Goal: Task Accomplishment & Management: Complete application form

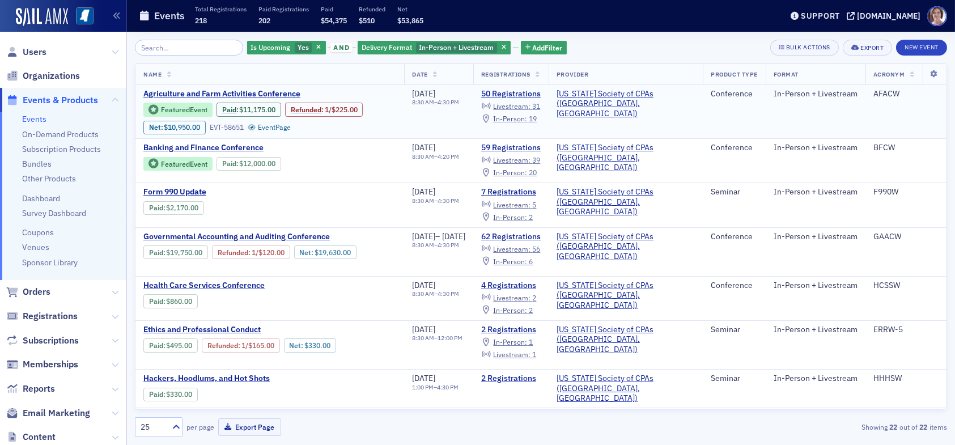
click at [527, 117] on span "In-Person :" at bounding box center [510, 118] width 34 height 9
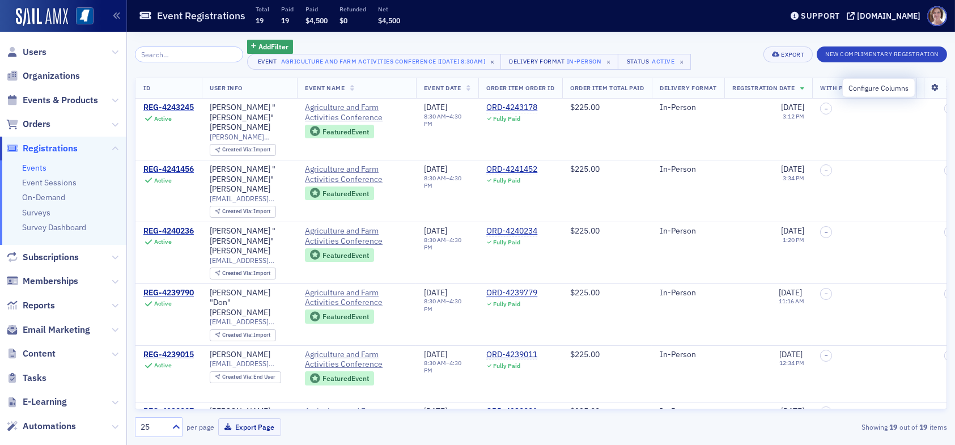
click at [926, 88] on icon at bounding box center [935, 87] width 23 height 7
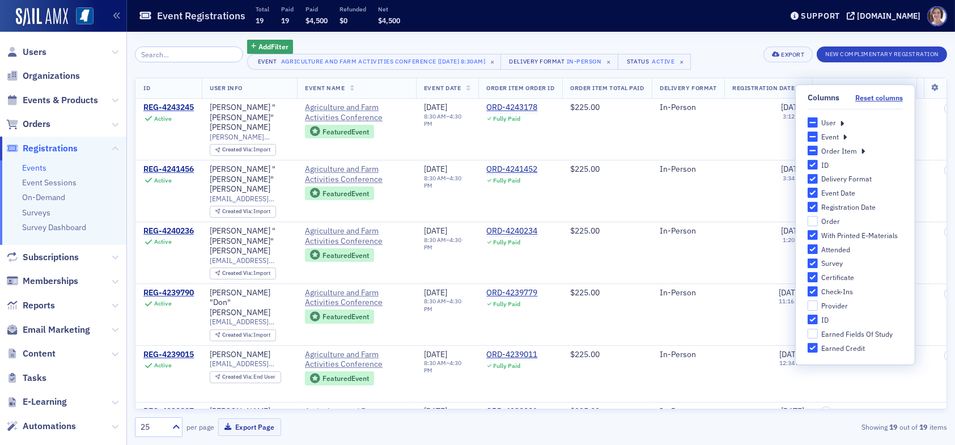
click at [836, 121] on div "User" at bounding box center [855, 122] width 95 height 10
click at [834, 125] on div "User" at bounding box center [828, 123] width 15 height 10
click at [818, 125] on input "User" at bounding box center [813, 122] width 10 height 10
click at [844, 123] on div "User" at bounding box center [855, 122] width 95 height 10
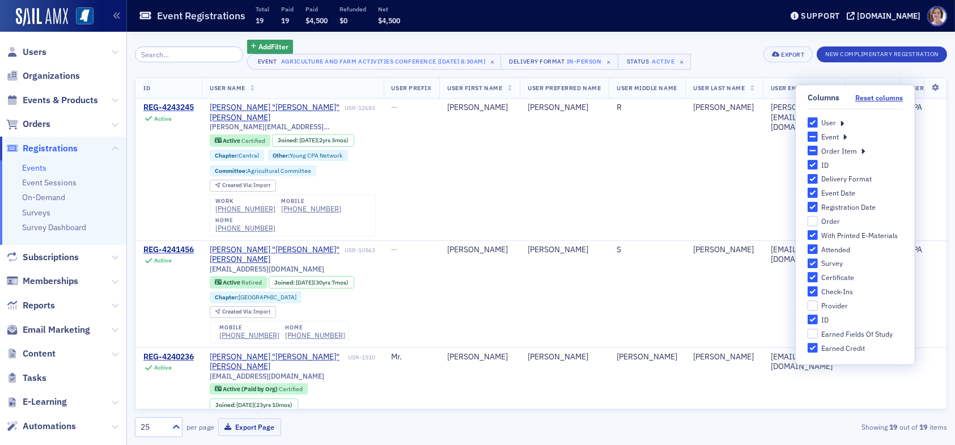
click at [842, 122] on icon at bounding box center [842, 122] width 4 height 10
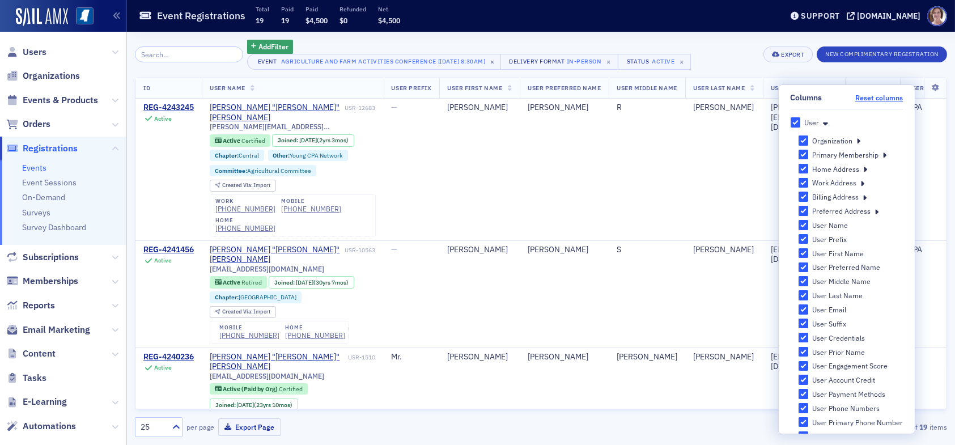
click at [877, 97] on button "Reset columns" at bounding box center [879, 98] width 48 height 9
checkbox input "false"
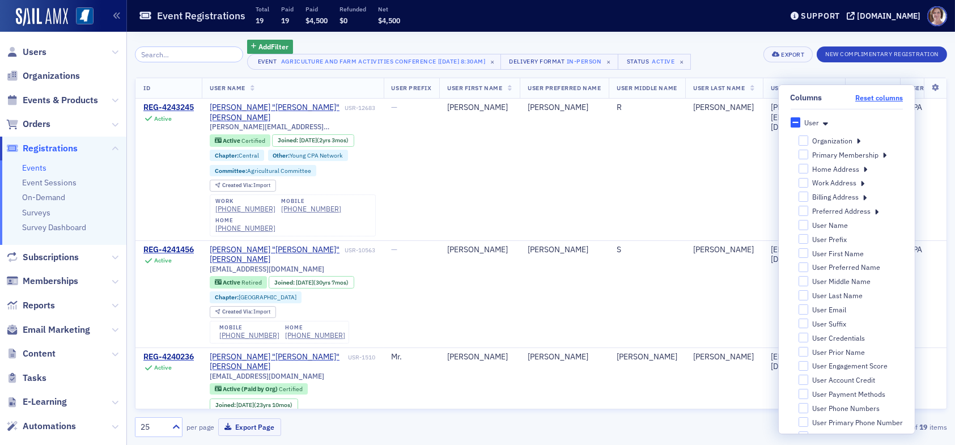
checkbox input "false"
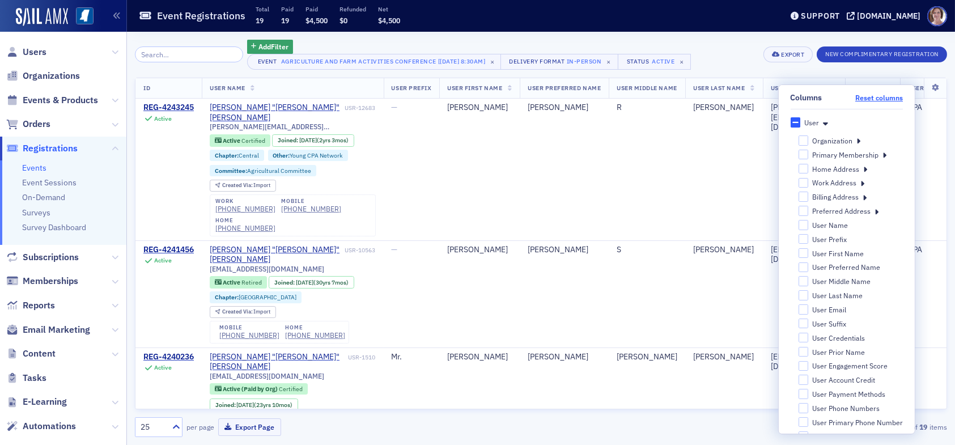
checkbox input "false"
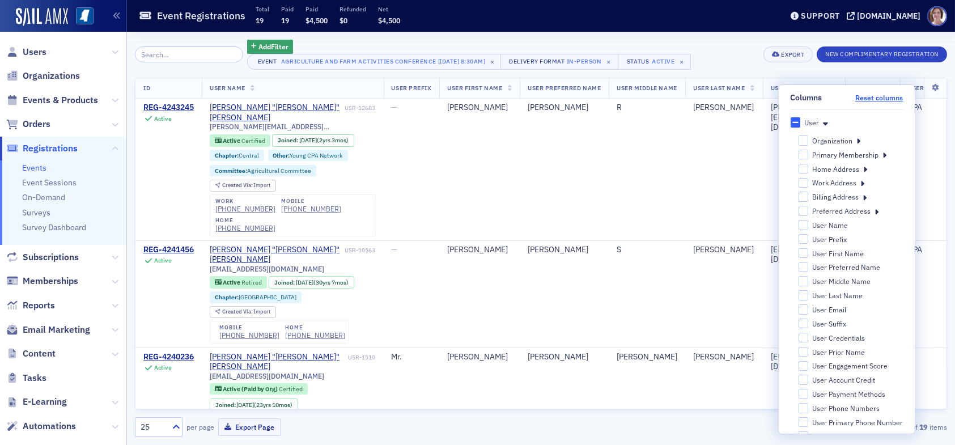
checkbox input "false"
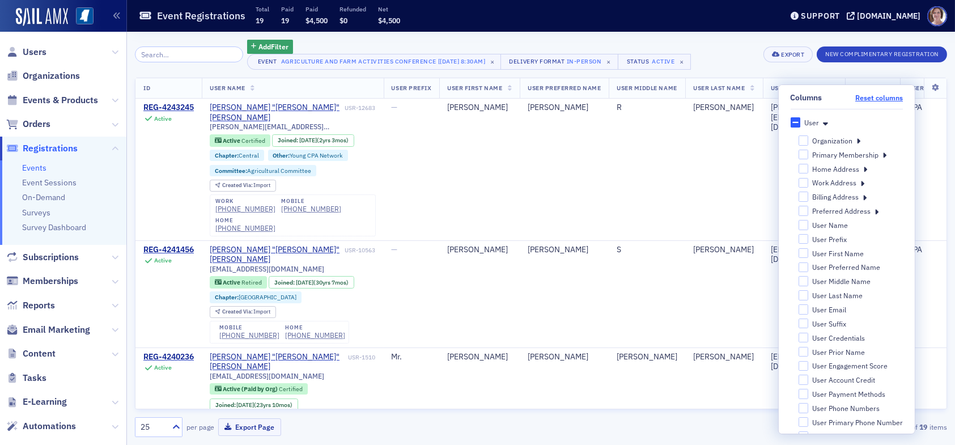
checkbox input "false"
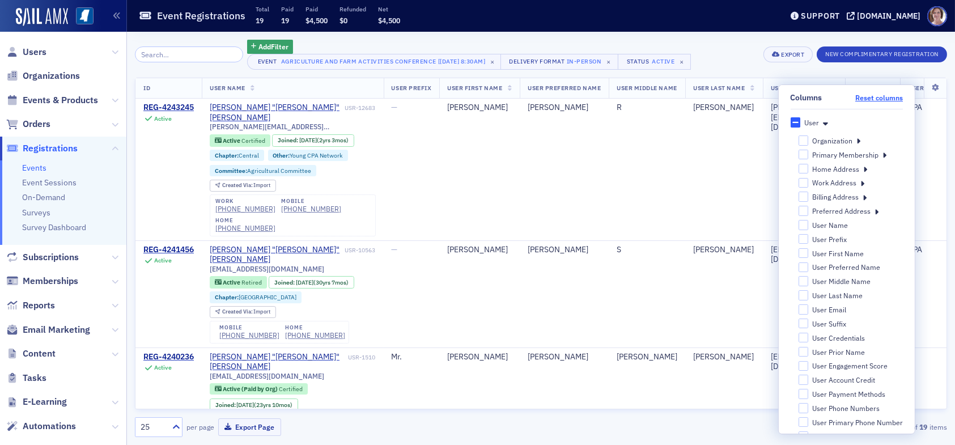
checkbox input "false"
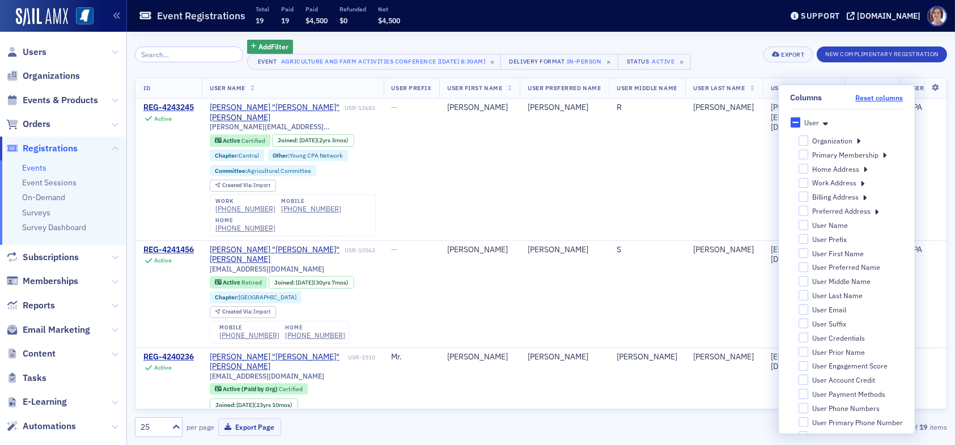
checkbox input "false"
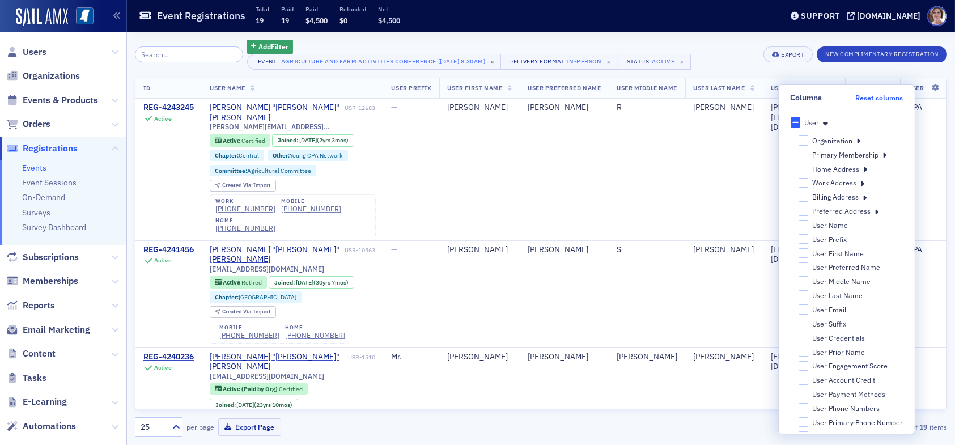
checkbox input "false"
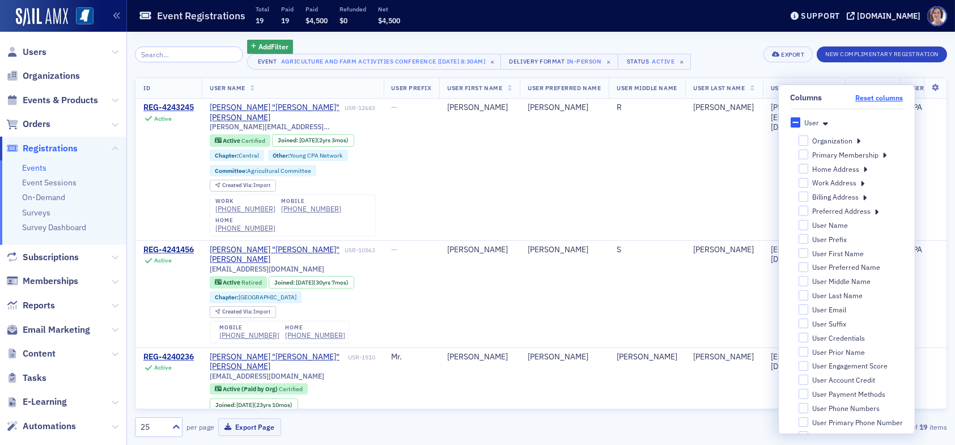
checkbox input "false"
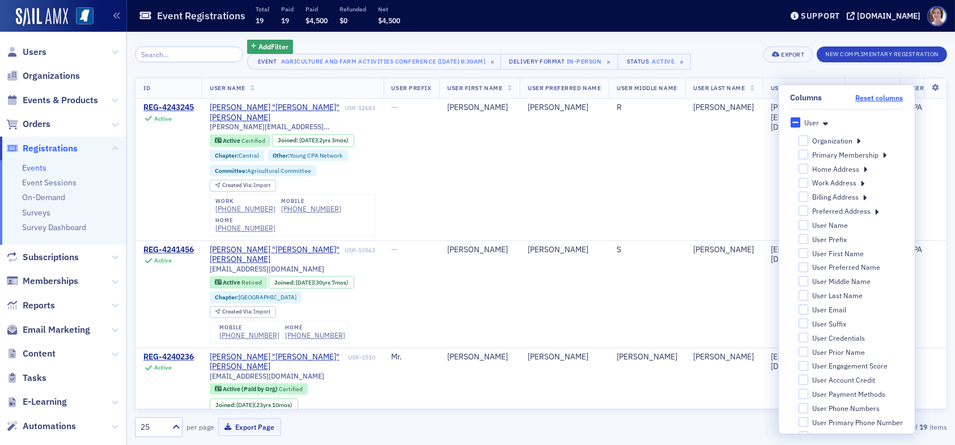
checkbox input "false"
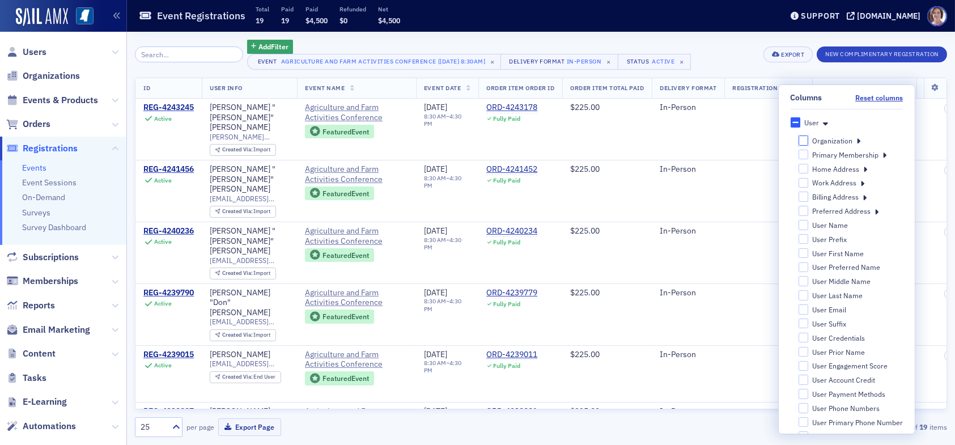
drag, startPoint x: 796, startPoint y: 142, endPoint x: 804, endPoint y: 141, distance: 8.0
click at [798, 142] on input "Organization" at bounding box center [803, 140] width 10 height 10
checkbox input "false"
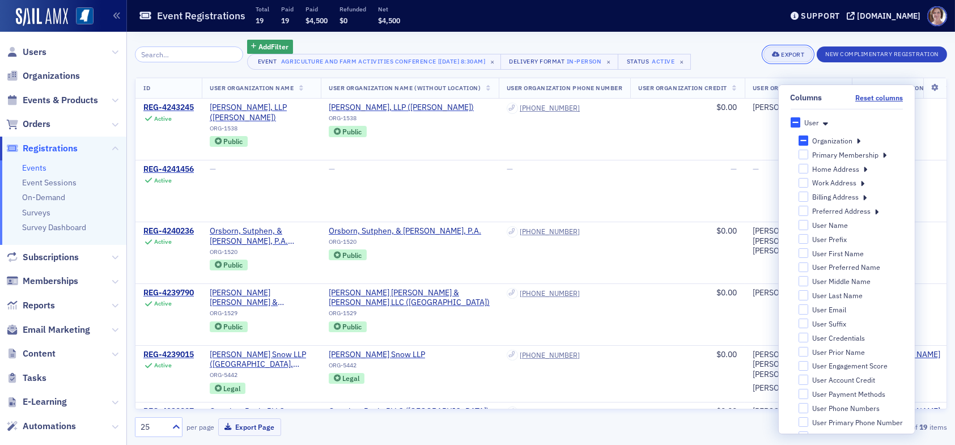
click at [791, 57] on div "Export" at bounding box center [792, 55] width 23 height 6
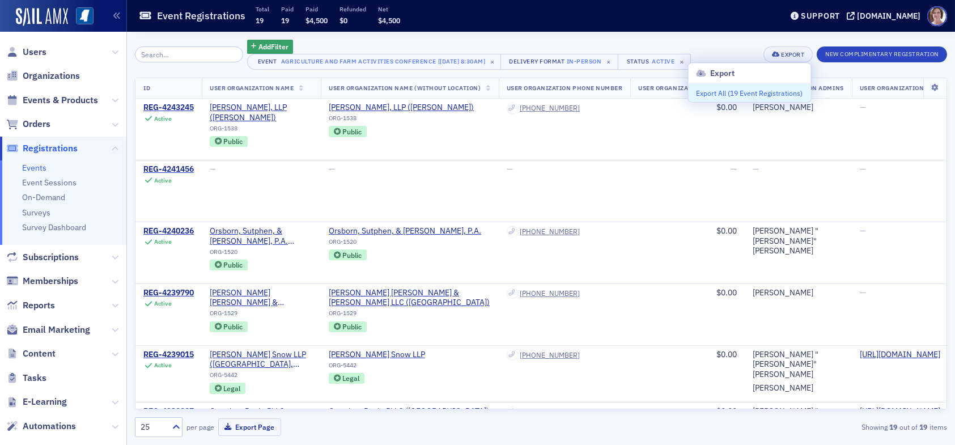
click at [765, 91] on button "Export All ( 19 Event Registrations )" at bounding box center [749, 93] width 122 height 18
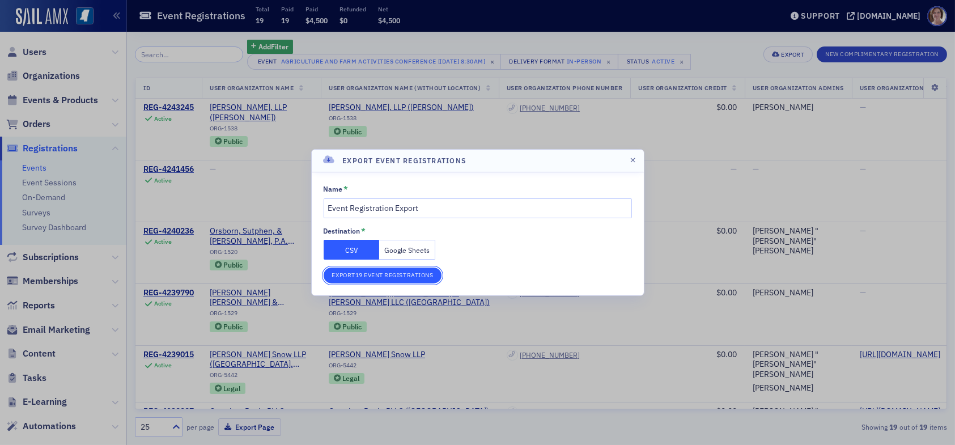
click at [417, 272] on button "Export 19 Event Registrations" at bounding box center [383, 276] width 118 height 16
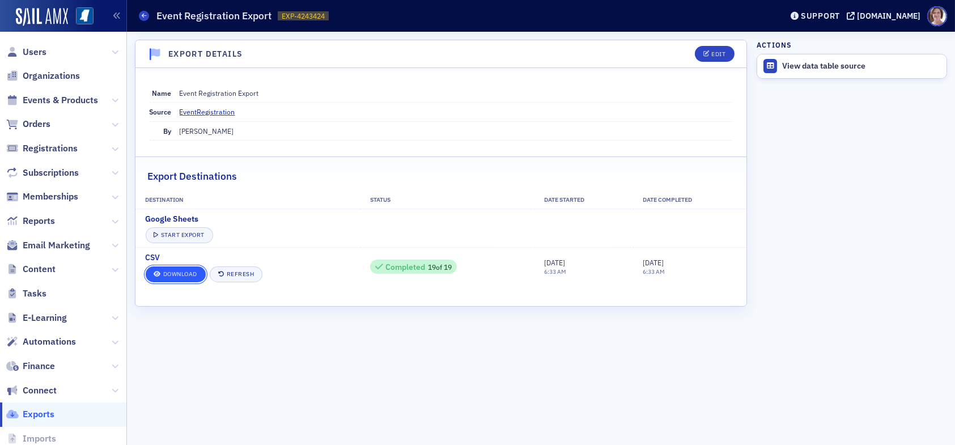
click at [184, 274] on link "Download" at bounding box center [176, 274] width 60 height 16
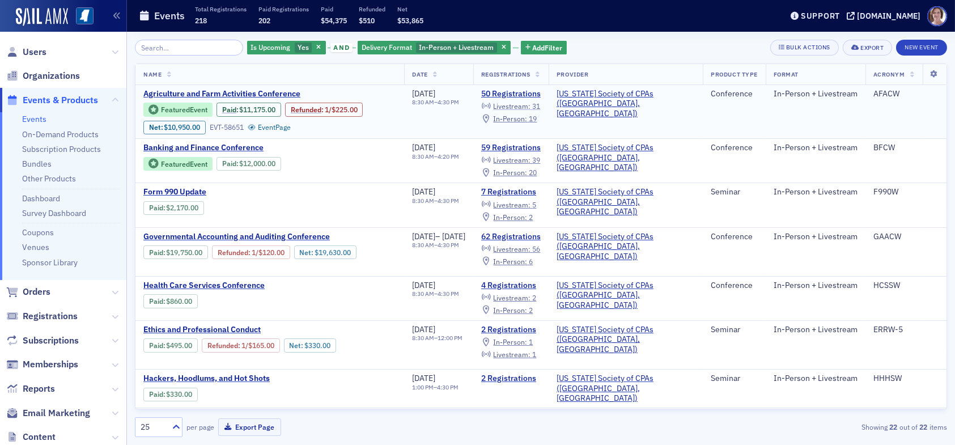
click at [531, 106] on span "Livestream :" at bounding box center [511, 105] width 37 height 9
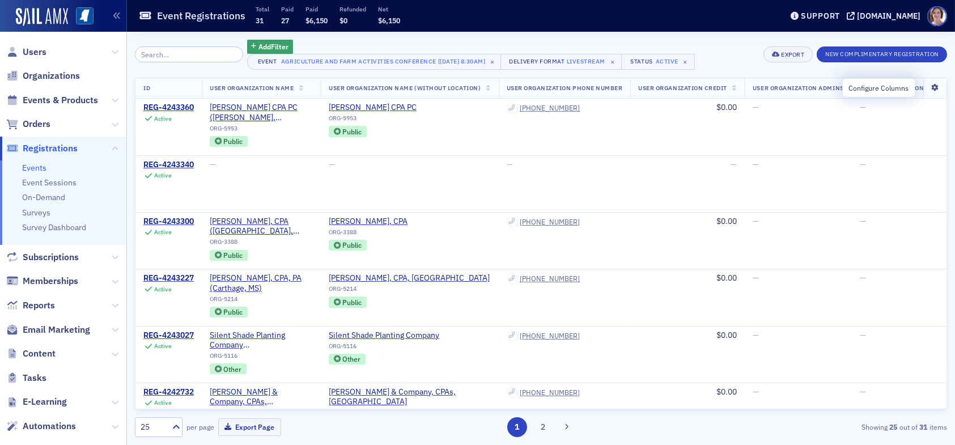
click at [927, 86] on icon at bounding box center [935, 87] width 23 height 7
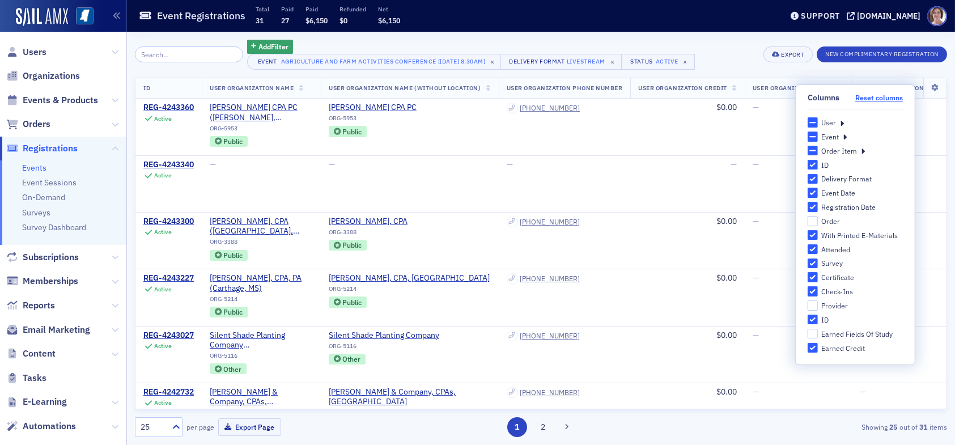
click at [887, 100] on button "Reset columns" at bounding box center [879, 98] width 48 height 9
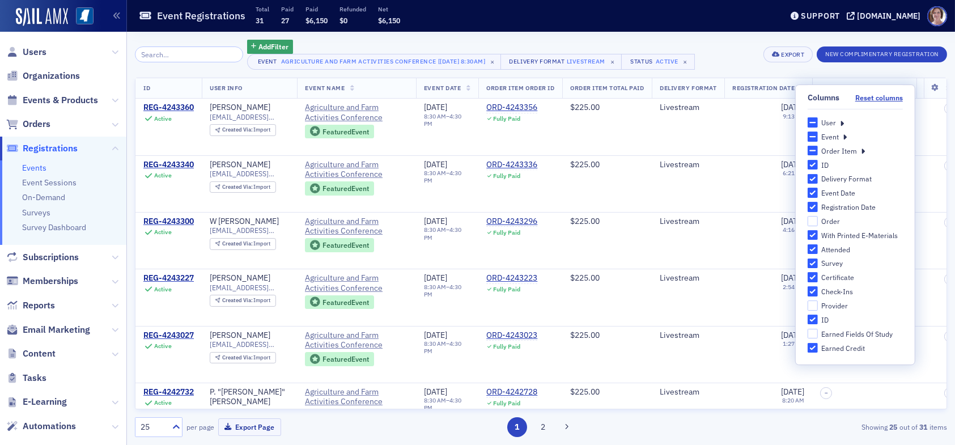
click at [841, 125] on icon at bounding box center [842, 122] width 4 height 10
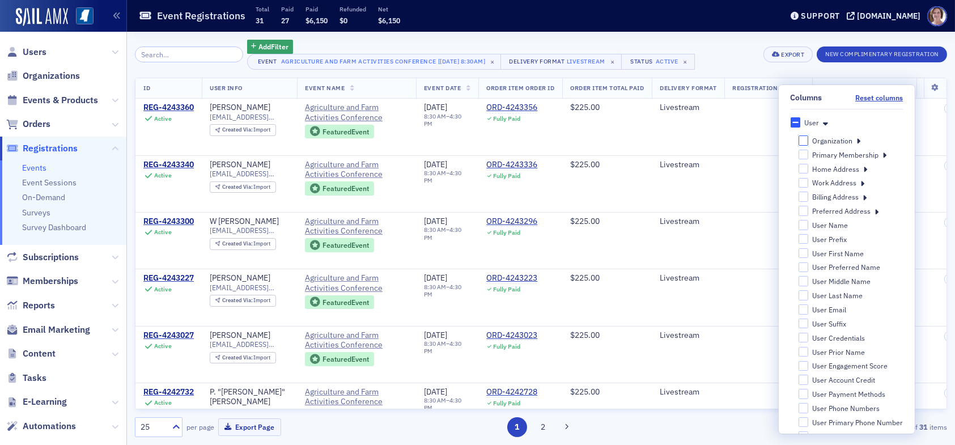
click at [798, 142] on input "Organization" at bounding box center [803, 140] width 10 height 10
checkbox input "false"
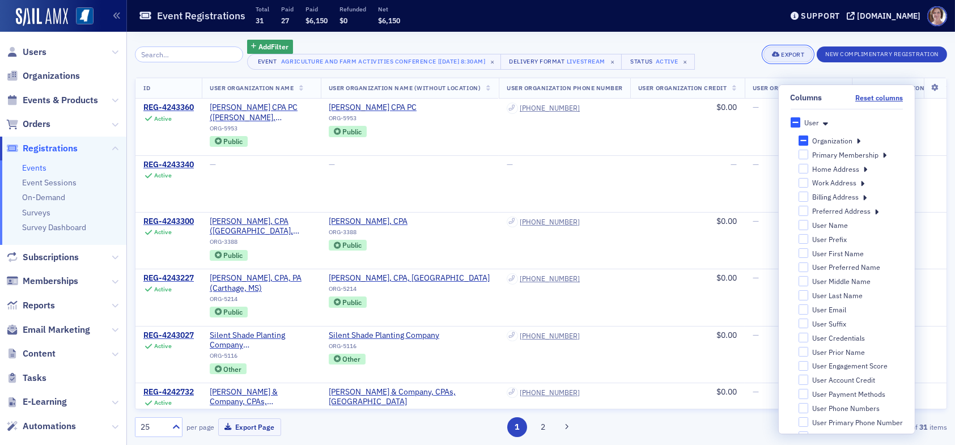
click at [786, 56] on div "Export" at bounding box center [792, 55] width 23 height 6
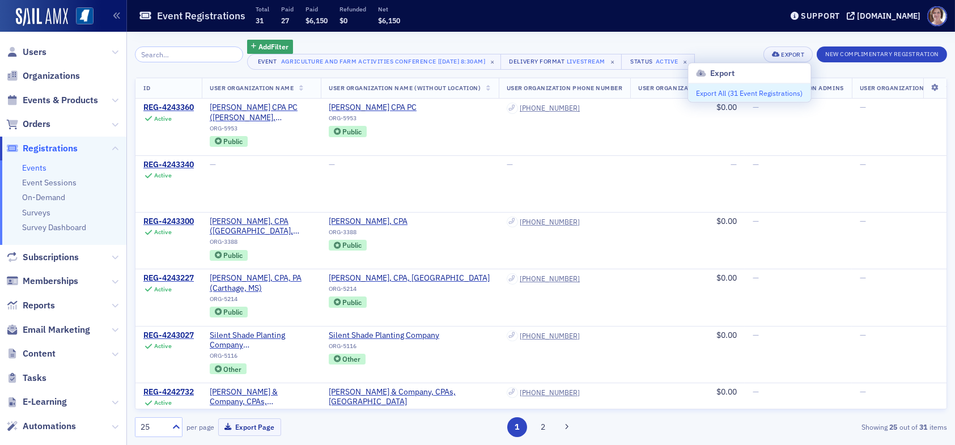
click at [768, 91] on button "Export All ( 31 Event Registrations )" at bounding box center [749, 93] width 122 height 18
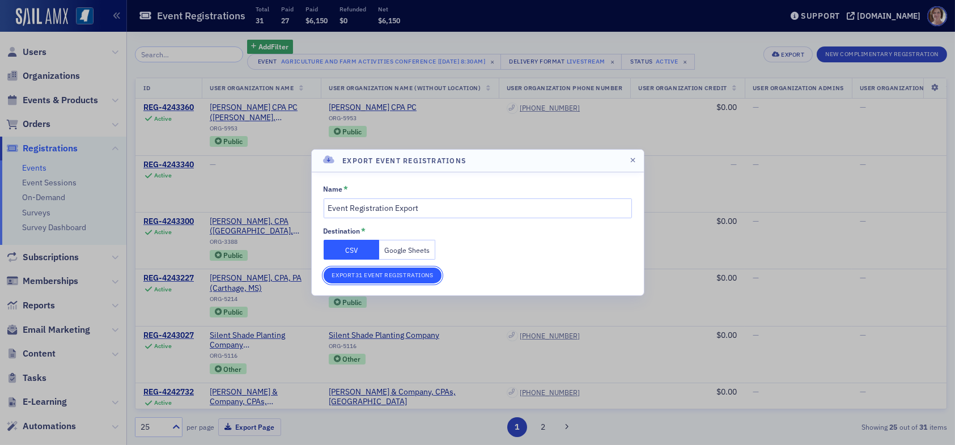
click at [386, 274] on button "Export 31 Event Registrations" at bounding box center [383, 276] width 118 height 16
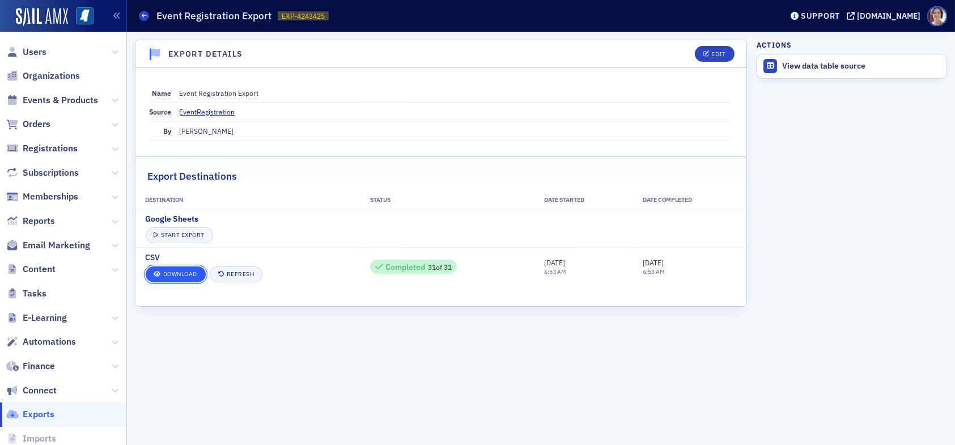
click at [179, 272] on link "Download" at bounding box center [176, 274] width 60 height 16
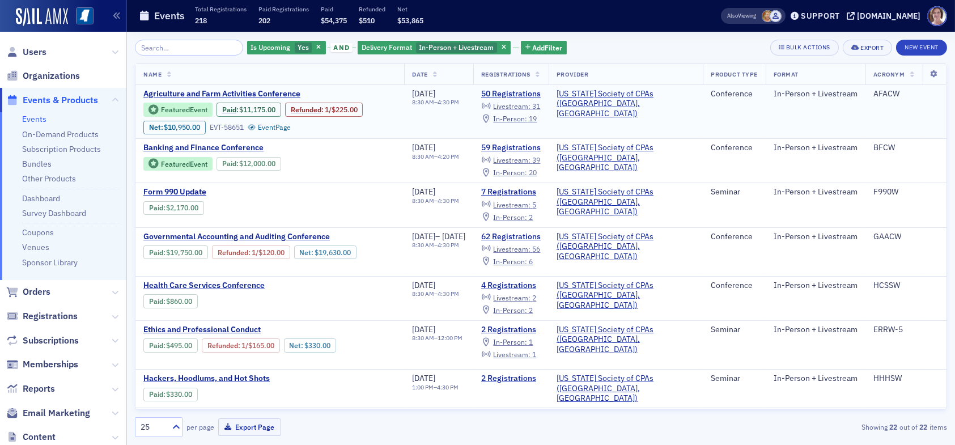
click at [531, 105] on span "Livestream :" at bounding box center [511, 105] width 37 height 9
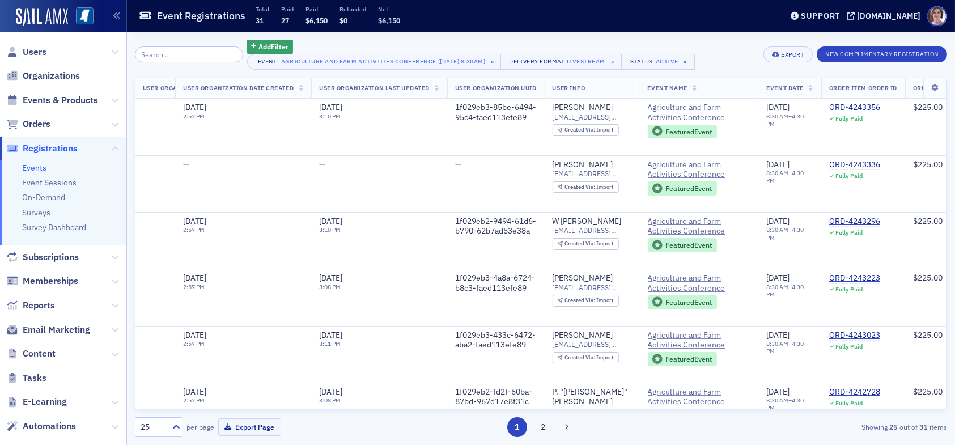
scroll to position [0, 1502]
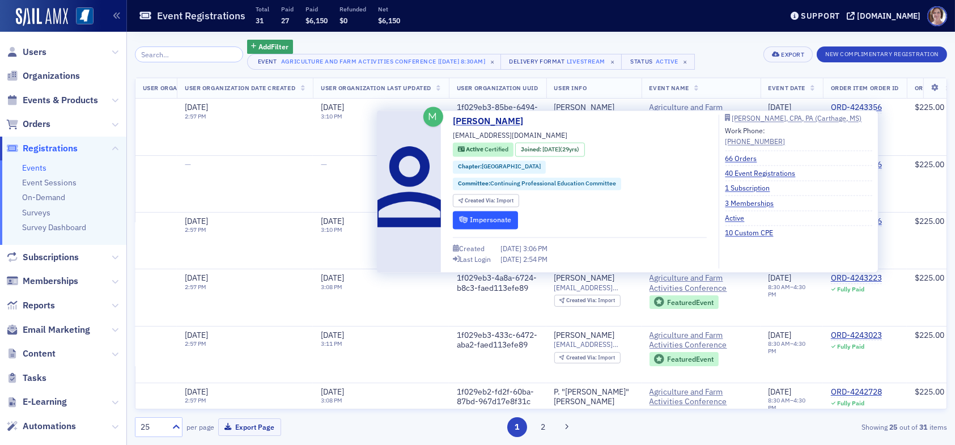
click at [489, 219] on button "Impersonate" at bounding box center [485, 220] width 65 height 18
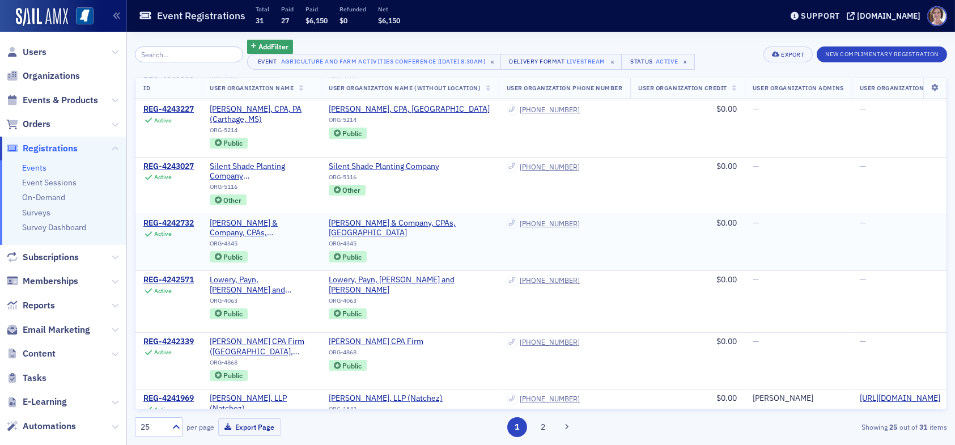
scroll to position [170, 0]
click at [196, 54] on input "search" at bounding box center [189, 54] width 108 height 16
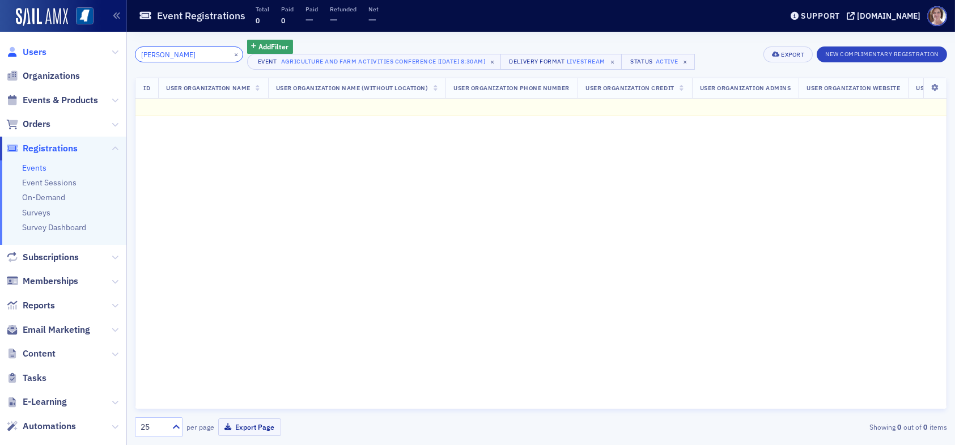
type input "lydia"
click at [40, 50] on span "Users" at bounding box center [35, 52] width 24 height 12
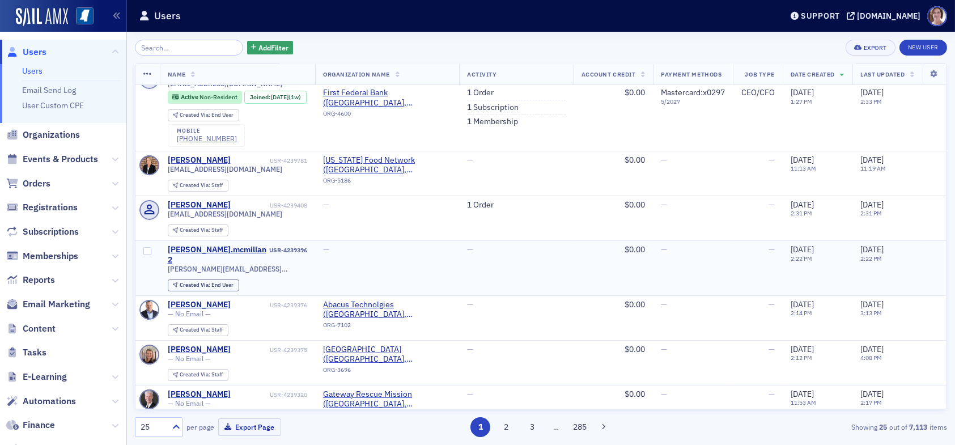
scroll to position [737, 0]
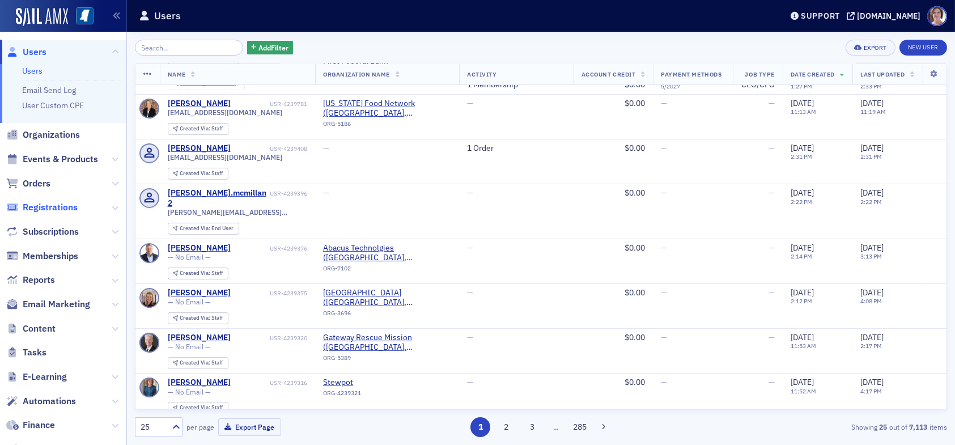
click at [58, 206] on span "Registrations" at bounding box center [50, 207] width 55 height 12
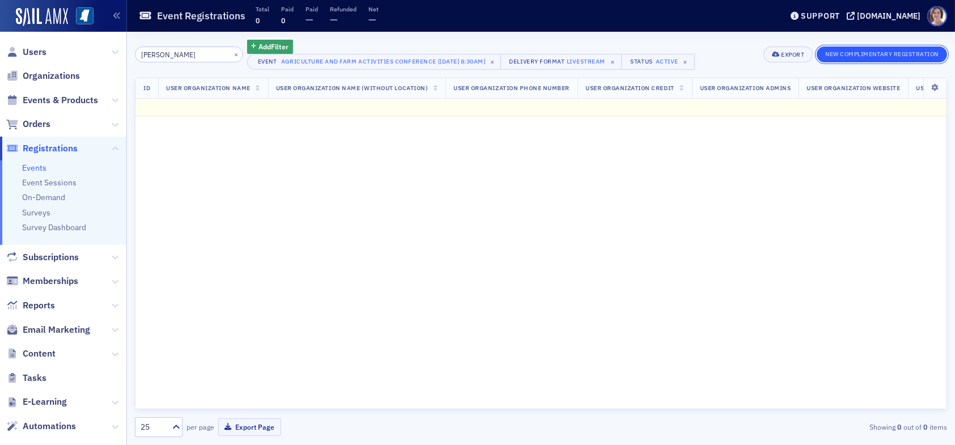
click at [873, 53] on button "New Complimentary Registration" at bounding box center [882, 54] width 130 height 16
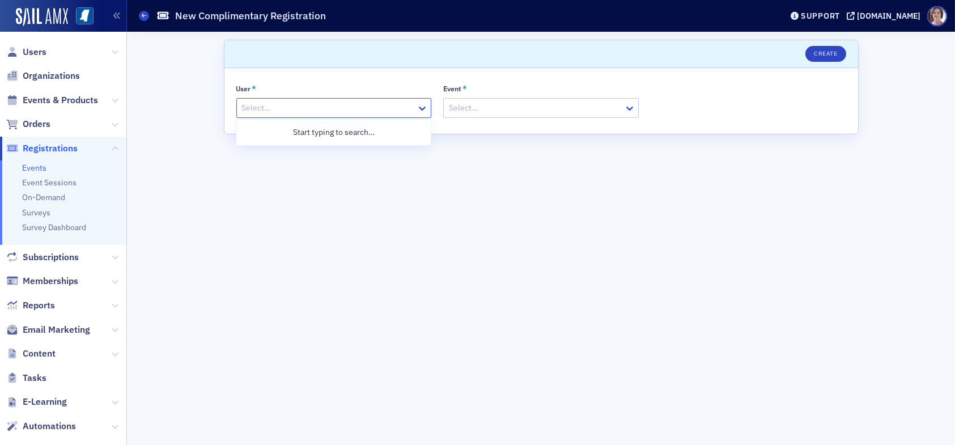
click at [365, 108] on div at bounding box center [328, 108] width 175 height 14
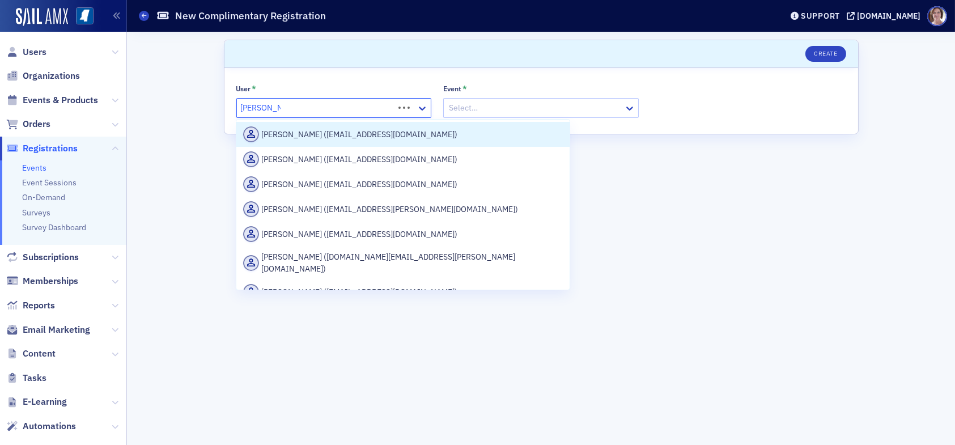
type input "[PERSON_NAME]"
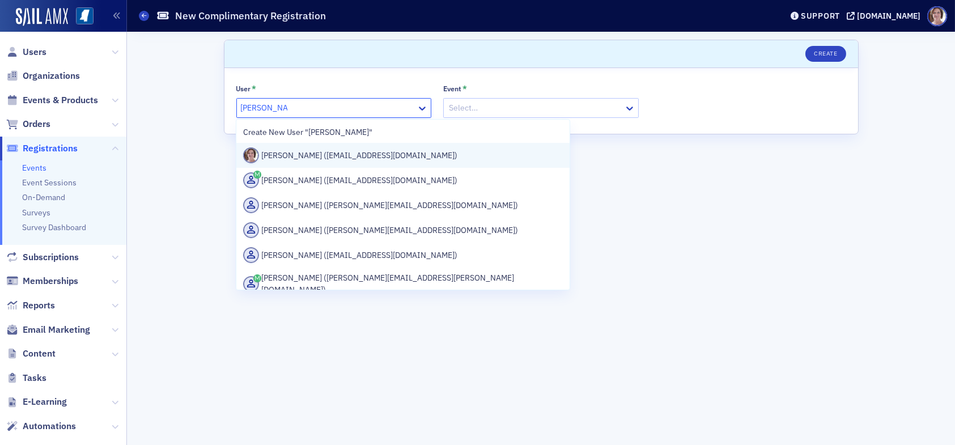
click at [373, 150] on div "[PERSON_NAME] ([EMAIL_ADDRESS][DOMAIN_NAME])" at bounding box center [403, 155] width 320 height 16
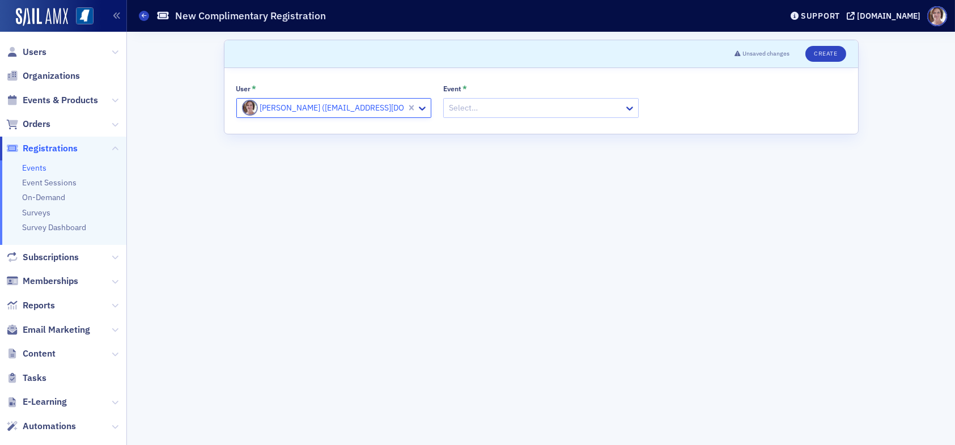
click at [479, 108] on div at bounding box center [535, 108] width 175 height 14
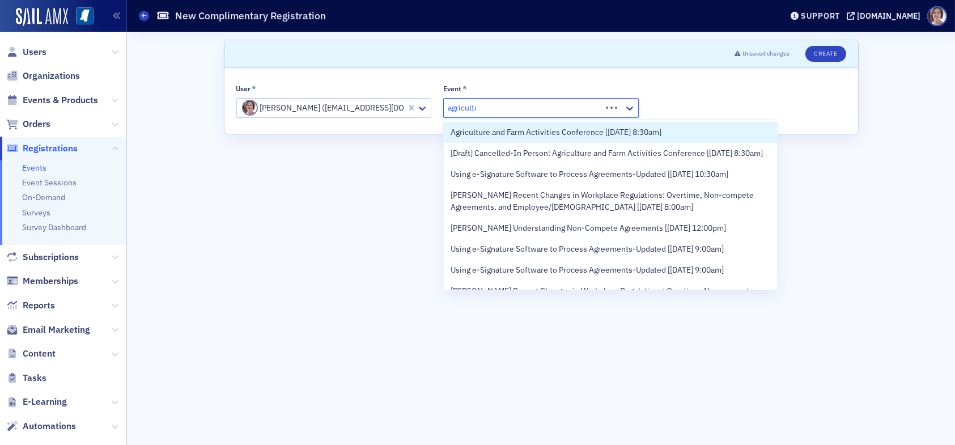
type input "agriculture"
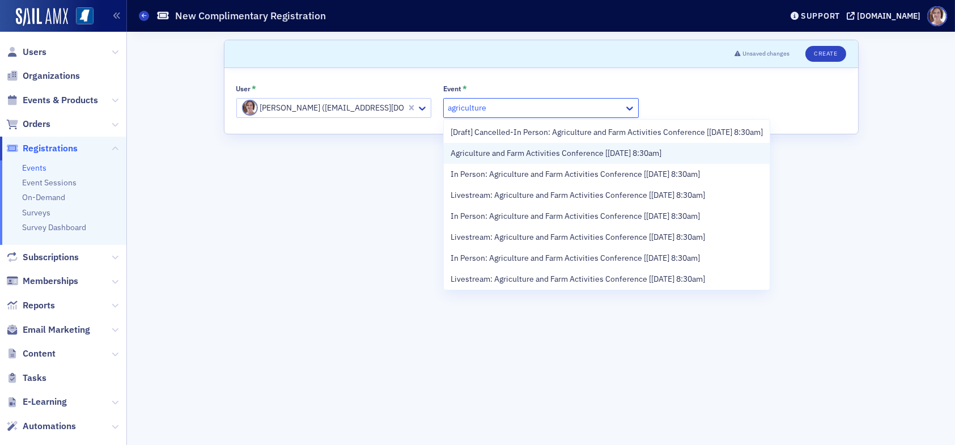
click at [611, 159] on span "Agriculture and Farm Activities Conference [[DATE] 8:30am]" at bounding box center [556, 153] width 211 height 12
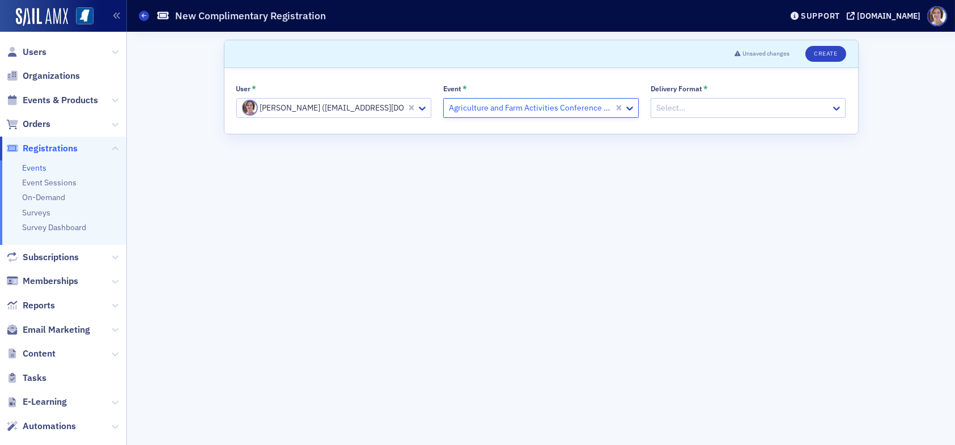
click at [710, 103] on div at bounding box center [742, 108] width 175 height 14
click at [684, 154] on div "Online" at bounding box center [748, 153] width 181 height 12
click at [830, 53] on button "Create" at bounding box center [826, 54] width 40 height 16
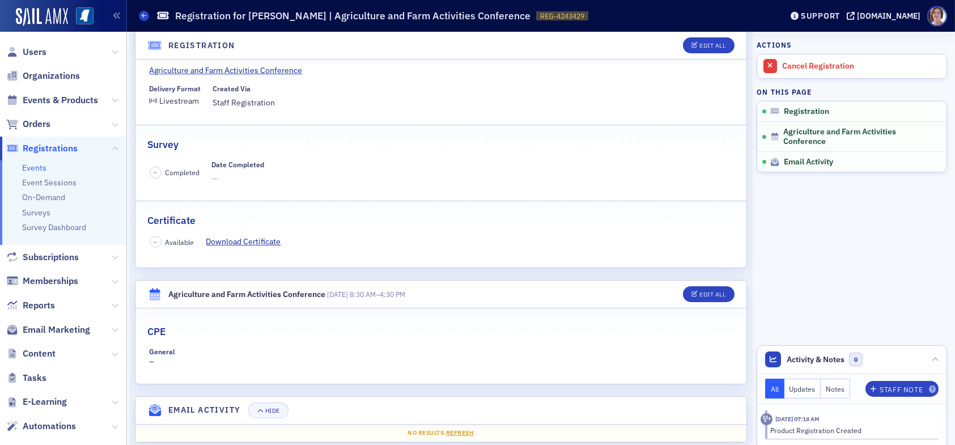
scroll to position [132, 0]
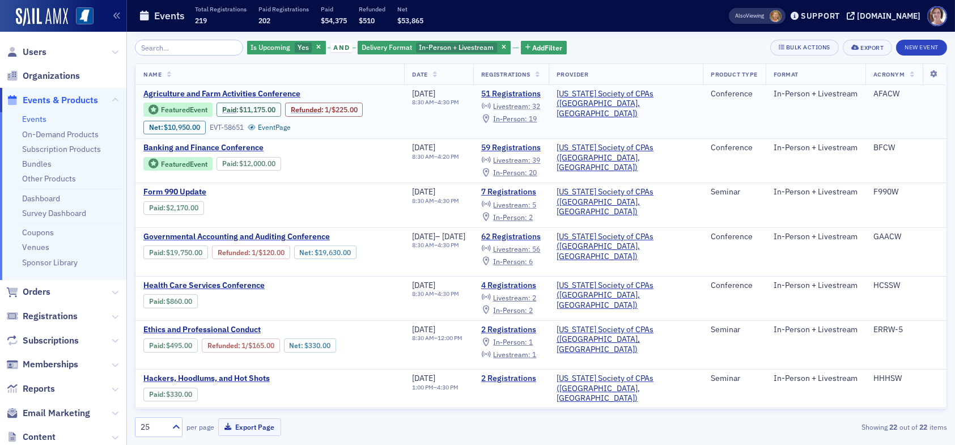
click at [531, 105] on span "Livestream :" at bounding box center [511, 105] width 37 height 9
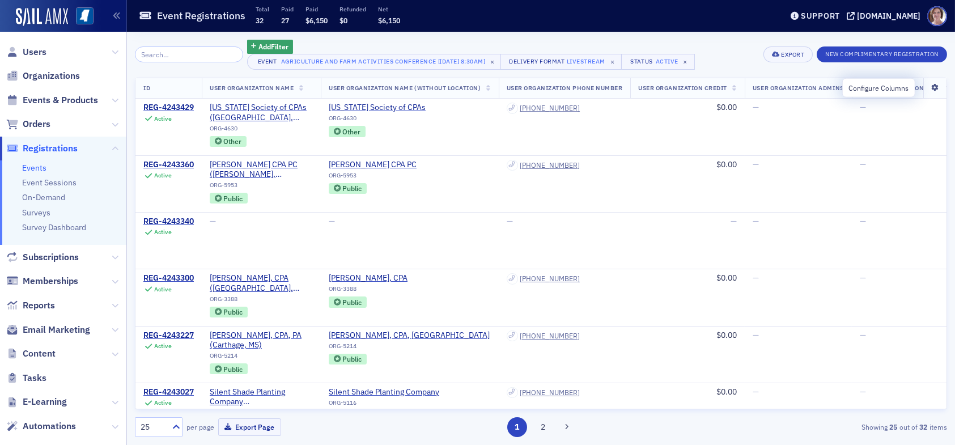
click at [924, 89] on icon at bounding box center [935, 87] width 23 height 7
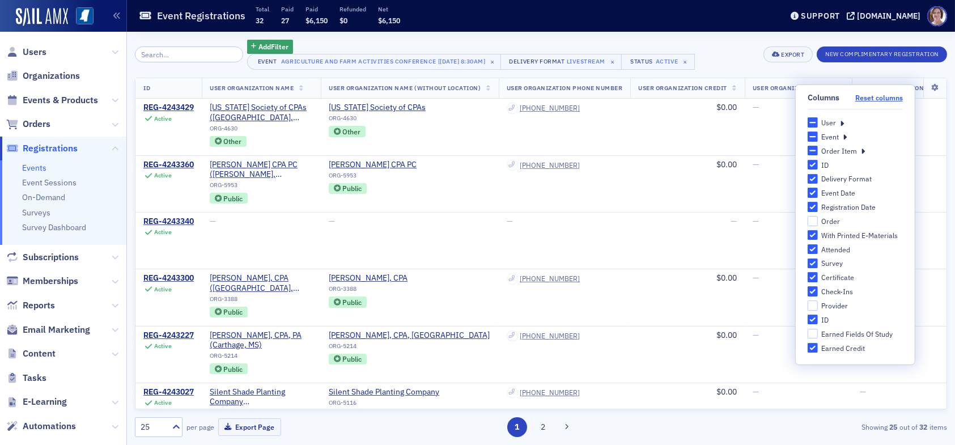
click at [866, 99] on button "Reset columns" at bounding box center [879, 98] width 48 height 9
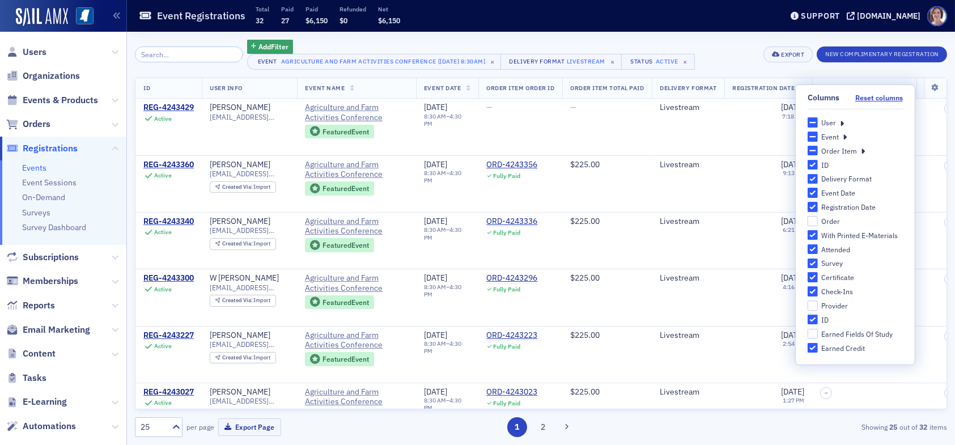
click at [841, 122] on icon at bounding box center [842, 122] width 4 height 10
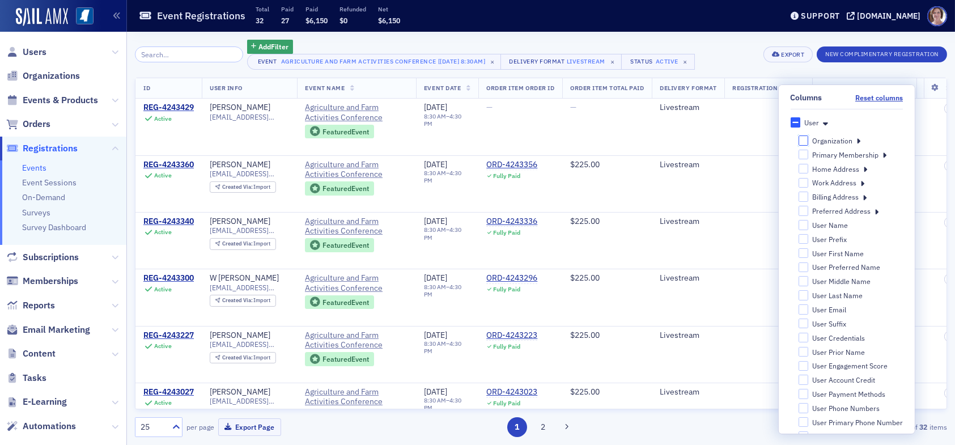
click at [798, 142] on input "Organization" at bounding box center [803, 140] width 10 height 10
checkbox input "false"
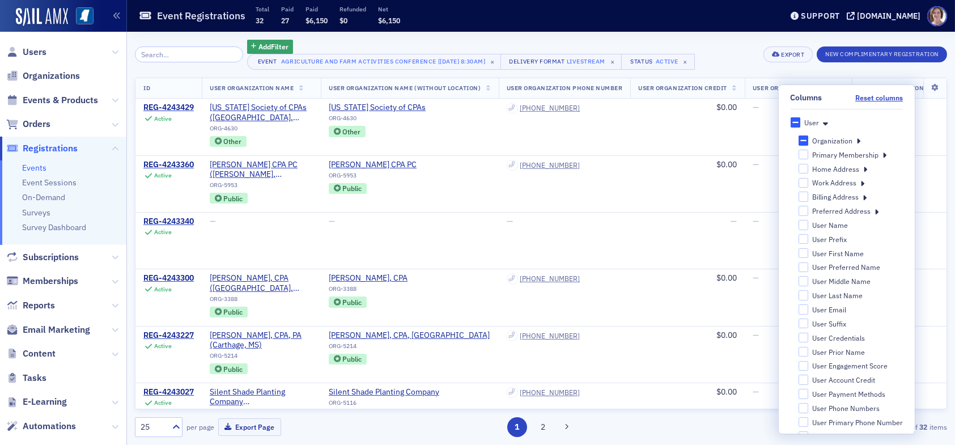
click at [620, 424] on div "1 2" at bounding box center [541, 427] width 263 height 20
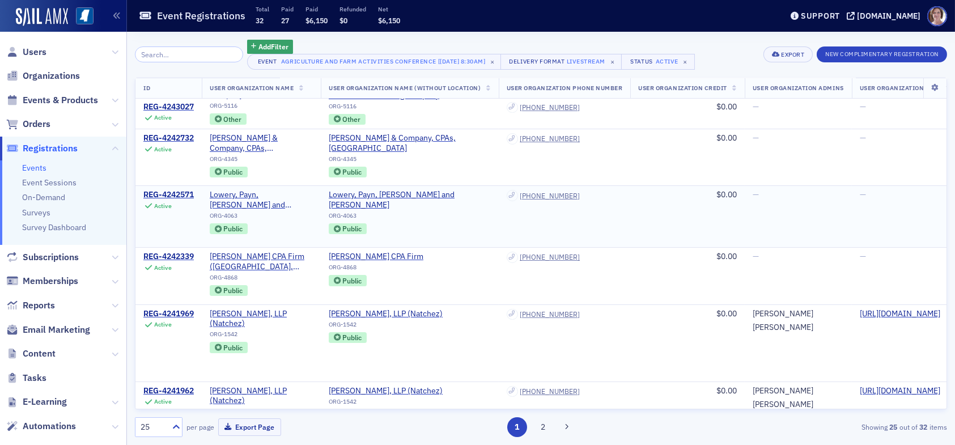
scroll to position [227, 0]
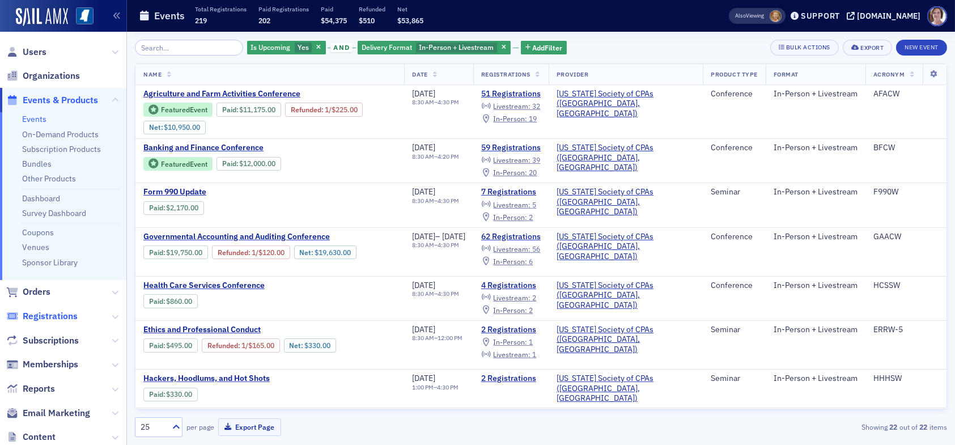
click at [49, 316] on span "Registrations" at bounding box center [50, 316] width 55 height 12
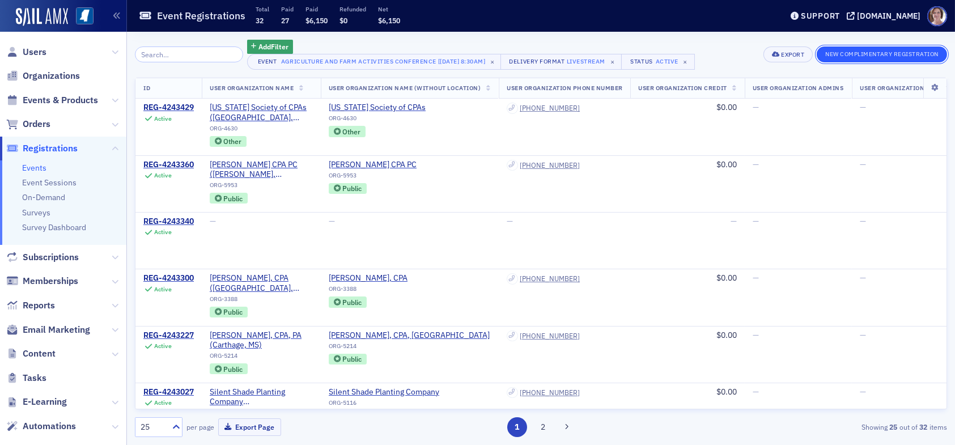
click at [866, 53] on button "New Complimentary Registration" at bounding box center [882, 54] width 130 height 16
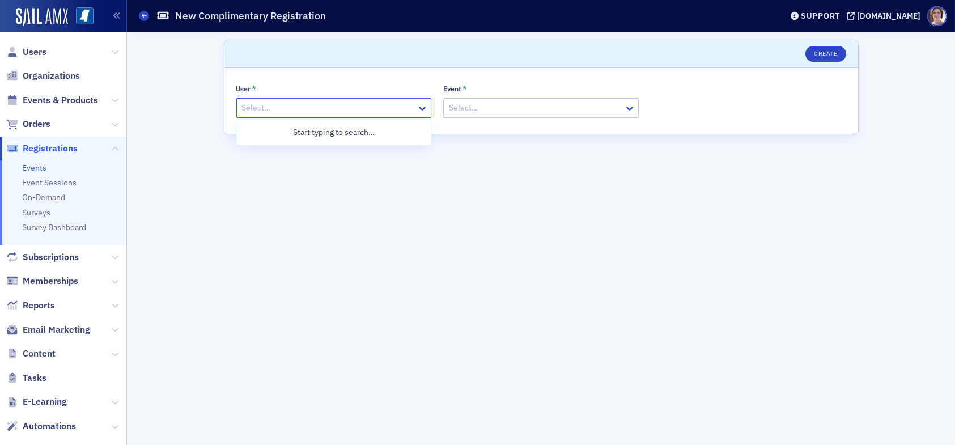
click at [307, 110] on div at bounding box center [328, 108] width 175 height 14
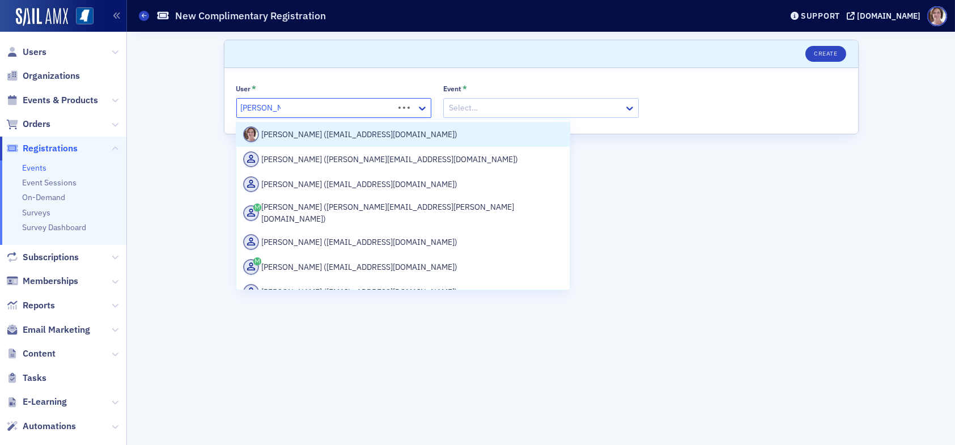
type input "[PERSON_NAME]"
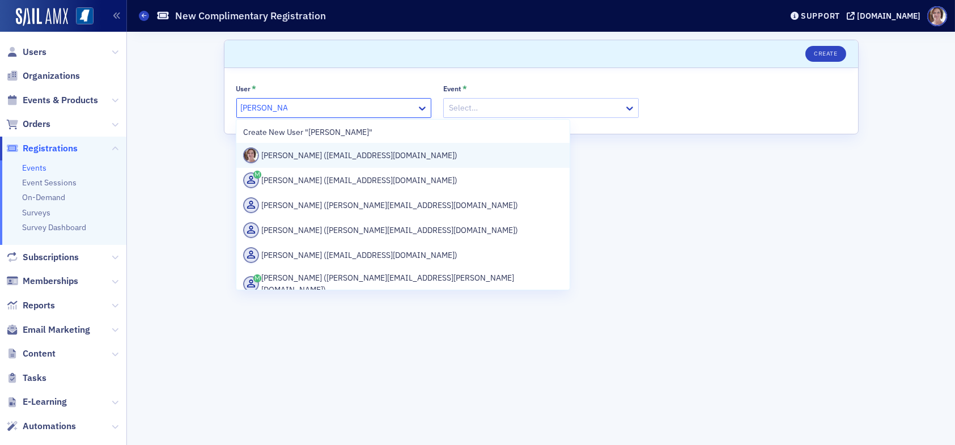
click at [326, 153] on div "[PERSON_NAME] ([EMAIL_ADDRESS][DOMAIN_NAME])" at bounding box center [403, 155] width 320 height 16
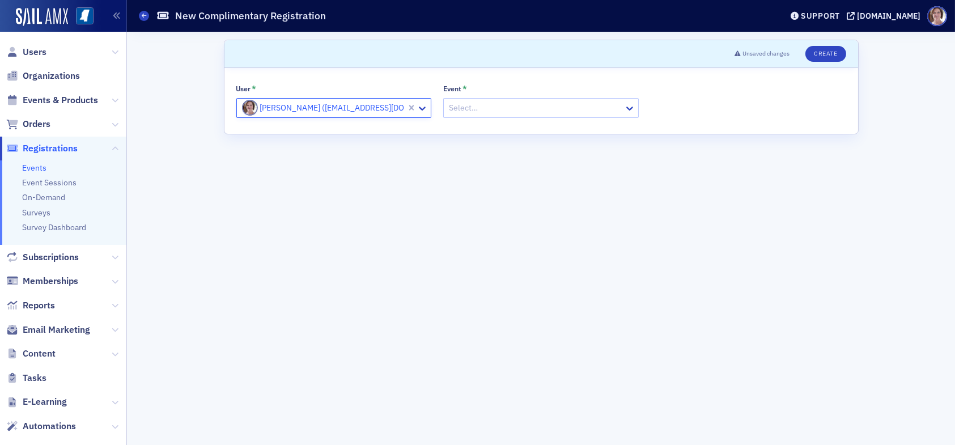
click at [467, 113] on div at bounding box center [535, 108] width 175 height 14
type input "agriculture and"
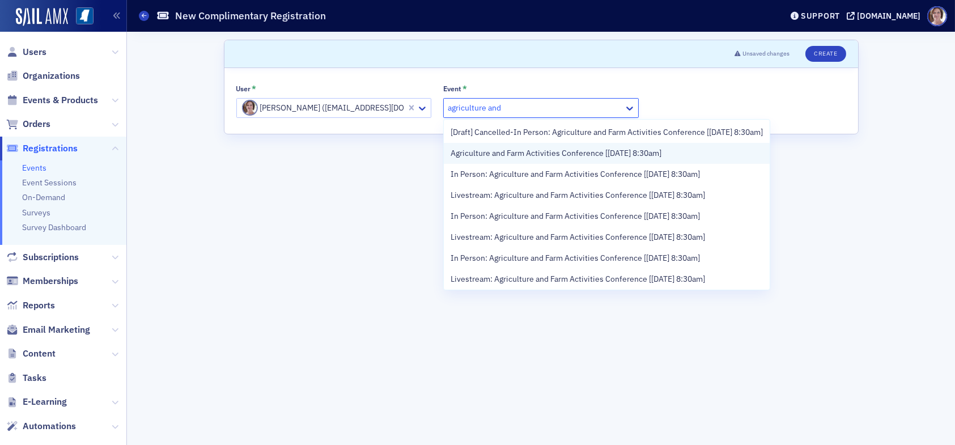
click at [547, 159] on span "Agriculture and Farm Activities Conference [[DATE] 8:30am]" at bounding box center [556, 153] width 211 height 12
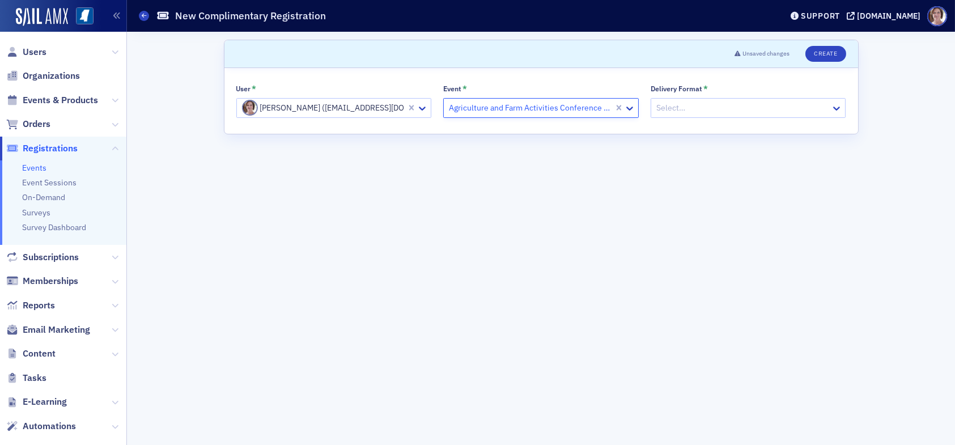
click at [671, 105] on div at bounding box center [742, 108] width 175 height 14
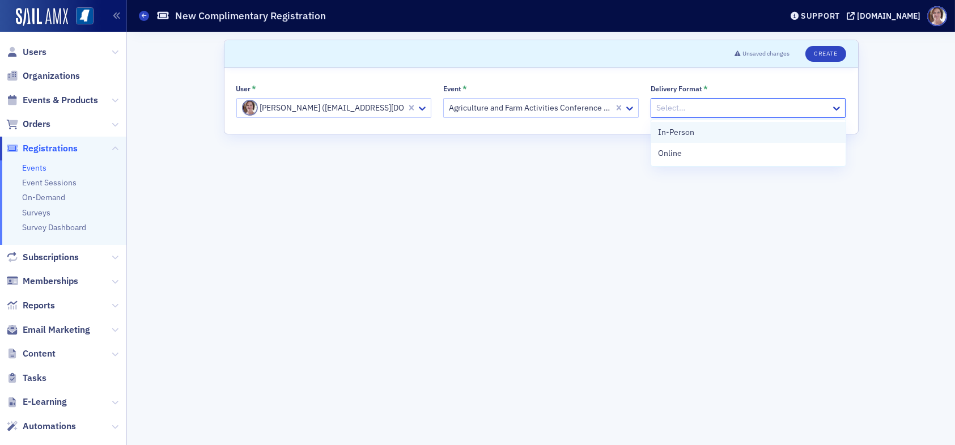
click at [681, 130] on span "In-Person" at bounding box center [676, 132] width 36 height 12
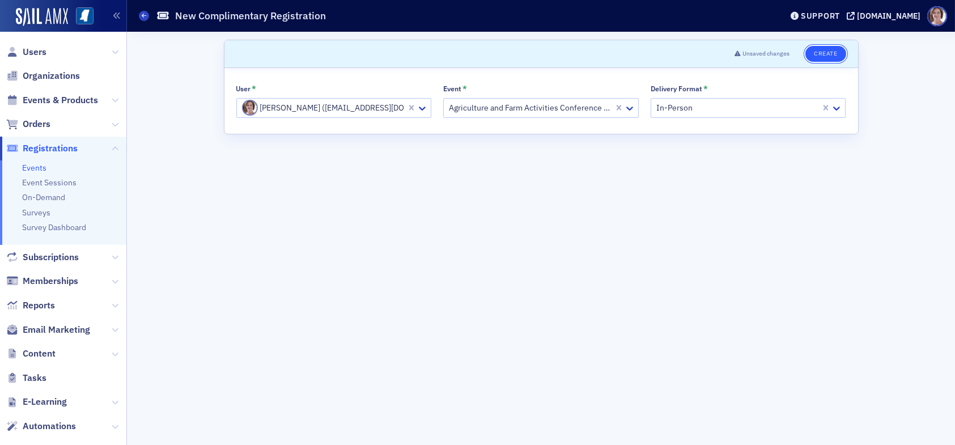
click at [823, 55] on button "Create" at bounding box center [826, 54] width 40 height 16
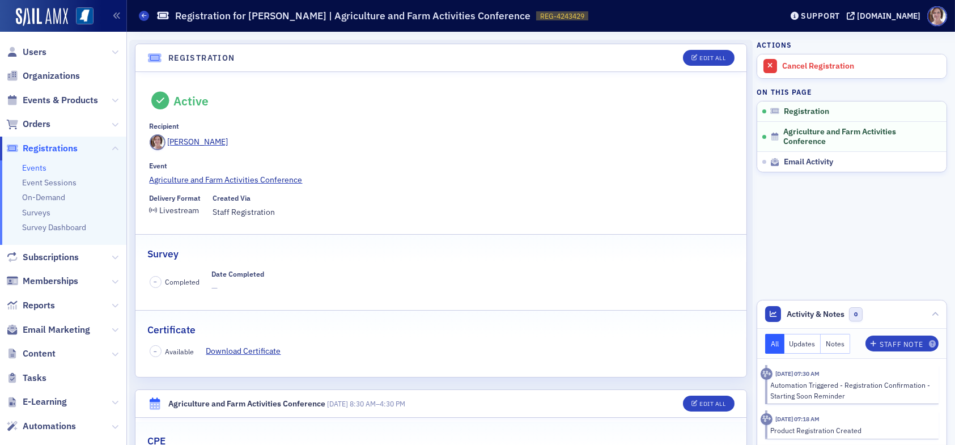
click at [77, 145] on span "Registrations" at bounding box center [63, 149] width 126 height 24
click at [49, 147] on span "Registrations" at bounding box center [50, 148] width 55 height 12
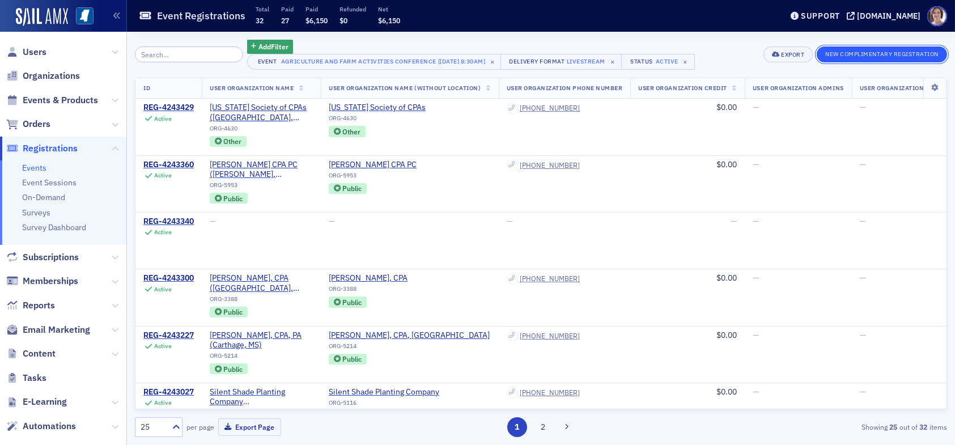
click at [867, 55] on button "New Complimentary Registration" at bounding box center [882, 54] width 130 height 16
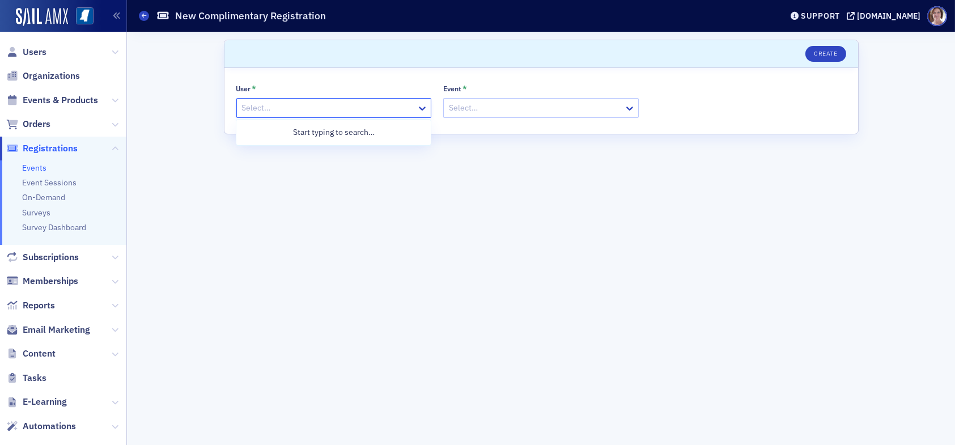
click at [333, 107] on div at bounding box center [328, 108] width 175 height 14
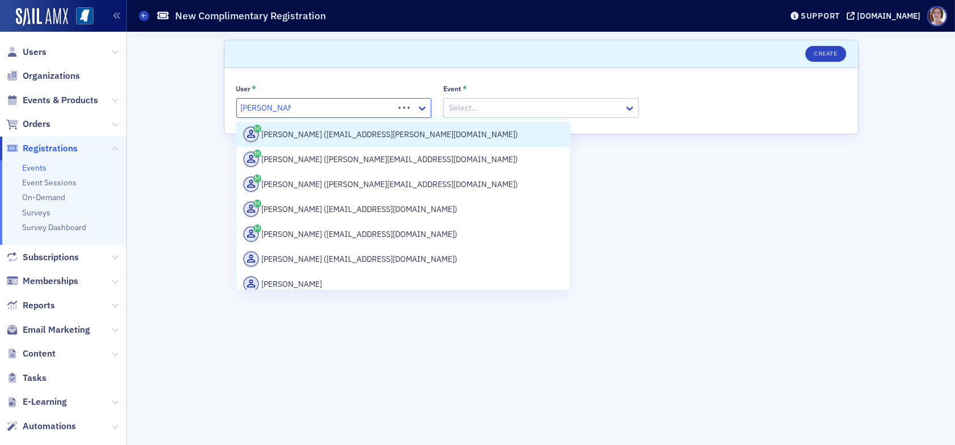
type input "[PERSON_NAME]"
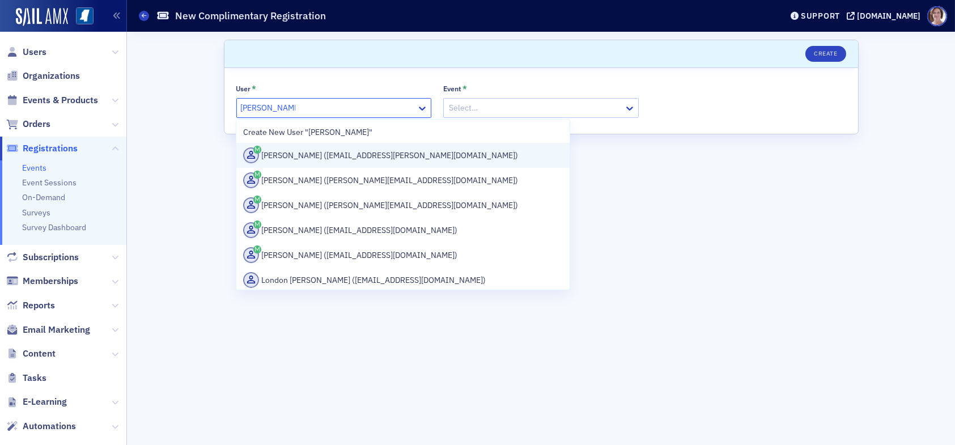
click at [345, 155] on div "[PERSON_NAME] ([EMAIL_ADDRESS][PERSON_NAME][DOMAIN_NAME])" at bounding box center [403, 155] width 320 height 16
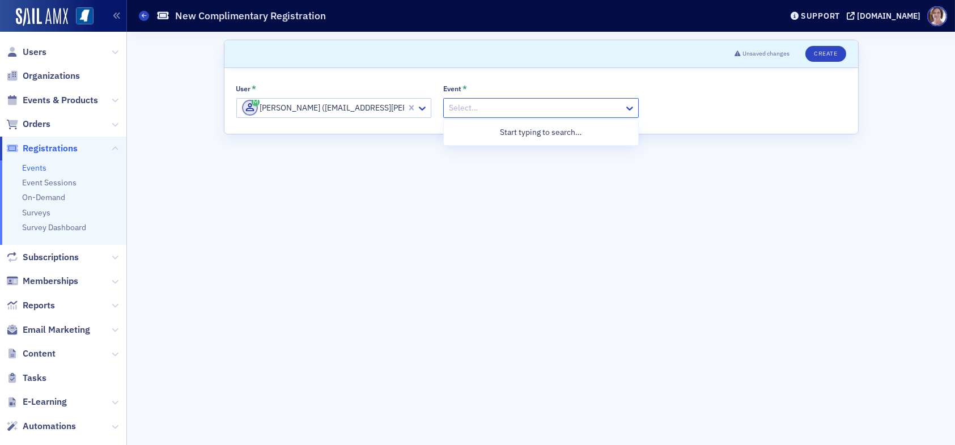
click at [518, 109] on div at bounding box center [535, 108] width 175 height 14
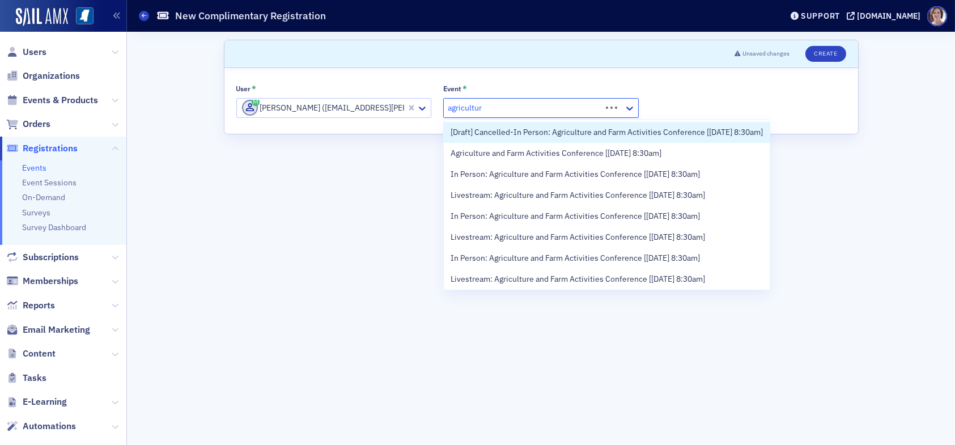
type input "agricultura"
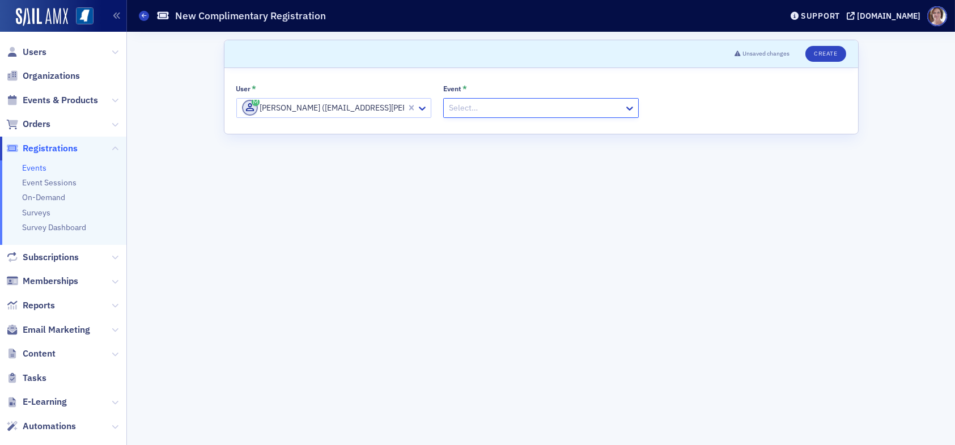
click at [505, 102] on div at bounding box center [535, 108] width 175 height 14
type input "agricultu"
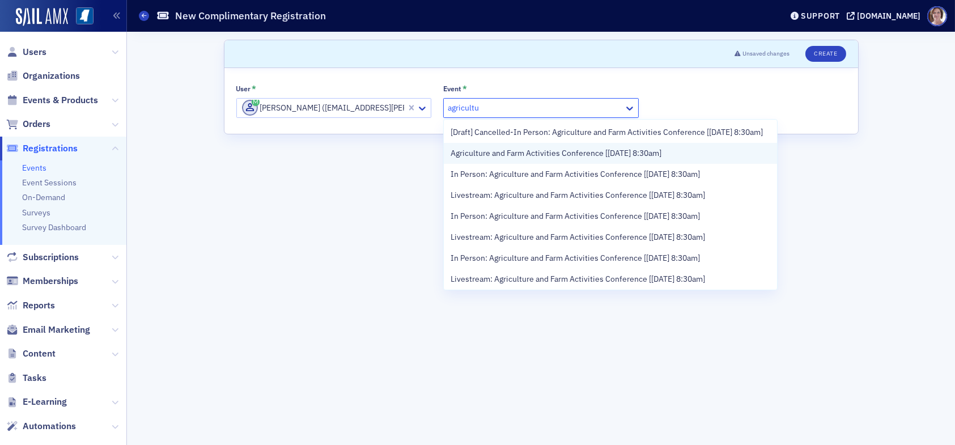
click at [596, 159] on span "Agriculture and Farm Activities Conference [8/19/2025 8:30am]" at bounding box center [556, 153] width 211 height 12
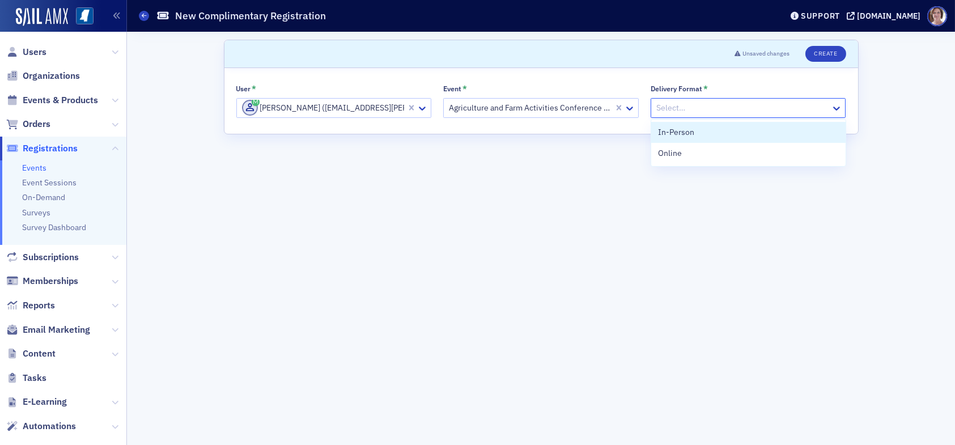
click at [696, 104] on div at bounding box center [742, 108] width 175 height 14
click at [696, 152] on div "Online" at bounding box center [748, 153] width 181 height 12
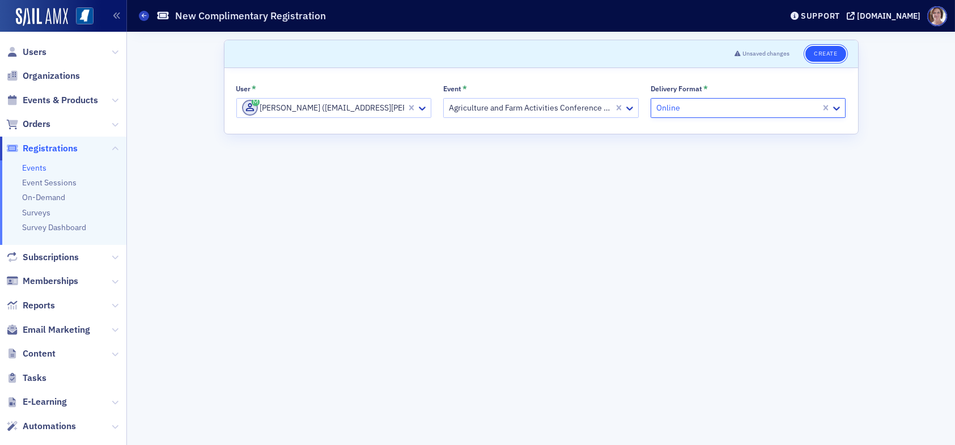
click at [829, 52] on button "Create" at bounding box center [826, 54] width 40 height 16
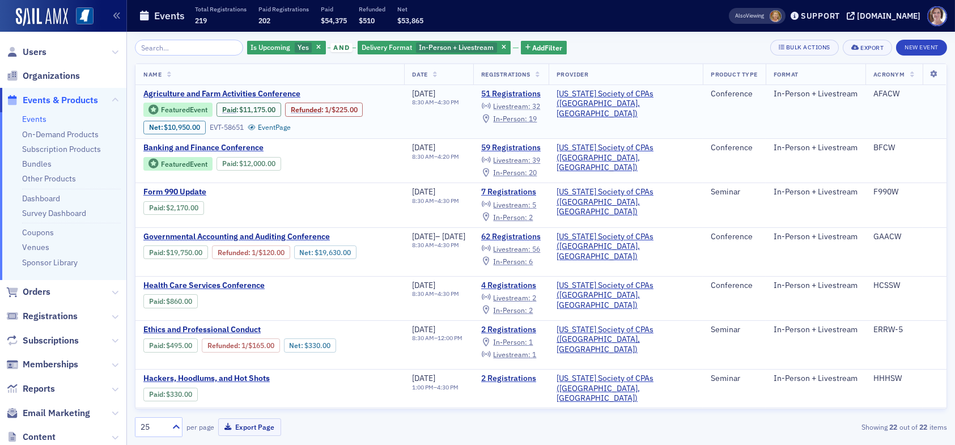
click at [531, 104] on span "Livestream :" at bounding box center [511, 105] width 37 height 9
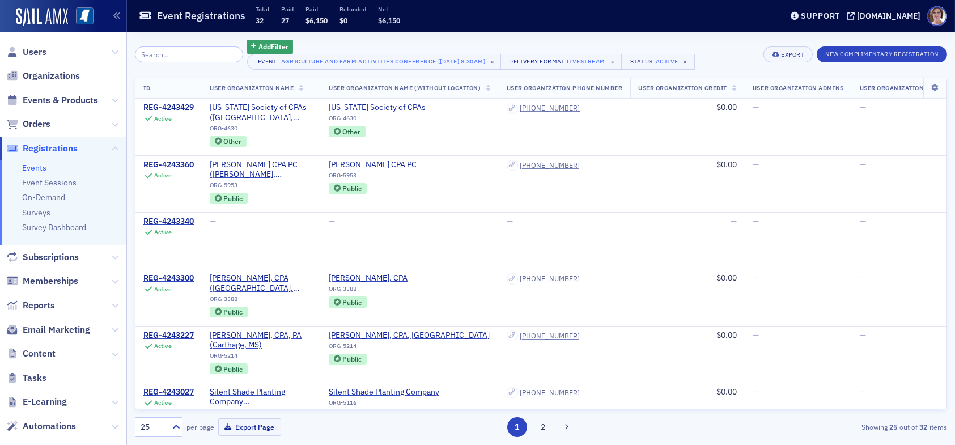
click at [57, 147] on span "Registrations" at bounding box center [50, 148] width 55 height 12
click at [38, 50] on span "Users" at bounding box center [35, 52] width 24 height 12
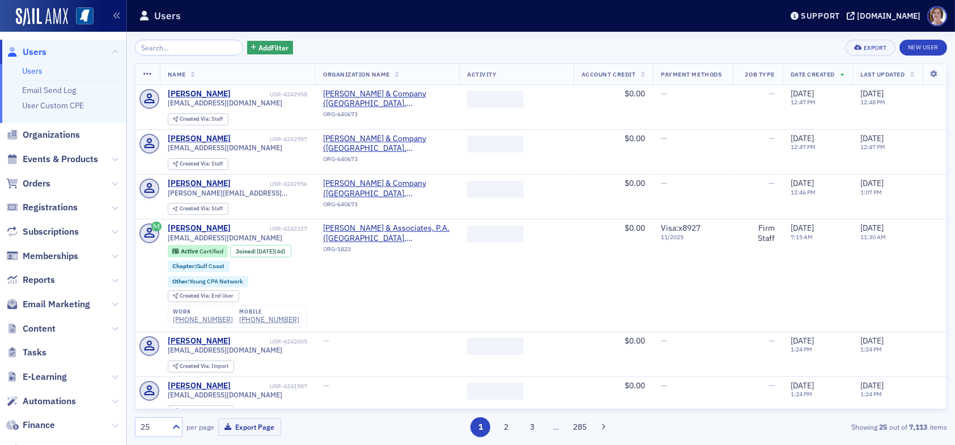
click at [187, 49] on input "search" at bounding box center [189, 48] width 108 height 16
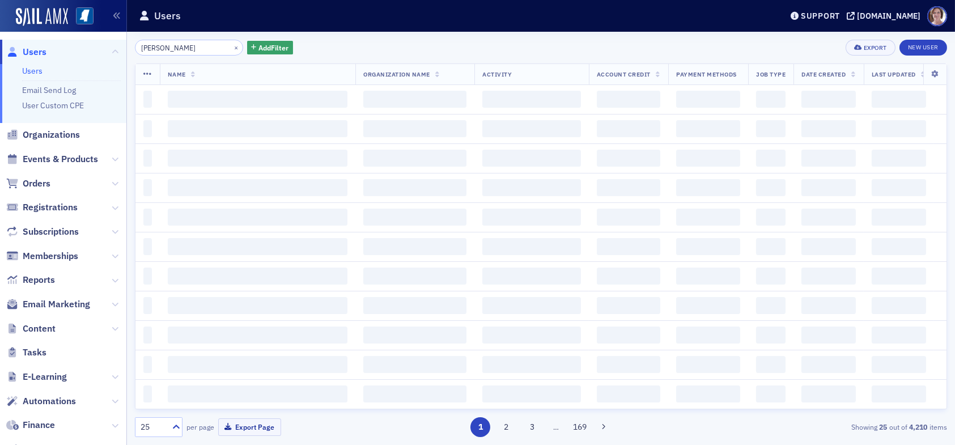
type input "pam steverson"
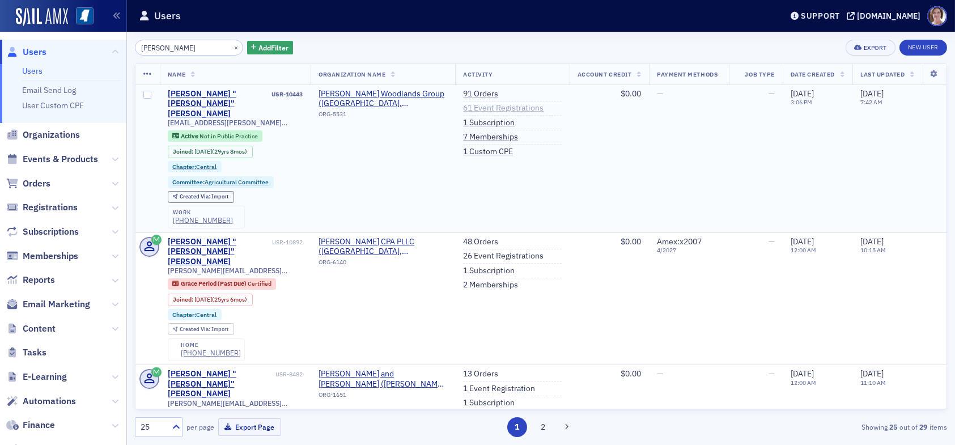
click at [504, 111] on link "61 Event Registrations" at bounding box center [503, 108] width 81 height 10
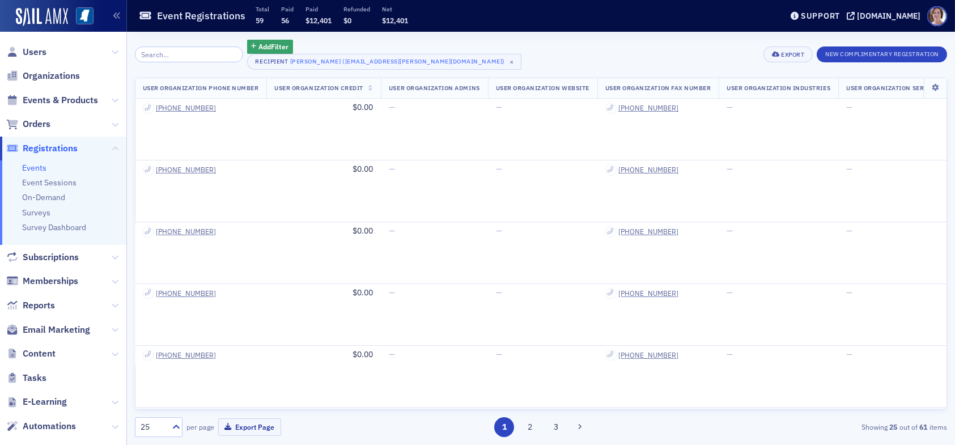
scroll to position [0, 154]
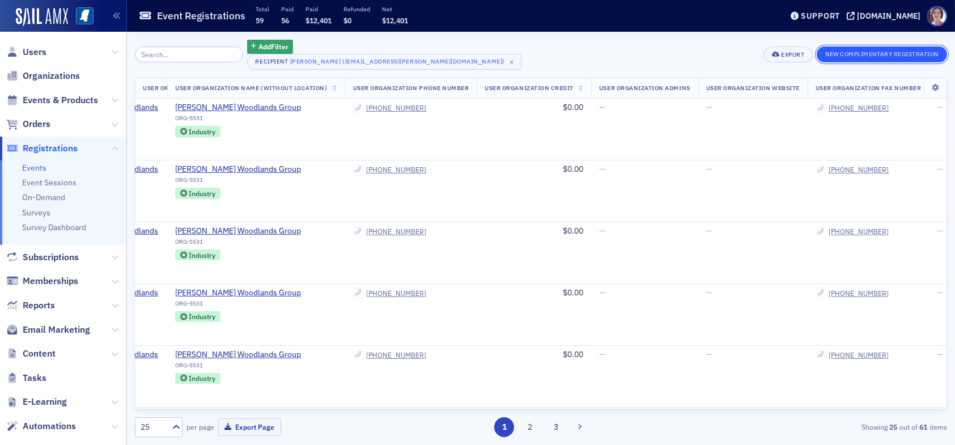
click at [869, 55] on button "New Complimentary Registration" at bounding box center [882, 54] width 130 height 16
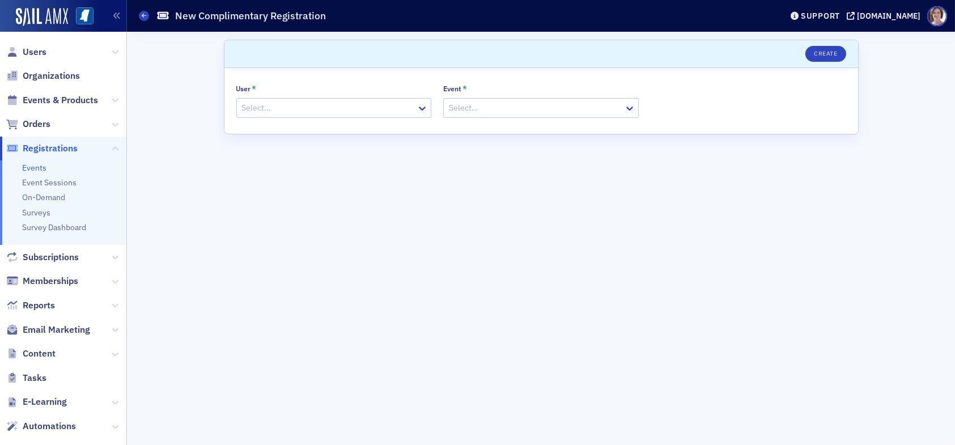
click at [281, 106] on div at bounding box center [328, 108] width 175 height 14
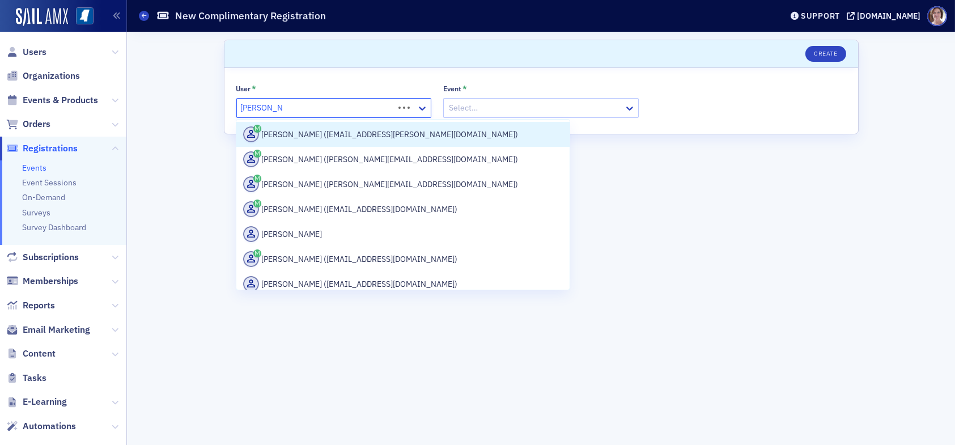
type input "pam steverson"
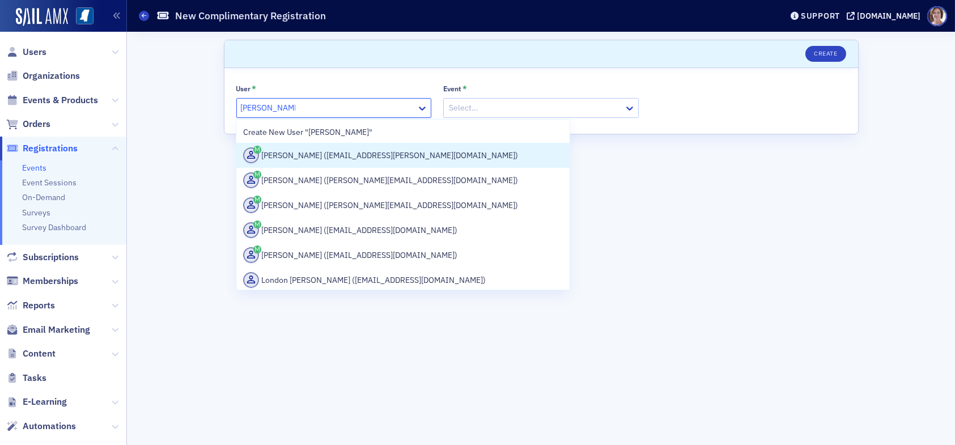
drag, startPoint x: 351, startPoint y: 160, endPoint x: 372, endPoint y: 151, distance: 22.1
click at [353, 159] on div "Pam Steverson (psteverson@molpus.com)" at bounding box center [403, 155] width 320 height 16
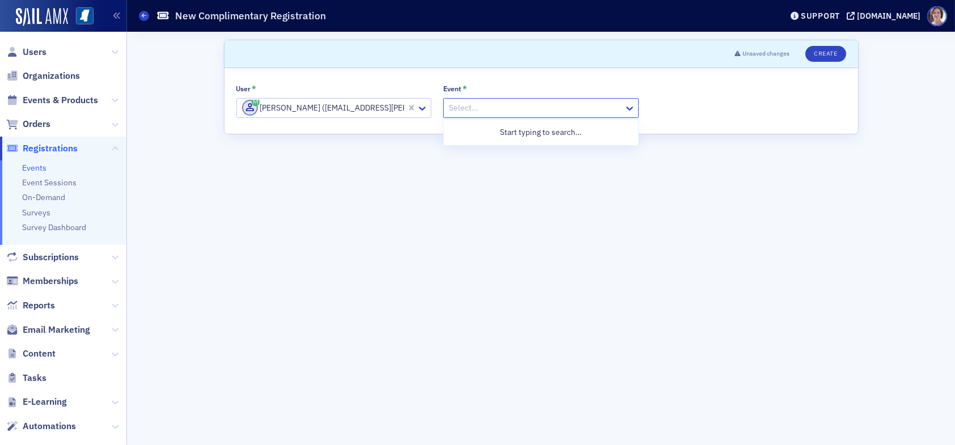
click at [490, 101] on div at bounding box center [535, 108] width 175 height 14
type input "agriculture"
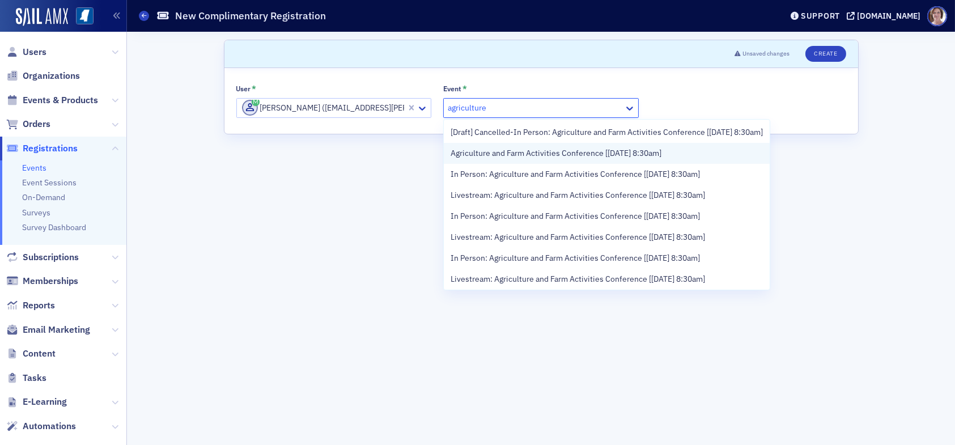
click at [536, 159] on span "Agriculture and Farm Activities Conference [[DATE] 8:30am]" at bounding box center [556, 153] width 211 height 12
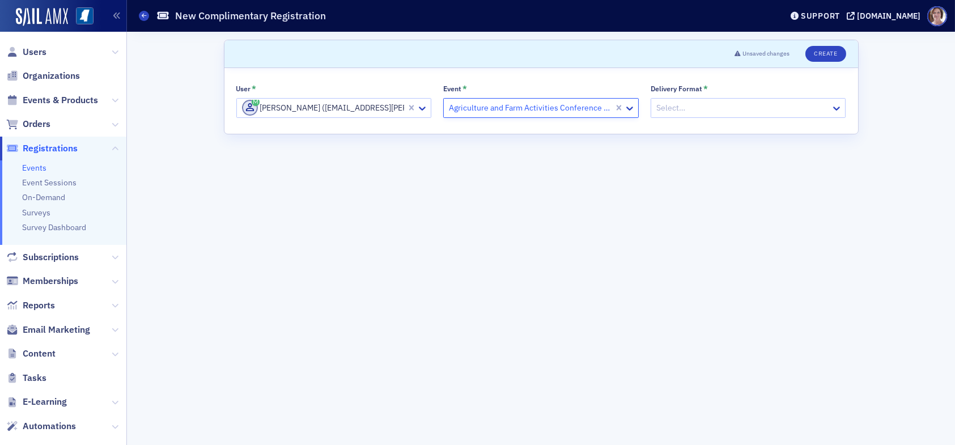
click at [683, 105] on div at bounding box center [742, 108] width 175 height 14
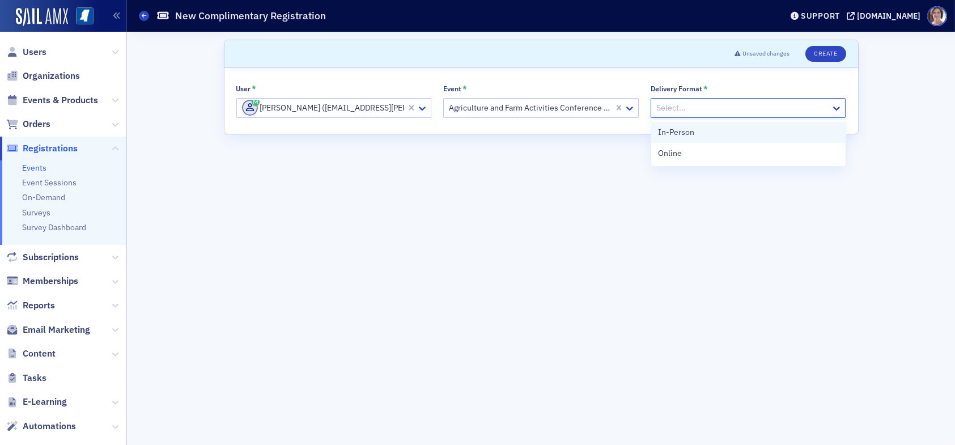
click at [687, 132] on span "In-Person" at bounding box center [676, 132] width 36 height 12
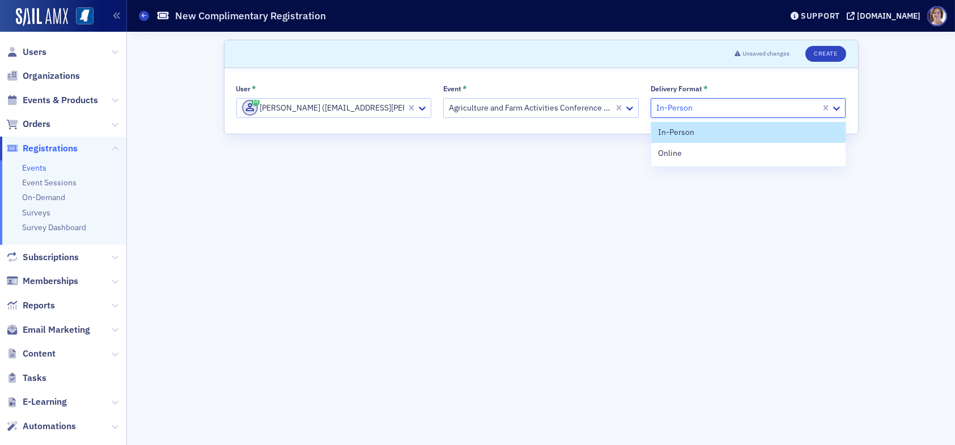
click at [785, 108] on div at bounding box center [737, 108] width 165 height 14
click at [737, 156] on div "Online" at bounding box center [748, 153] width 181 height 12
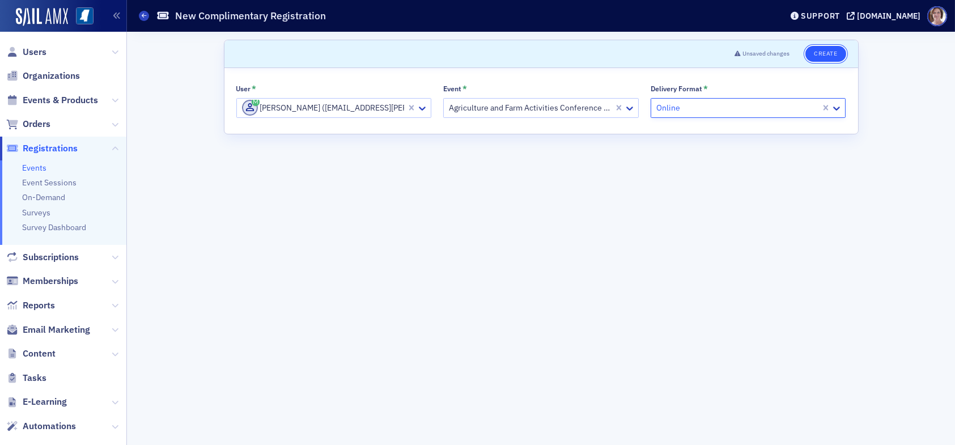
click at [823, 53] on button "Create" at bounding box center [826, 54] width 40 height 16
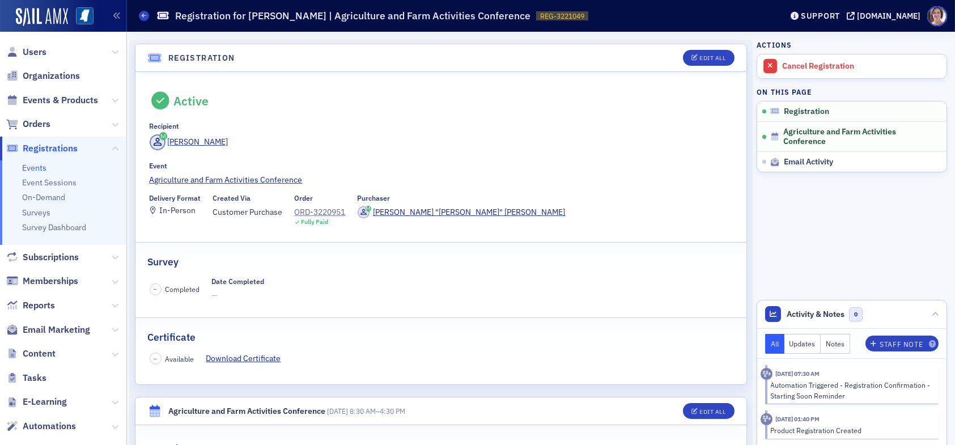
click at [40, 150] on span "Registrations" at bounding box center [50, 148] width 55 height 12
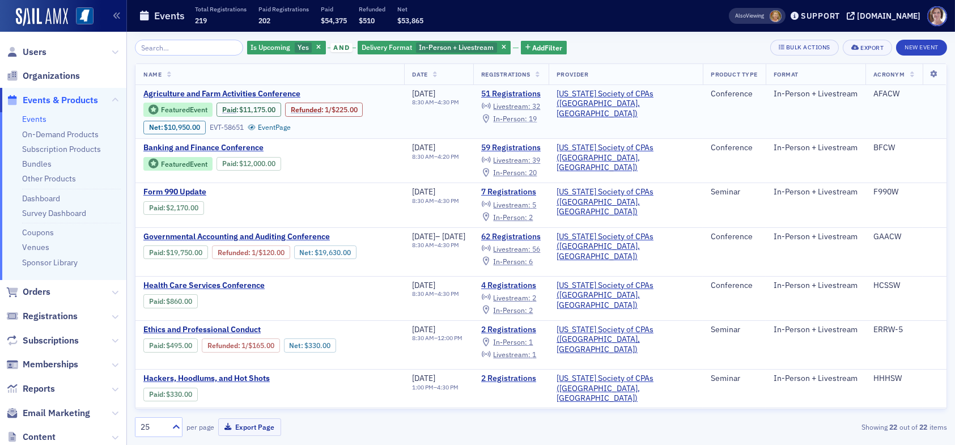
click at [527, 117] on span "In-Person :" at bounding box center [510, 118] width 34 height 9
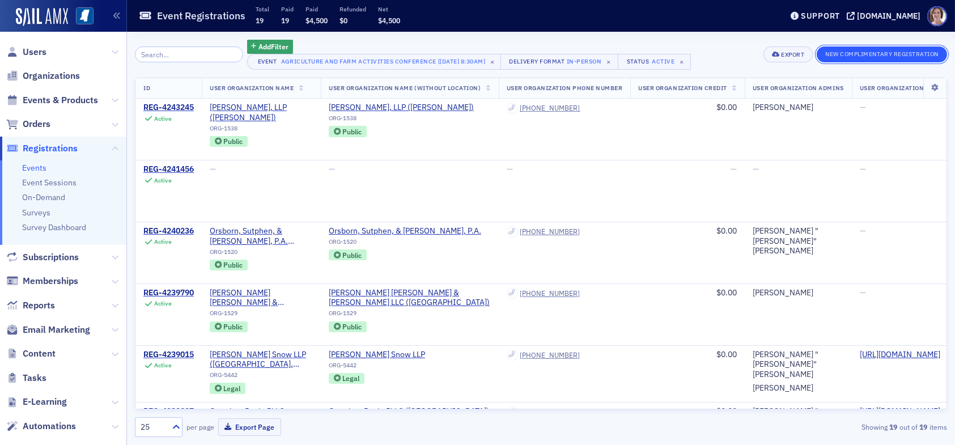
click at [874, 52] on button "New Complimentary Registration" at bounding box center [882, 54] width 130 height 16
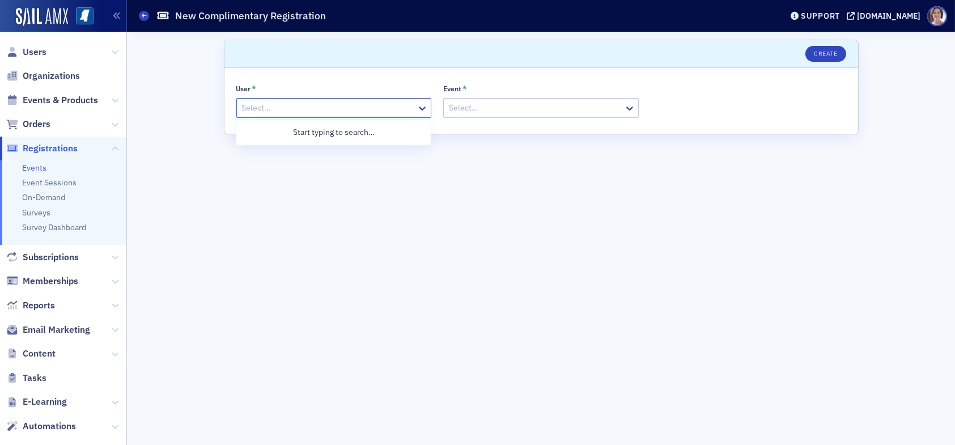
click at [270, 102] on div at bounding box center [328, 108] width 175 height 14
type input "lydia carlisle"
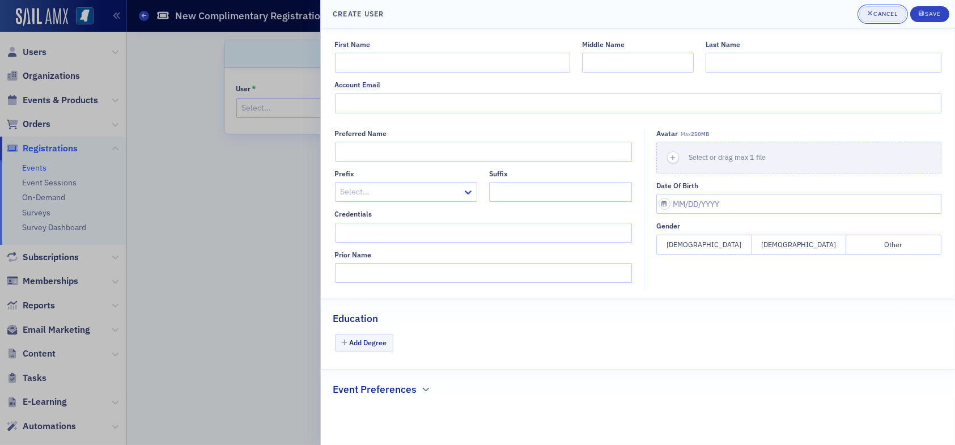
click at [891, 19] on button "Cancel" at bounding box center [882, 14] width 47 height 16
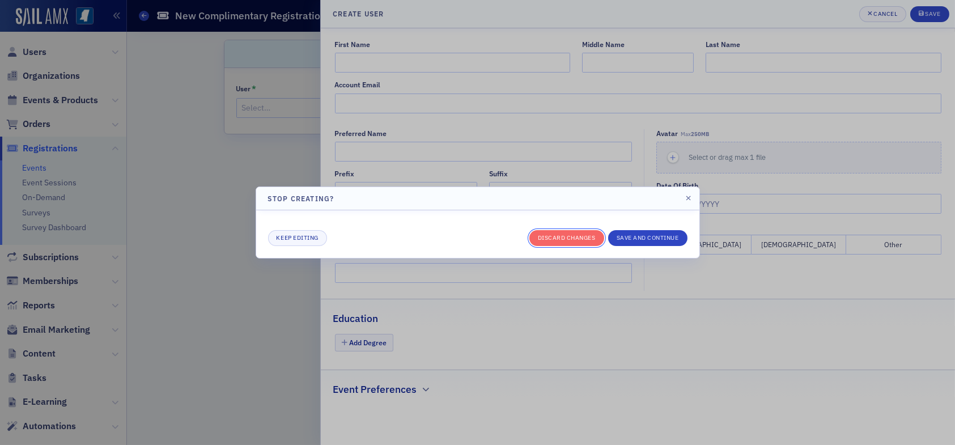
drag, startPoint x: 564, startPoint y: 242, endPoint x: 464, endPoint y: 205, distance: 105.6
click at [561, 241] on button "Discard changes" at bounding box center [567, 238] width 75 height 16
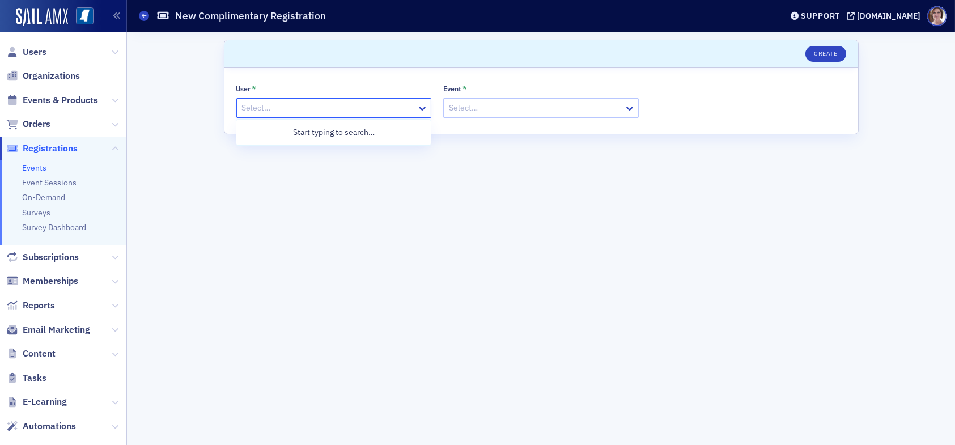
click at [314, 109] on div at bounding box center [328, 108] width 175 height 14
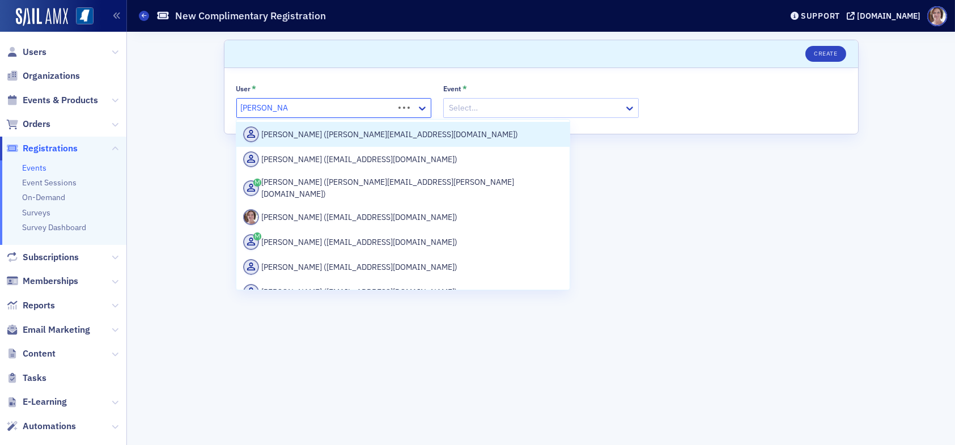
type input "Lydia carlisle"
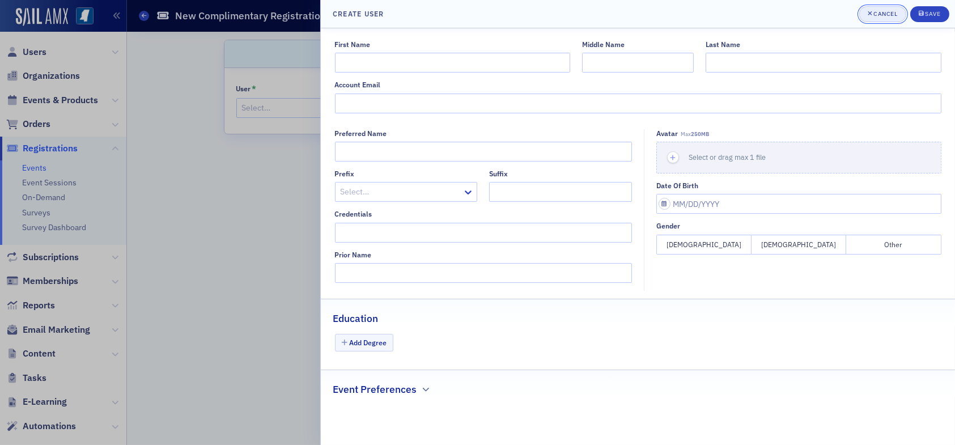
click at [887, 11] on div "Cancel" at bounding box center [886, 14] width 24 height 6
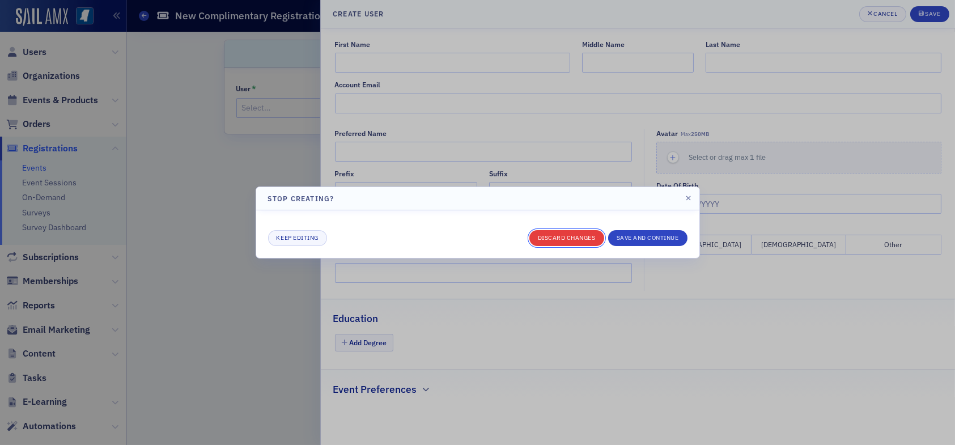
drag, startPoint x: 554, startPoint y: 238, endPoint x: 543, endPoint y: 231, distance: 13.2
click at [553, 238] on button "Discard changes" at bounding box center [567, 238] width 75 height 16
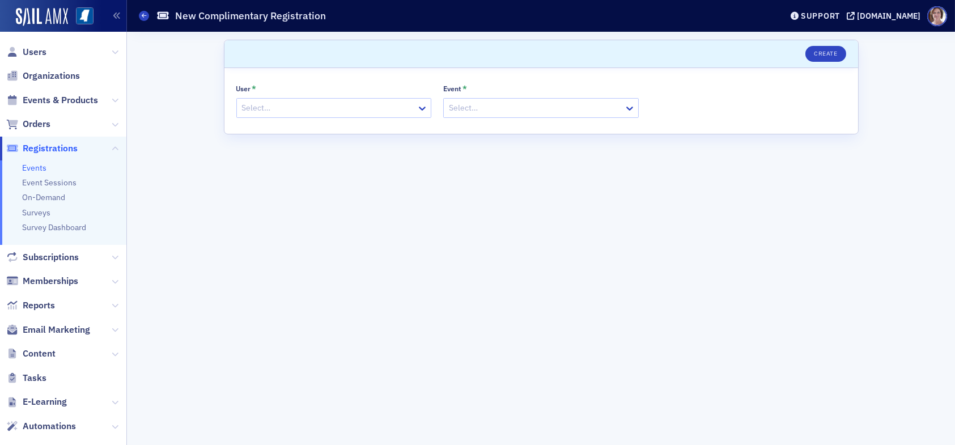
click at [357, 107] on div at bounding box center [328, 108] width 175 height 14
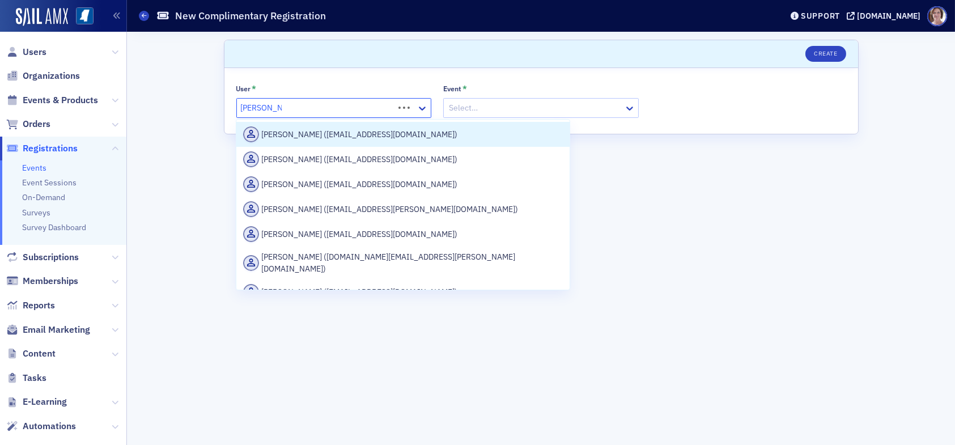
type input "Lydia carlisle"
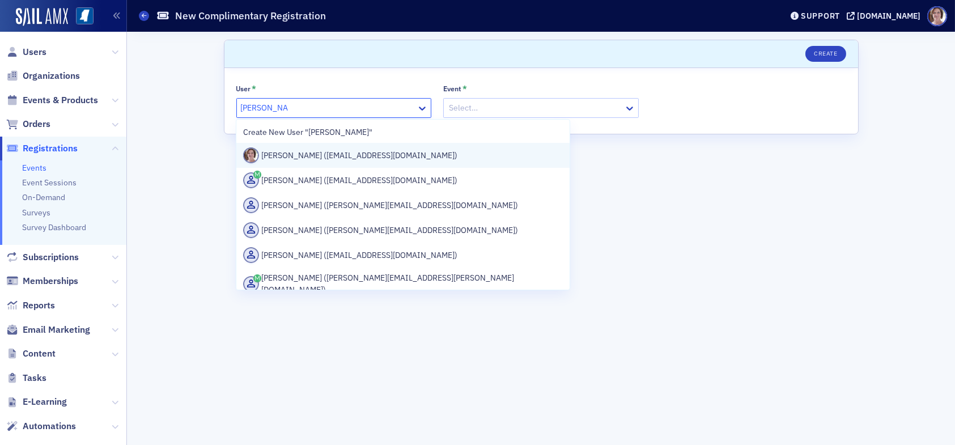
click at [358, 157] on div "Lydia Carlisle (lcarlisle@ms-cpa.org)" at bounding box center [403, 155] width 320 height 16
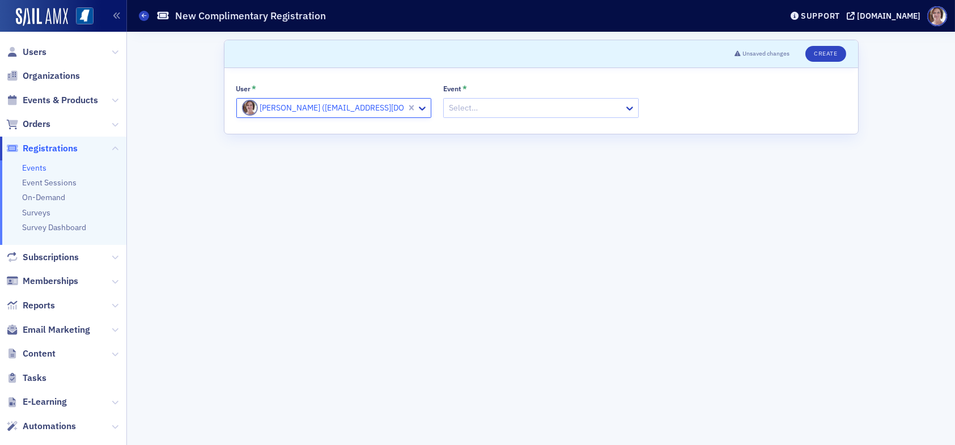
click at [480, 100] on div "Select…" at bounding box center [534, 108] width 180 height 16
type input "agriculture"
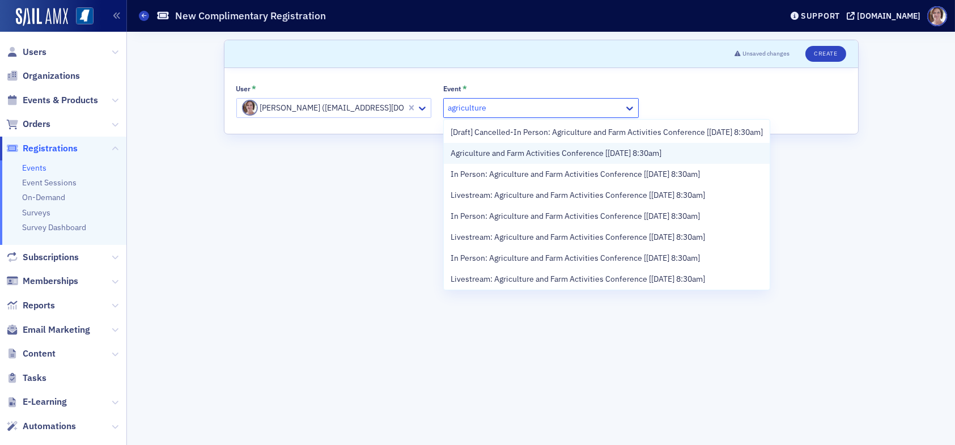
click at [534, 159] on span "Agriculture and Farm Activities Conference [[DATE] 8:30am]" at bounding box center [556, 153] width 211 height 12
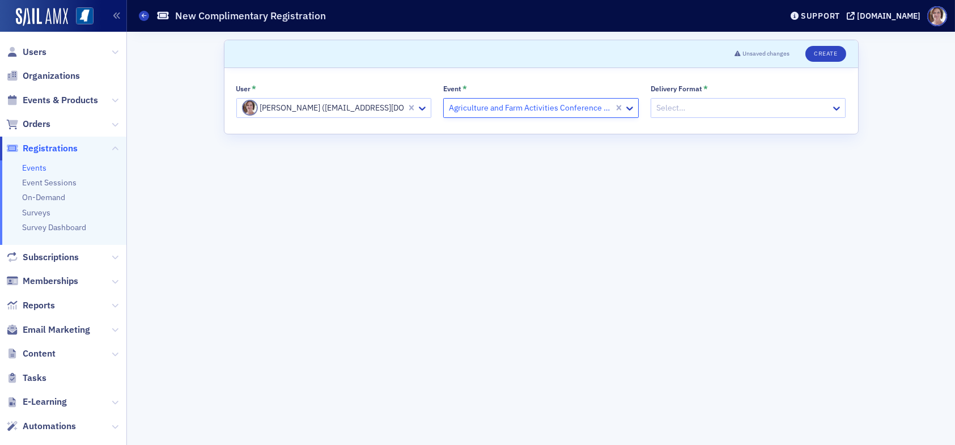
click at [702, 105] on div at bounding box center [742, 108] width 175 height 14
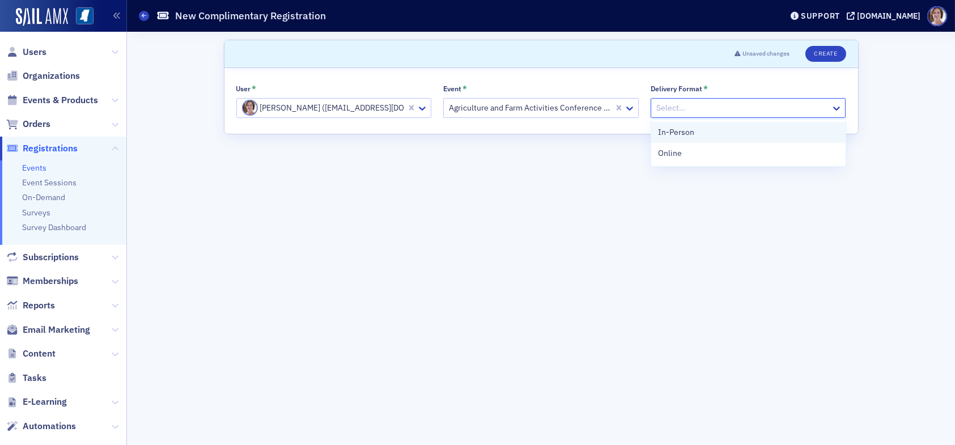
click at [697, 134] on div "In-Person" at bounding box center [748, 132] width 181 height 12
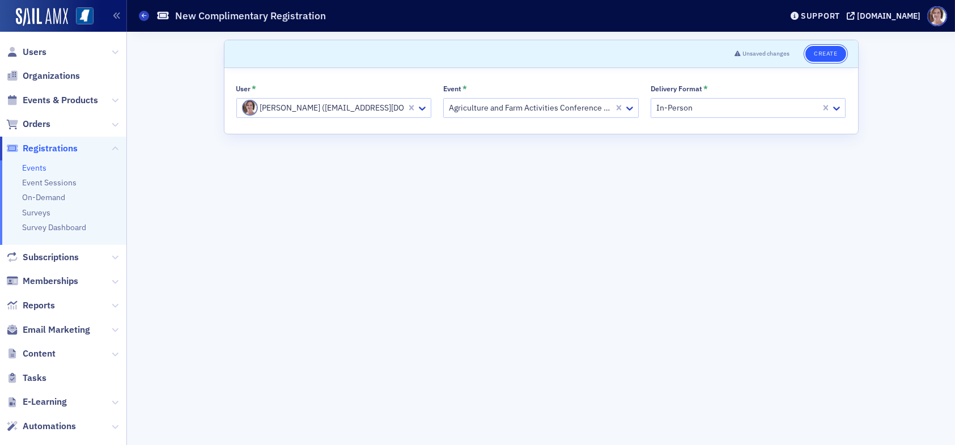
click at [826, 51] on button "Create" at bounding box center [826, 54] width 40 height 16
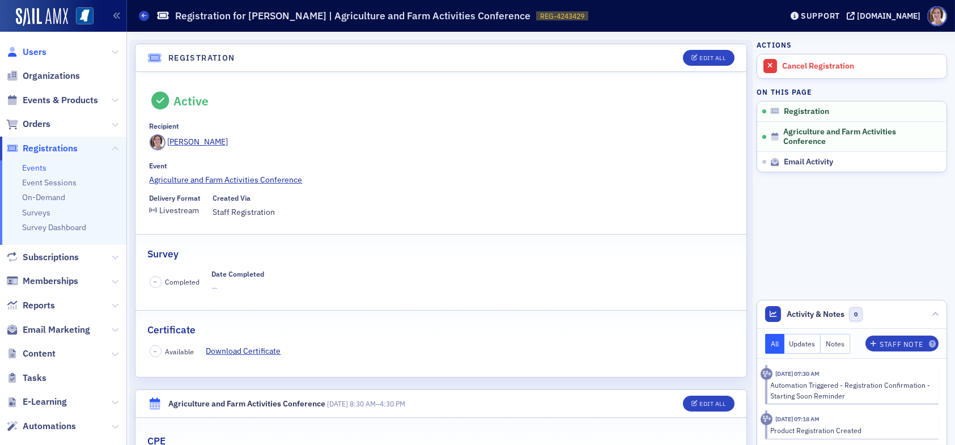
click at [24, 46] on span "Users" at bounding box center [35, 52] width 24 height 12
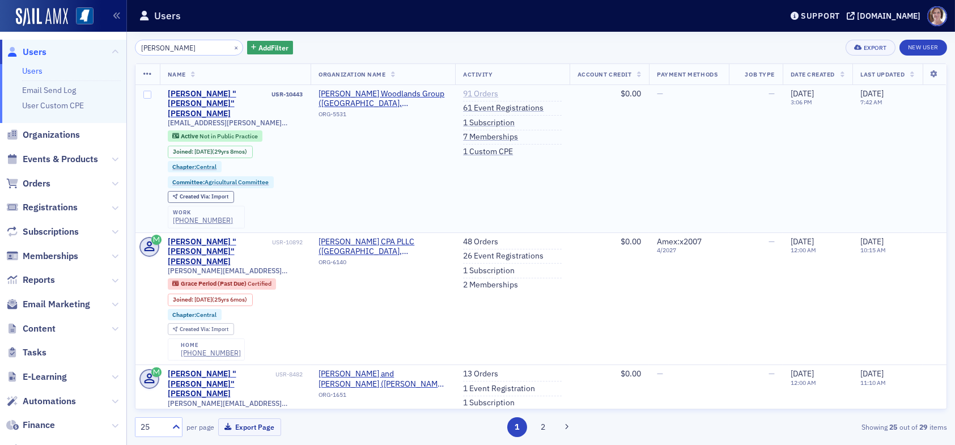
click at [477, 94] on link "91 Orders" at bounding box center [480, 94] width 35 height 10
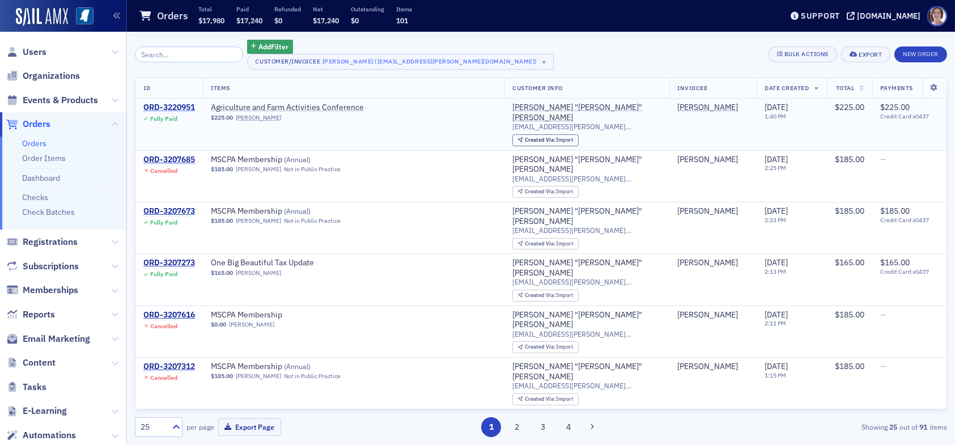
click at [178, 106] on div "ORD-3220951" at bounding box center [169, 108] width 52 height 10
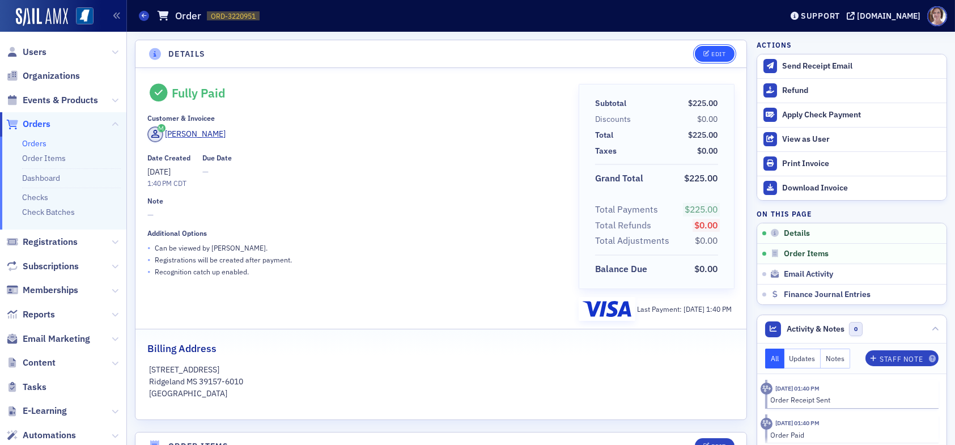
click at [717, 53] on div "Edit" at bounding box center [718, 54] width 14 height 6
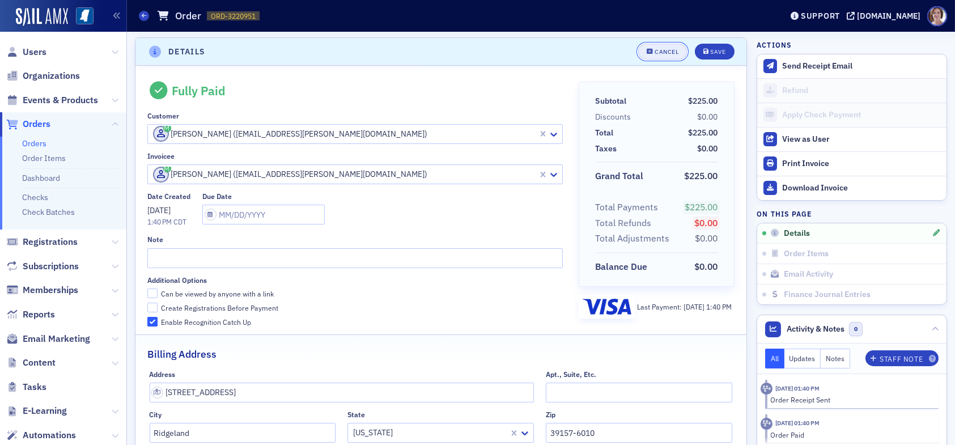
click at [655, 52] on div "Cancel" at bounding box center [667, 52] width 24 height 6
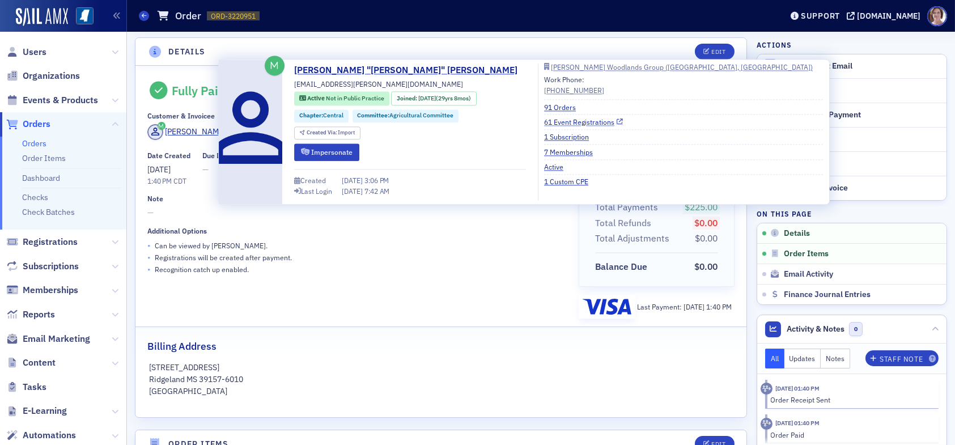
click at [544, 117] on link "61 Event Registrations" at bounding box center [583, 122] width 79 height 10
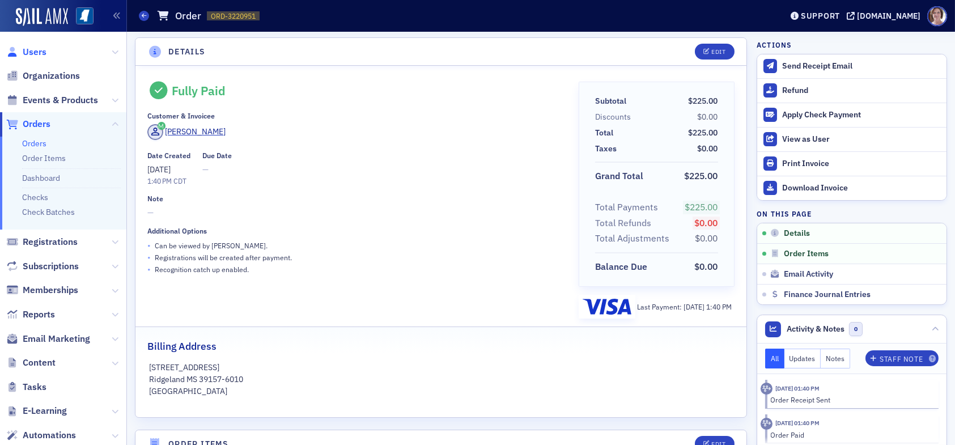
click at [33, 52] on span "Users" at bounding box center [35, 52] width 24 height 12
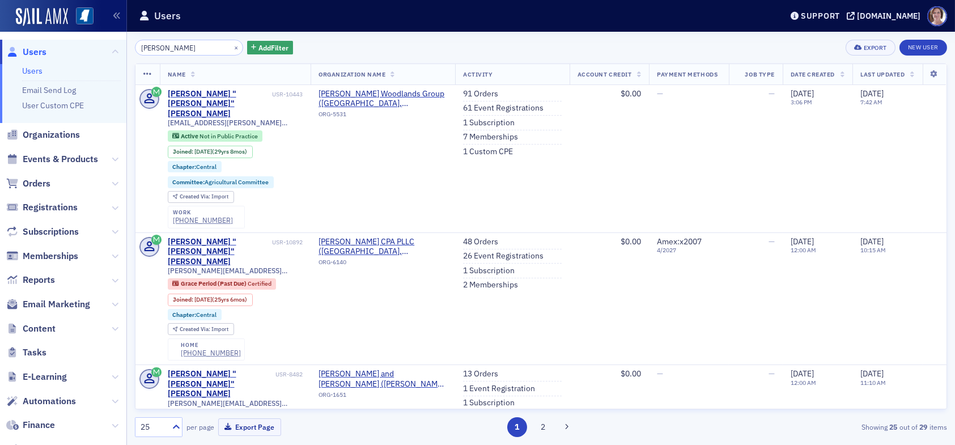
drag, startPoint x: 194, startPoint y: 48, endPoint x: 78, endPoint y: 53, distance: 116.9
click at [78, 53] on div "Users Users Email Send Log User Custom CPE Organizations Events & Products Orde…" at bounding box center [477, 222] width 955 height 445
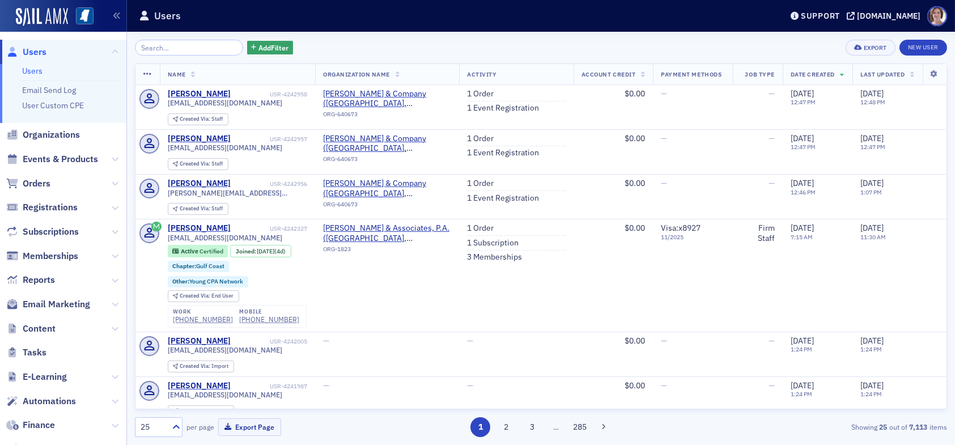
click at [432, 46] on div "Add Filter Export New User" at bounding box center [541, 48] width 812 height 16
click at [185, 48] on input "search" at bounding box center [189, 48] width 108 height 16
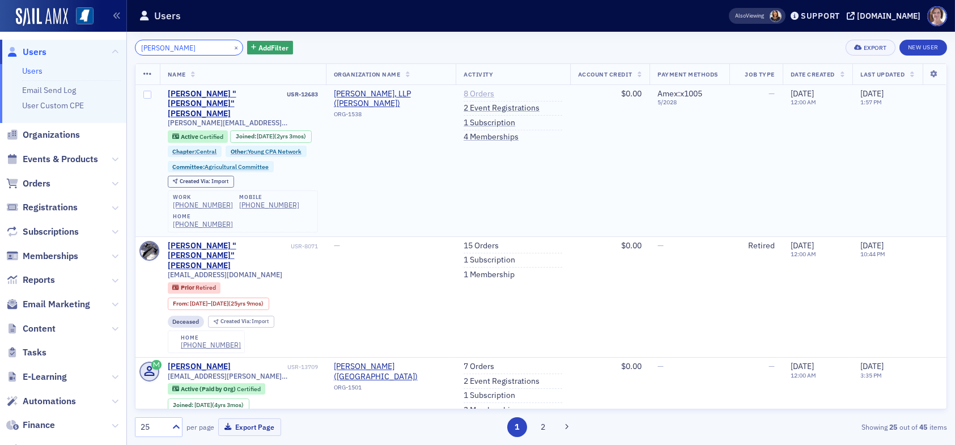
type input "[PERSON_NAME]"
click at [477, 93] on link "8 Orders" at bounding box center [479, 94] width 31 height 10
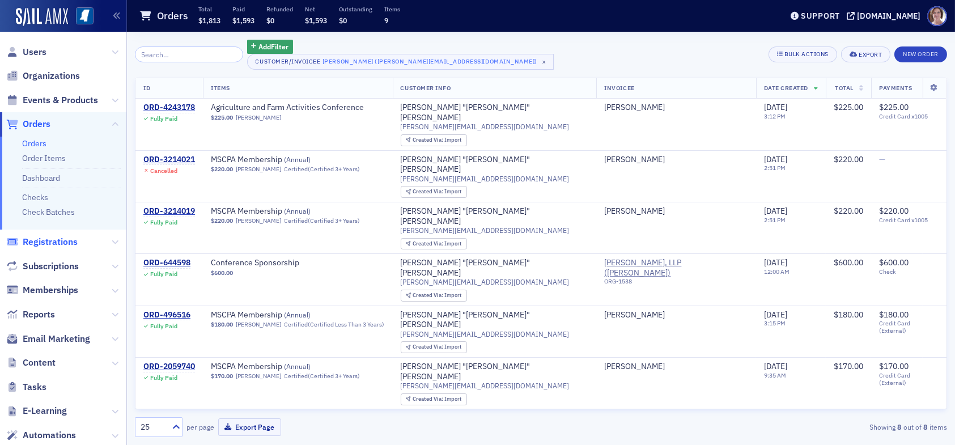
click at [46, 244] on span "Registrations" at bounding box center [50, 242] width 55 height 12
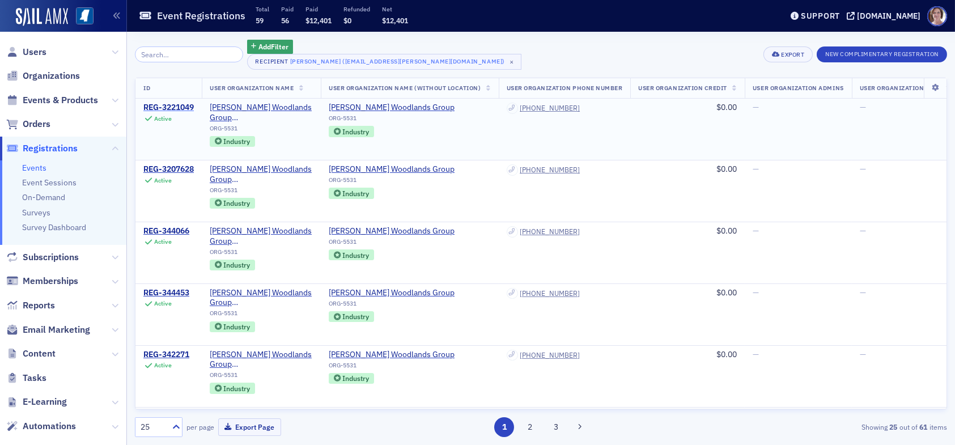
click at [178, 103] on div "REG-3221049" at bounding box center [168, 108] width 50 height 10
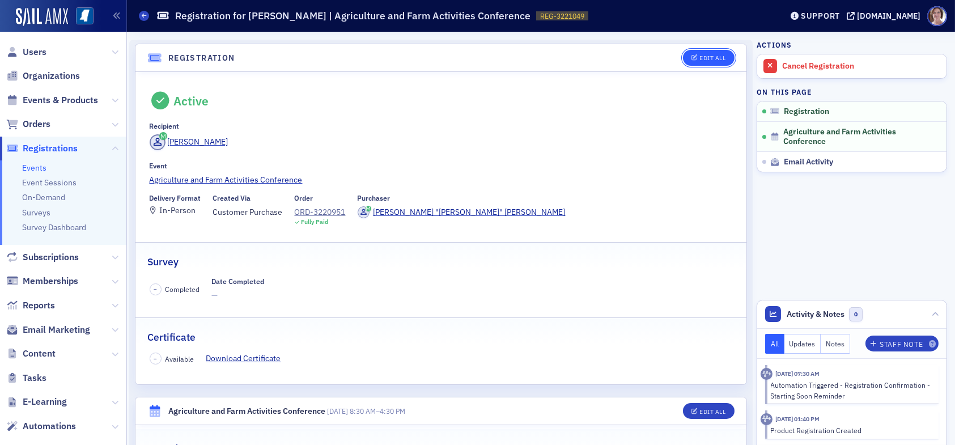
click at [700, 56] on div "Edit All" at bounding box center [713, 58] width 26 height 6
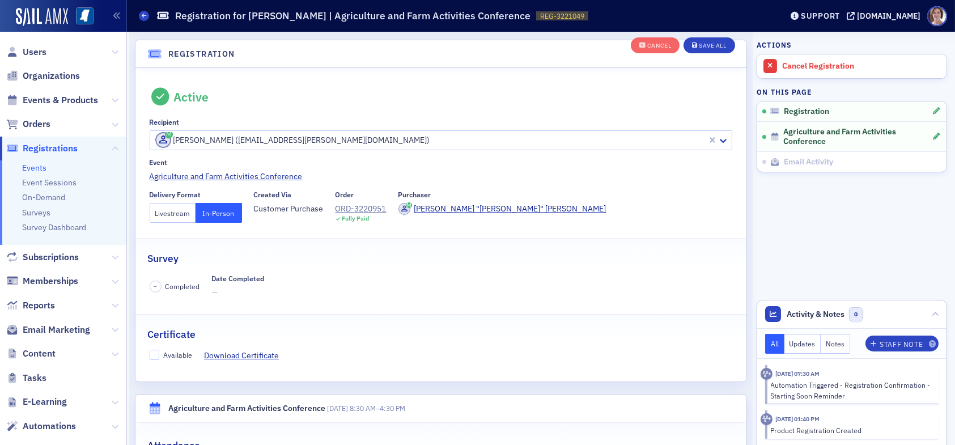
scroll to position [29, 0]
click at [173, 211] on button "Livestream" at bounding box center [173, 211] width 46 height 20
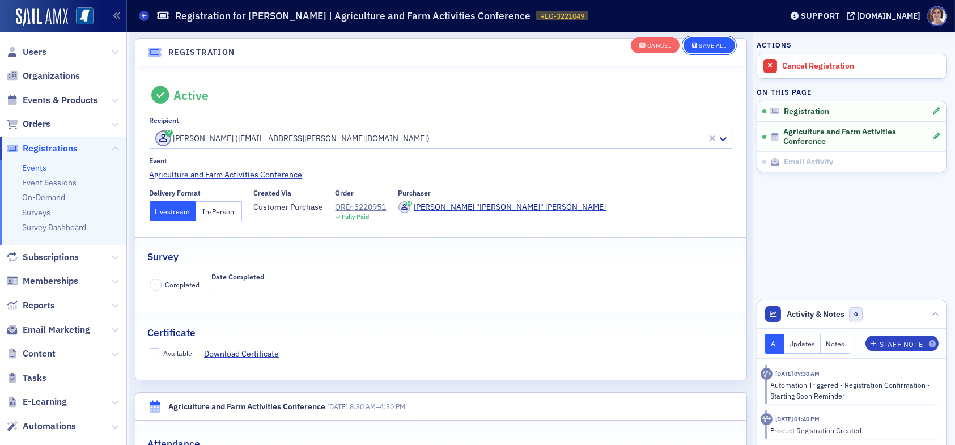
click at [705, 44] on div "Save All" at bounding box center [712, 46] width 27 height 6
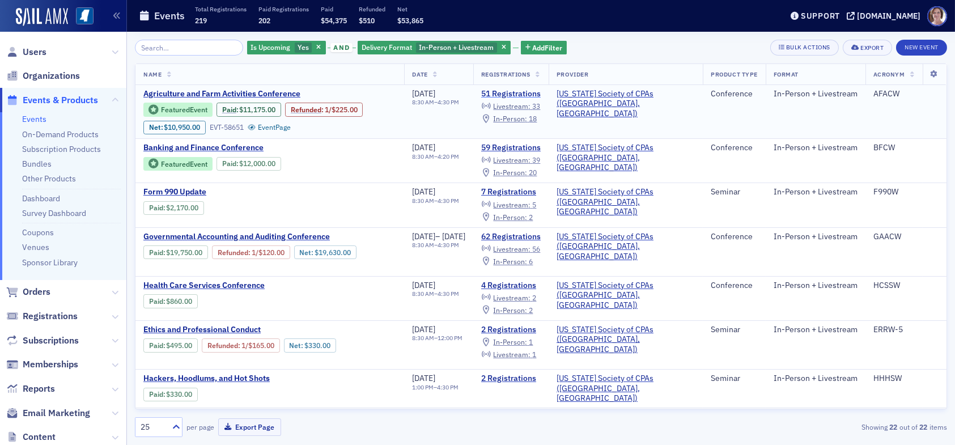
click at [541, 94] on link "51 Registrations" at bounding box center [511, 94] width 60 height 10
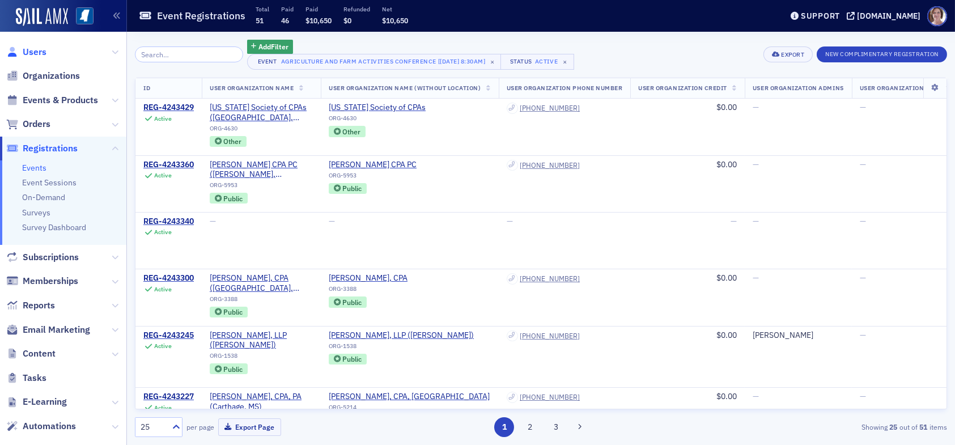
click at [35, 49] on span "Users" at bounding box center [35, 52] width 24 height 12
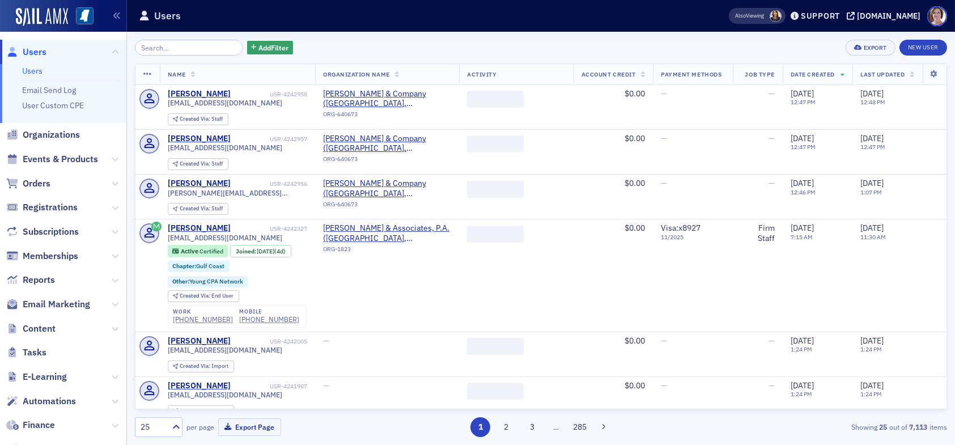
click at [182, 49] on input "search" at bounding box center [189, 48] width 108 height 16
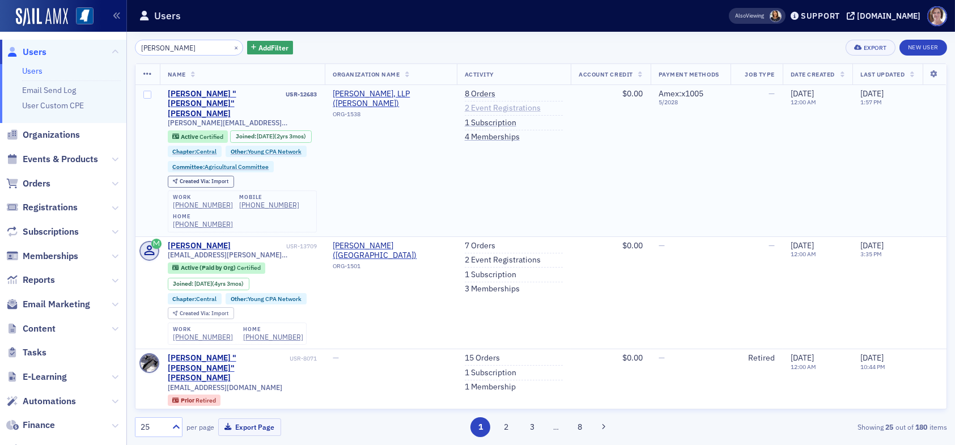
type input "[PERSON_NAME]"
click at [480, 108] on link "2 Event Registrations" at bounding box center [503, 108] width 76 height 10
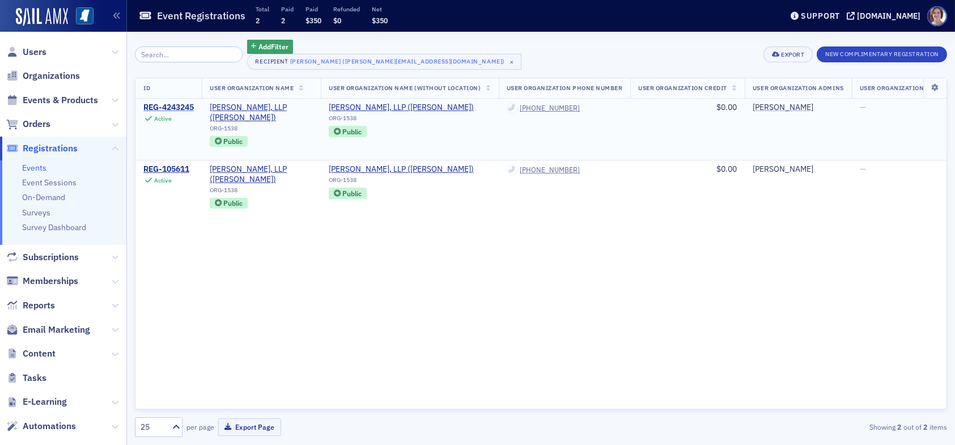
click at [158, 104] on div "REG-4243245" at bounding box center [168, 108] width 50 height 10
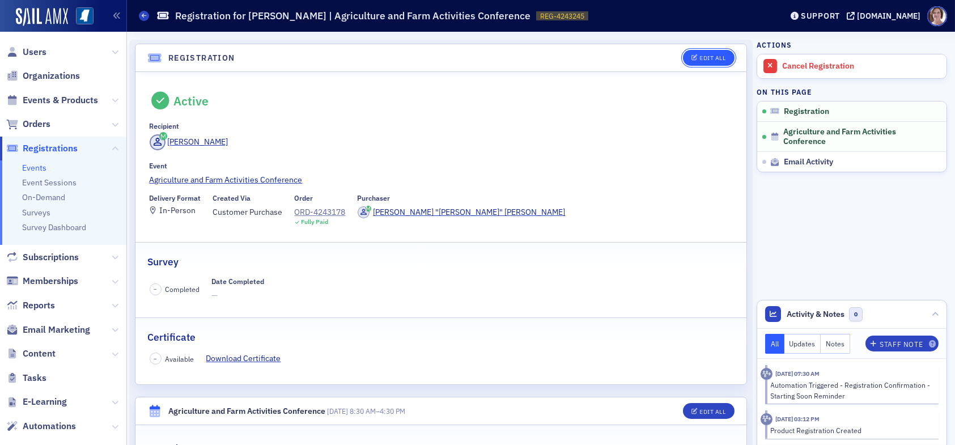
click at [700, 57] on div "Edit All" at bounding box center [713, 58] width 26 height 6
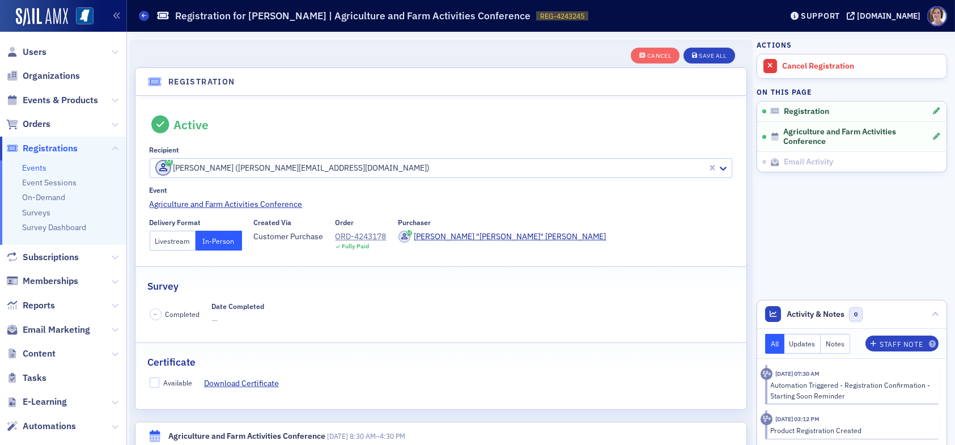
scroll to position [29, 0]
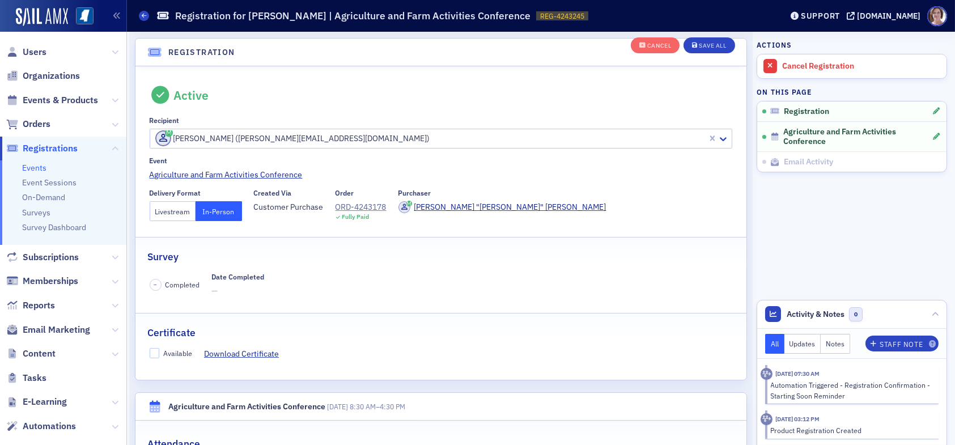
click at [172, 209] on button "Livestream" at bounding box center [173, 211] width 46 height 20
click at [706, 43] on div "Save All" at bounding box center [712, 46] width 27 height 6
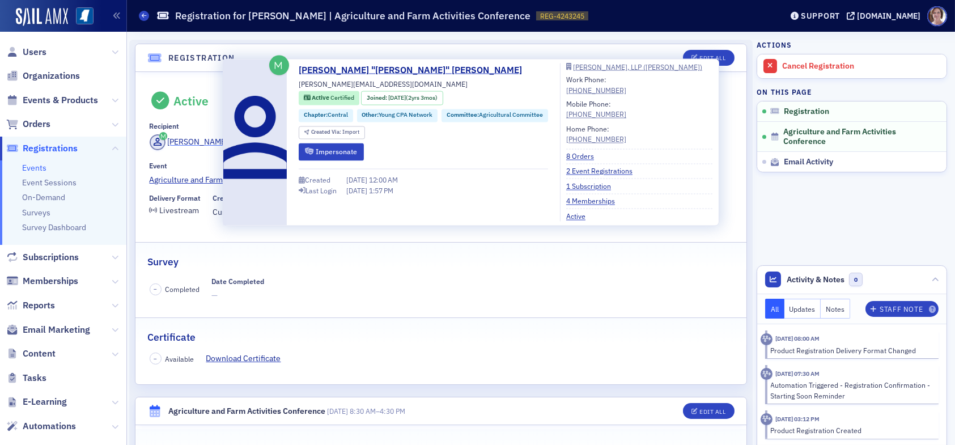
click at [205, 141] on div "[PERSON_NAME]" at bounding box center [197, 142] width 61 height 12
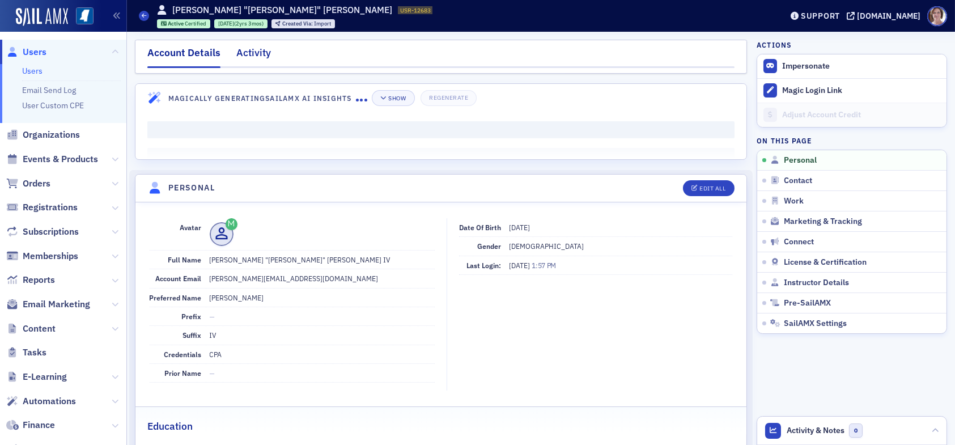
click at [259, 57] on div "Activity" at bounding box center [253, 55] width 35 height 21
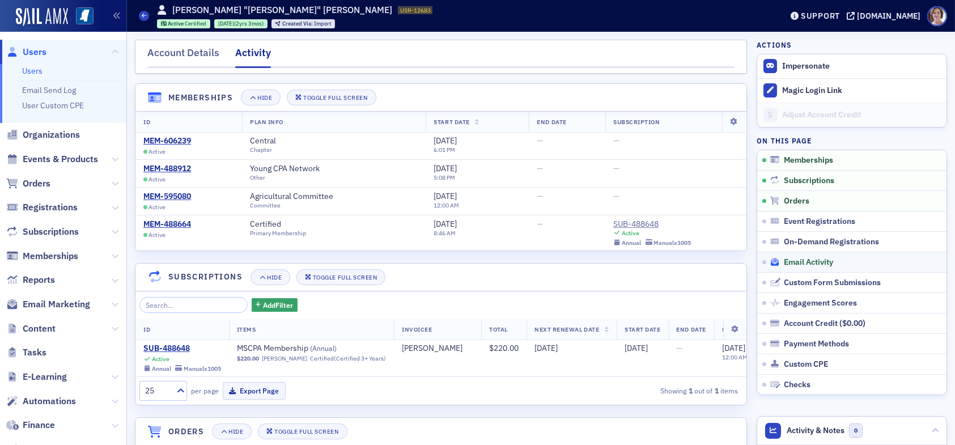
click at [794, 261] on span "Email Activity" at bounding box center [808, 262] width 49 height 10
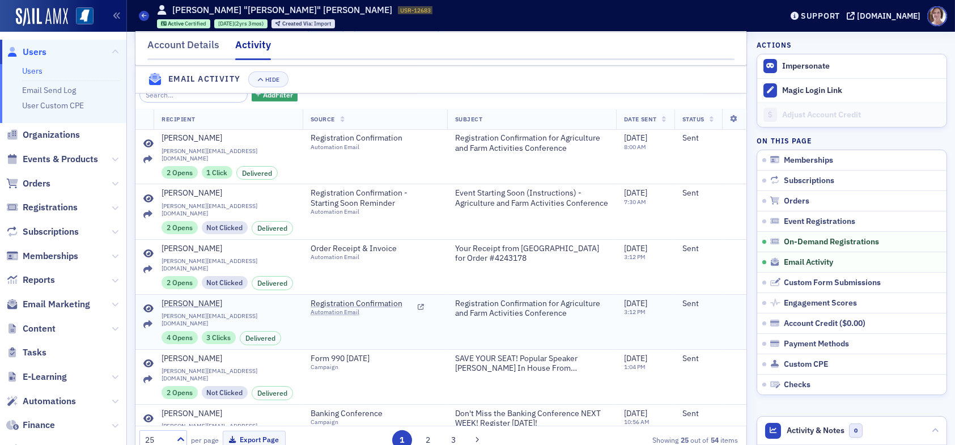
scroll to position [1008, 0]
click at [149, 148] on icon at bounding box center [148, 143] width 10 height 9
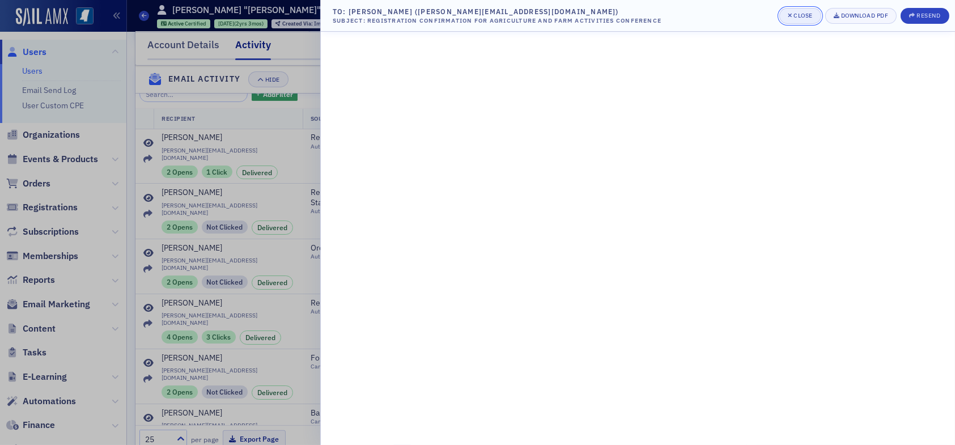
click at [801, 16] on div "Close" at bounding box center [803, 15] width 19 height 6
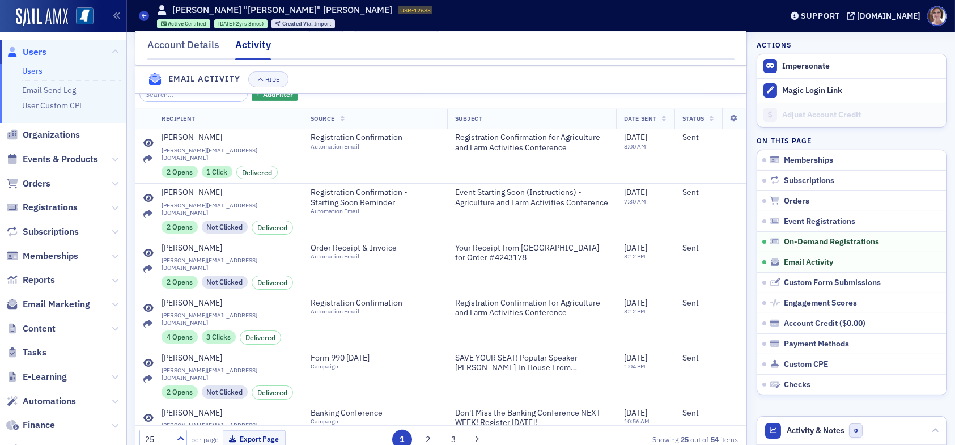
drag, startPoint x: 38, startPoint y: 50, endPoint x: 54, endPoint y: 47, distance: 16.7
click at [38, 49] on span "Users" at bounding box center [35, 52] width 24 height 12
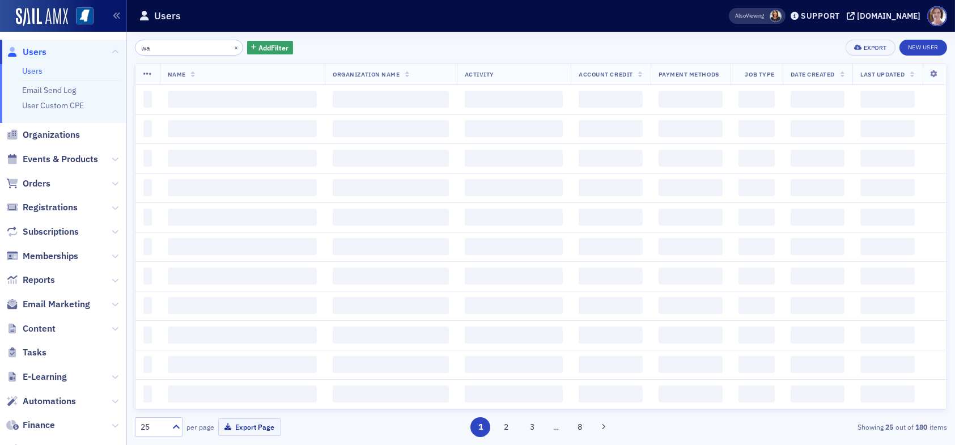
type input "w"
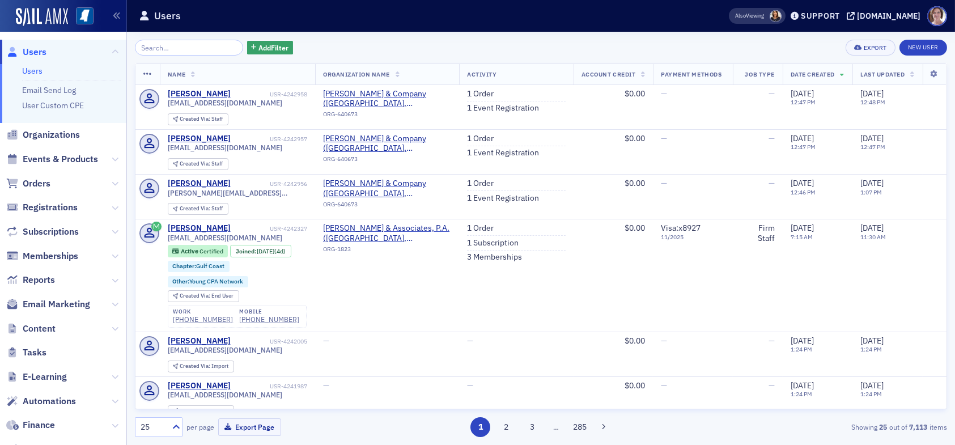
click at [39, 49] on span "Users" at bounding box center [35, 52] width 24 height 12
click at [58, 207] on span "Registrations" at bounding box center [50, 207] width 55 height 12
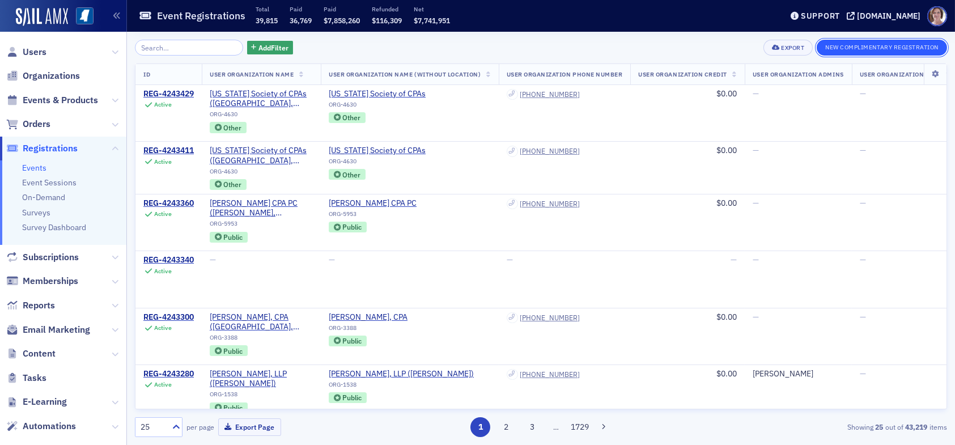
click at [839, 47] on button "New Complimentary Registration" at bounding box center [882, 48] width 130 height 16
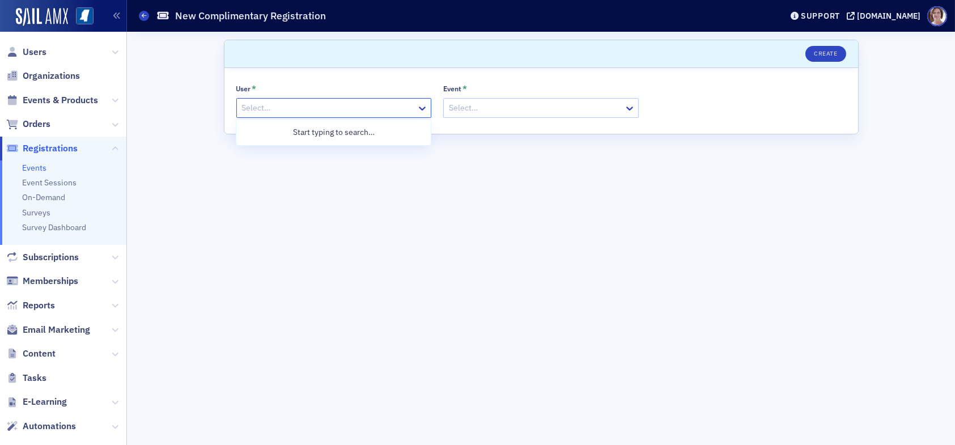
click at [367, 108] on div at bounding box center [328, 108] width 175 height 14
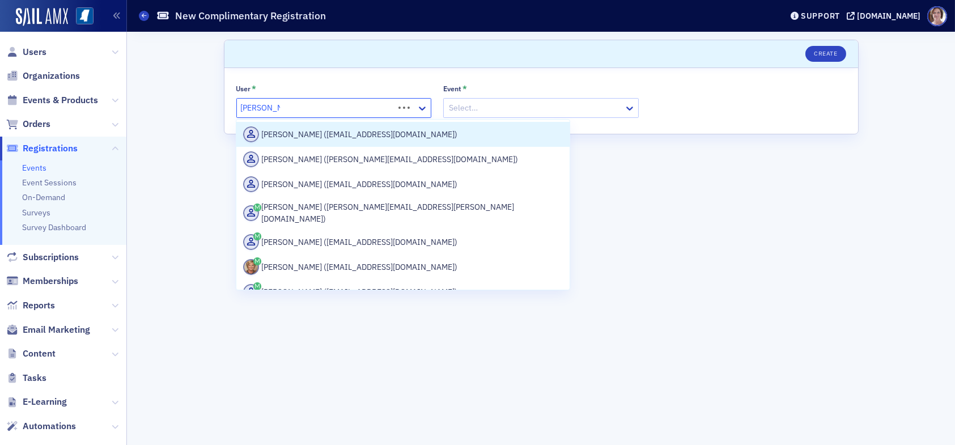
type input "karen moody"
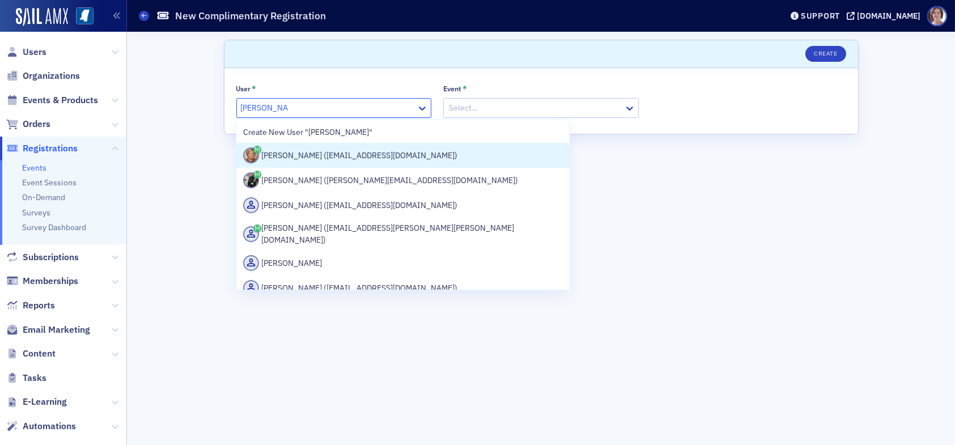
drag, startPoint x: 392, startPoint y: 153, endPoint x: 418, endPoint y: 141, distance: 29.4
click at [392, 152] on div "Karen Moody (kmoody@ms-cpa.org)" at bounding box center [403, 155] width 320 height 16
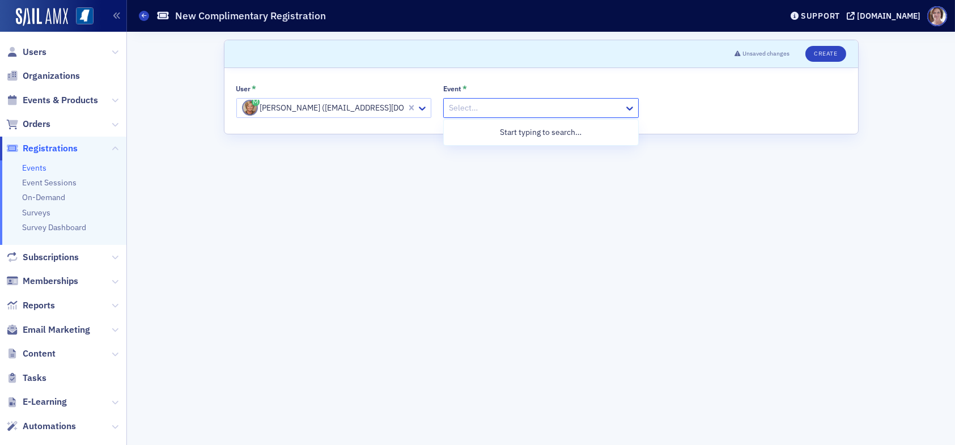
click at [482, 111] on div at bounding box center [535, 108] width 175 height 14
type input "agriculture"
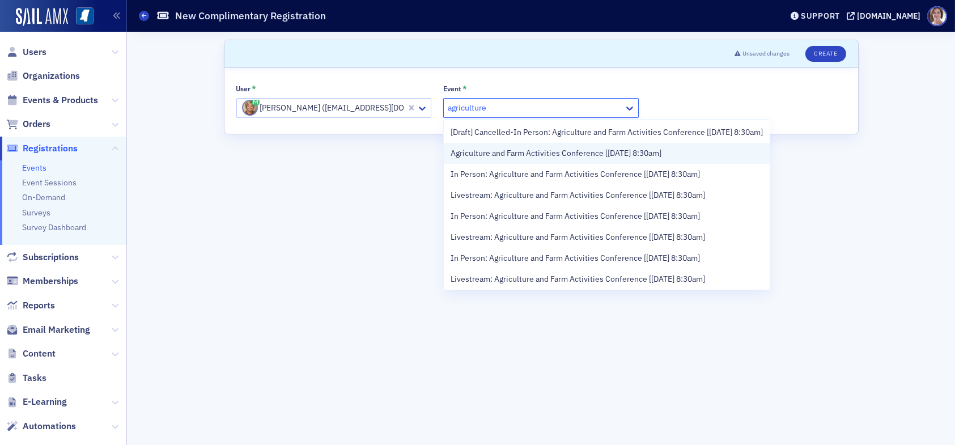
click at [521, 159] on span "Agriculture and Farm Activities Conference [[DATE] 8:30am]" at bounding box center [556, 153] width 211 height 12
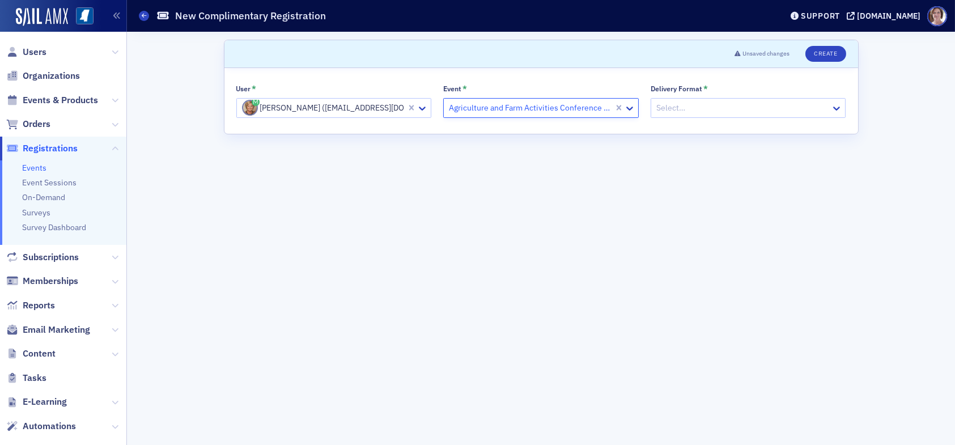
click at [688, 107] on div at bounding box center [742, 108] width 175 height 14
click at [687, 155] on div "Online" at bounding box center [748, 153] width 181 height 12
click at [826, 57] on button "Create" at bounding box center [826, 54] width 40 height 16
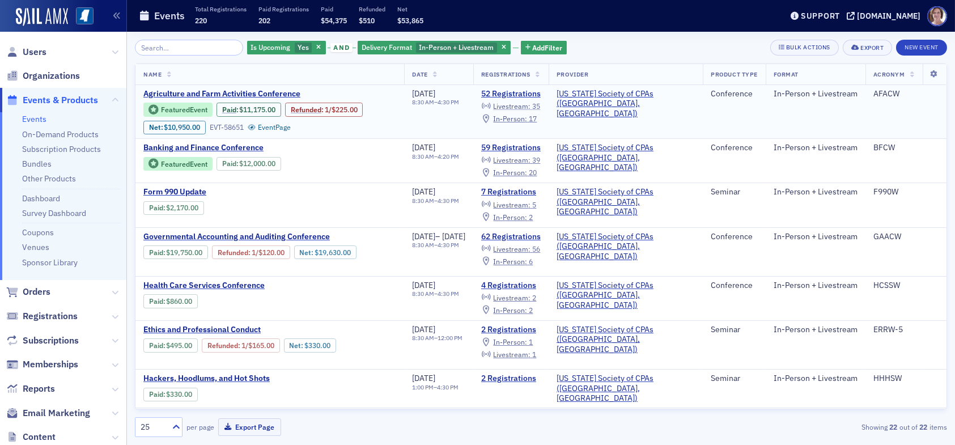
click at [531, 105] on span "Livestream :" at bounding box center [511, 105] width 37 height 9
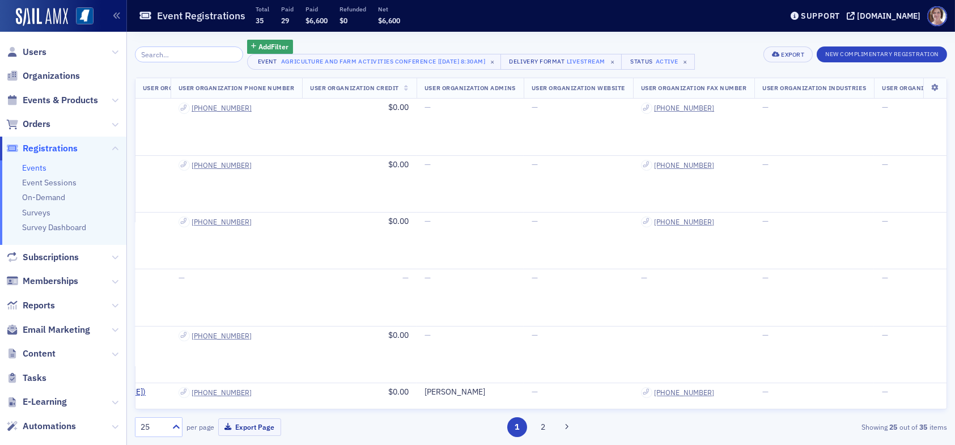
scroll to position [0, 146]
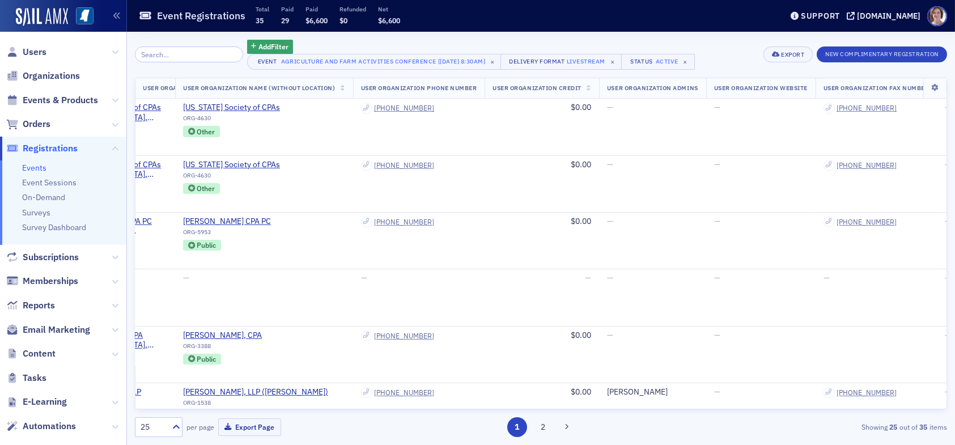
click at [49, 146] on span "Registrations" at bounding box center [50, 148] width 55 height 12
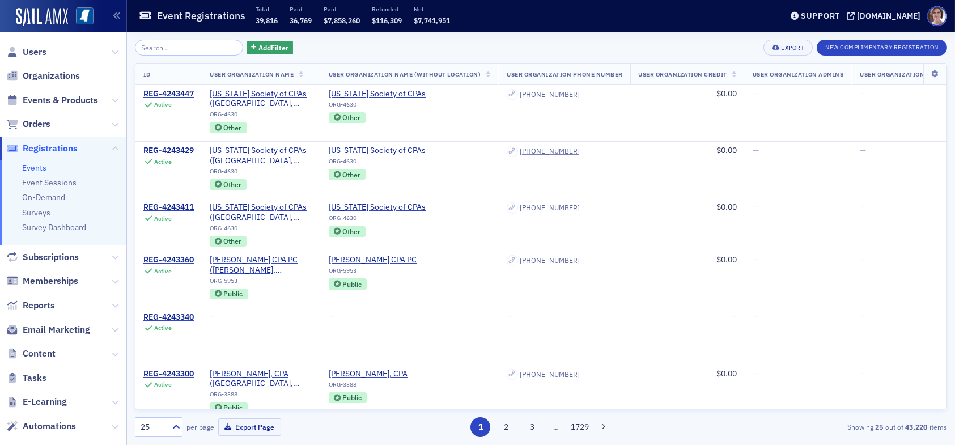
drag, startPoint x: 39, startPoint y: 51, endPoint x: 48, endPoint y: 50, distance: 8.6
click at [40, 50] on span "Users" at bounding box center [35, 52] width 24 height 12
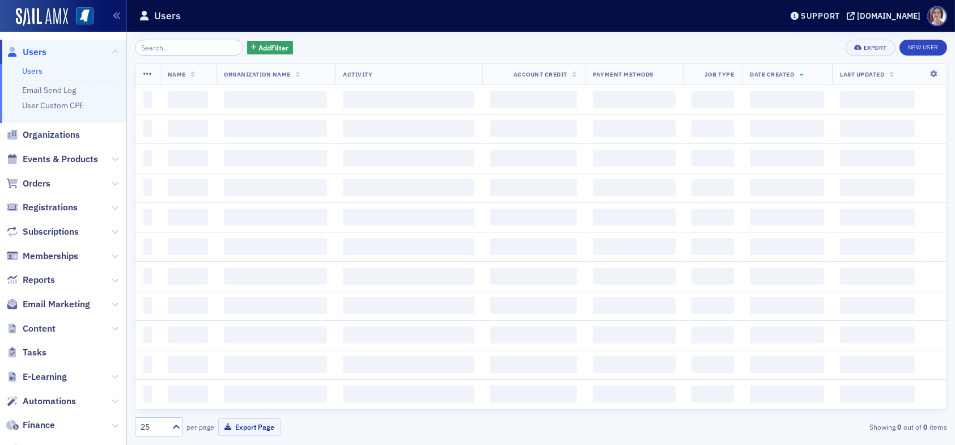
click at [202, 49] on input "search" at bounding box center [189, 48] width 108 height 16
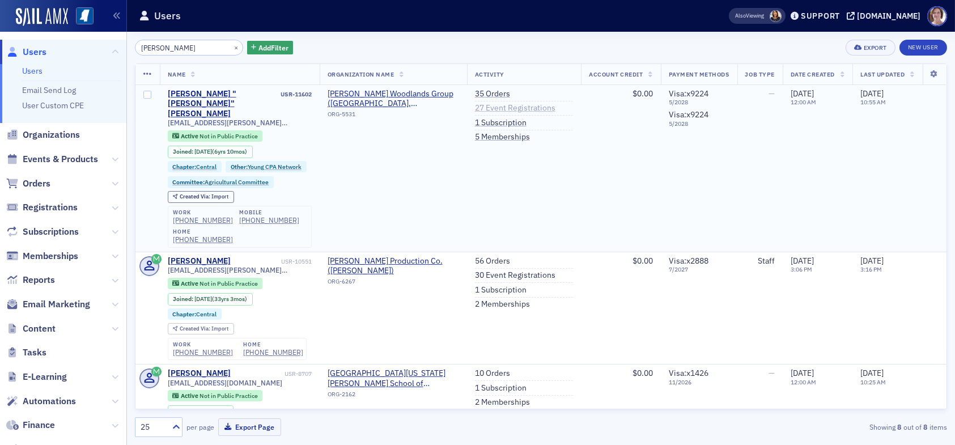
type input "brett nadalich"
click at [501, 104] on link "27 Event Registrations" at bounding box center [515, 108] width 81 height 10
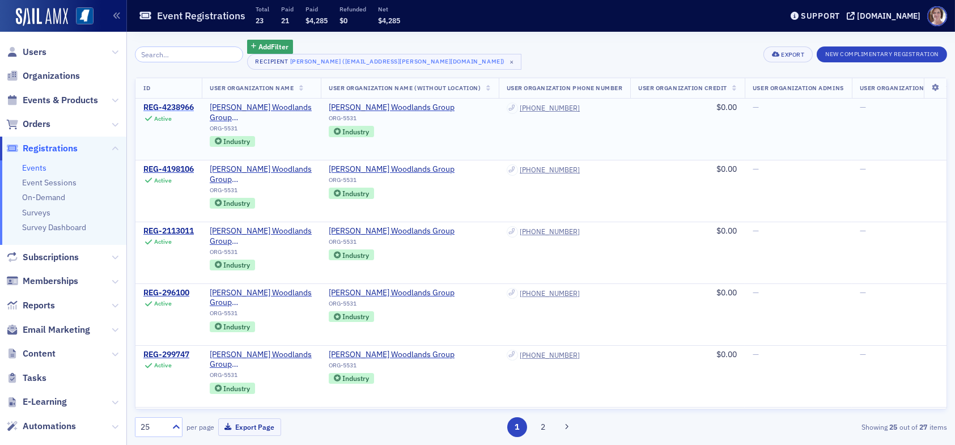
click at [179, 107] on div "REG-4238966" at bounding box center [168, 108] width 50 height 10
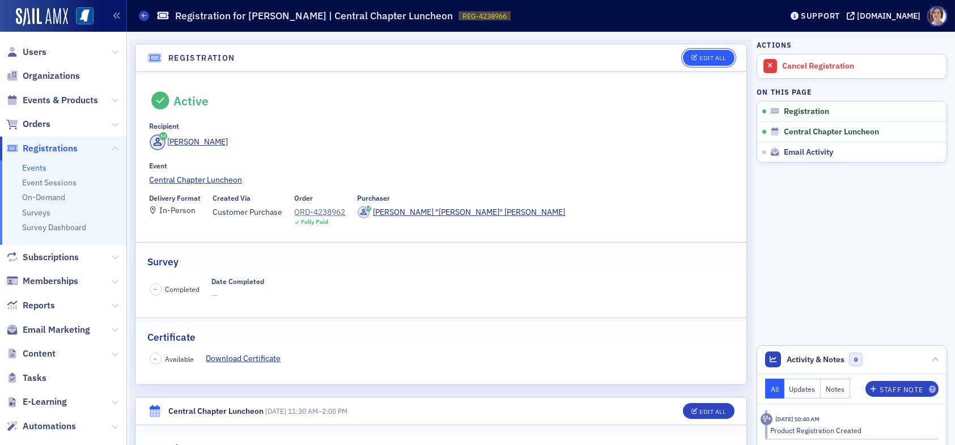
click at [702, 58] on div "Edit All" at bounding box center [713, 58] width 26 height 6
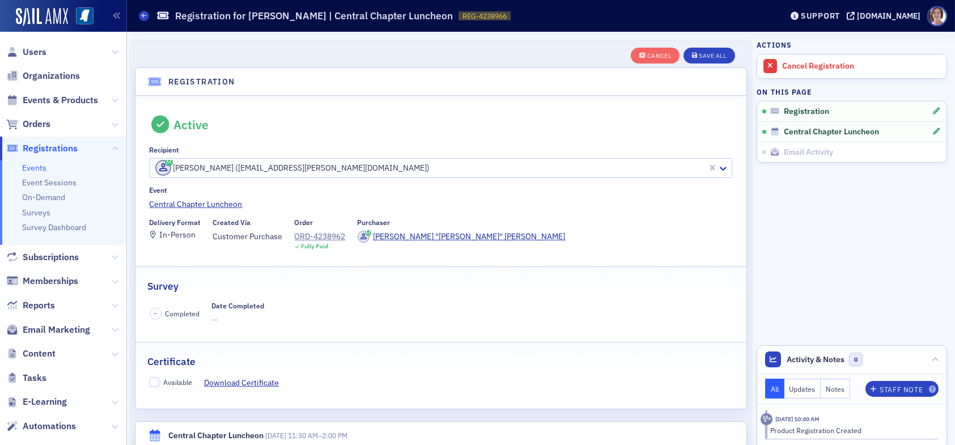
scroll to position [29, 0]
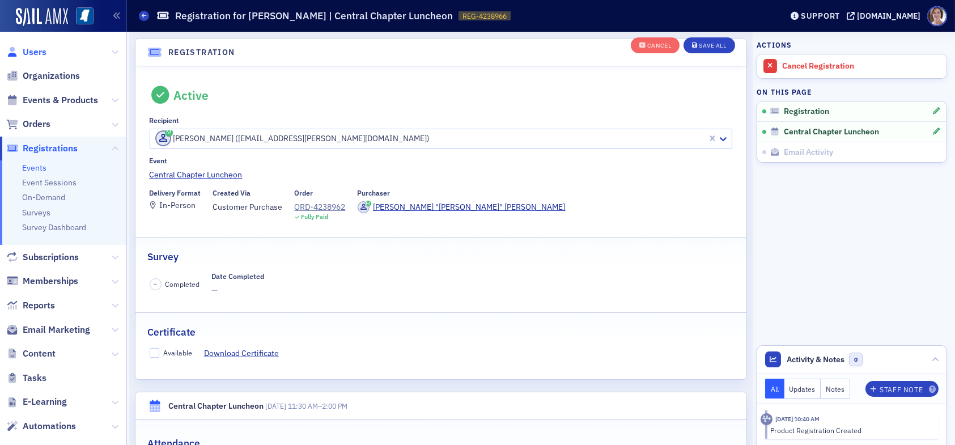
click at [34, 51] on span "Users" at bounding box center [35, 52] width 24 height 12
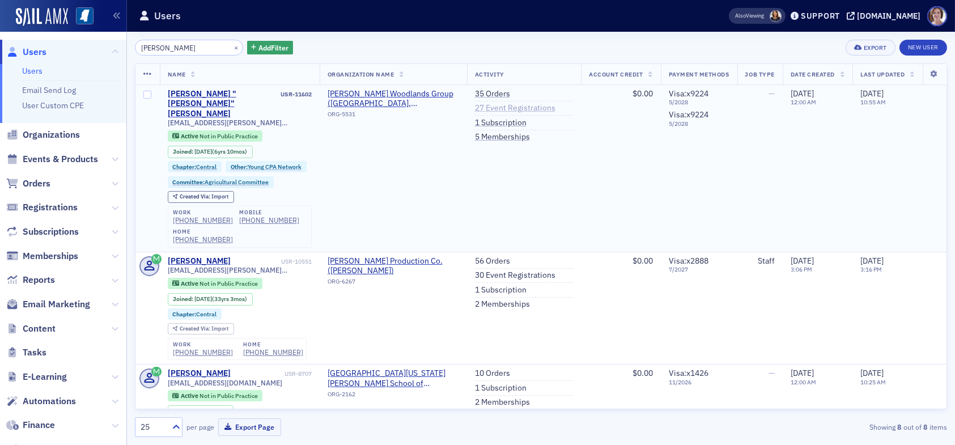
click at [495, 107] on link "27 Event Registrations" at bounding box center [515, 108] width 81 height 10
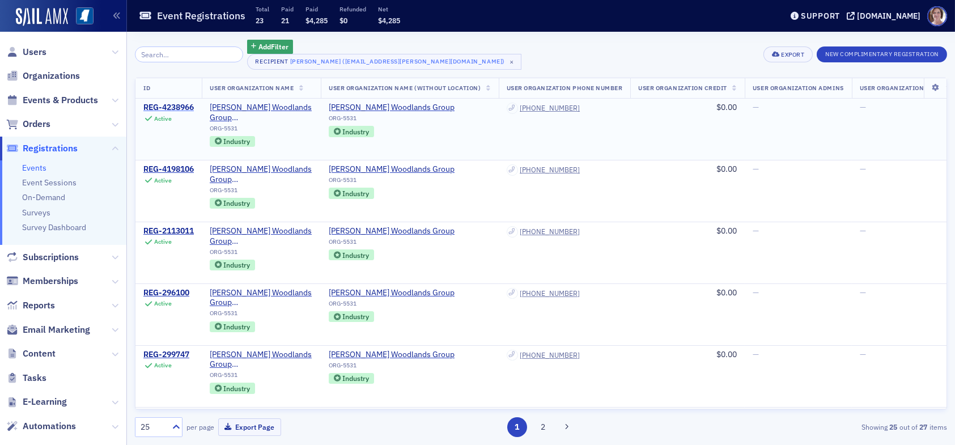
click at [179, 105] on div "REG-4238966" at bounding box center [168, 108] width 50 height 10
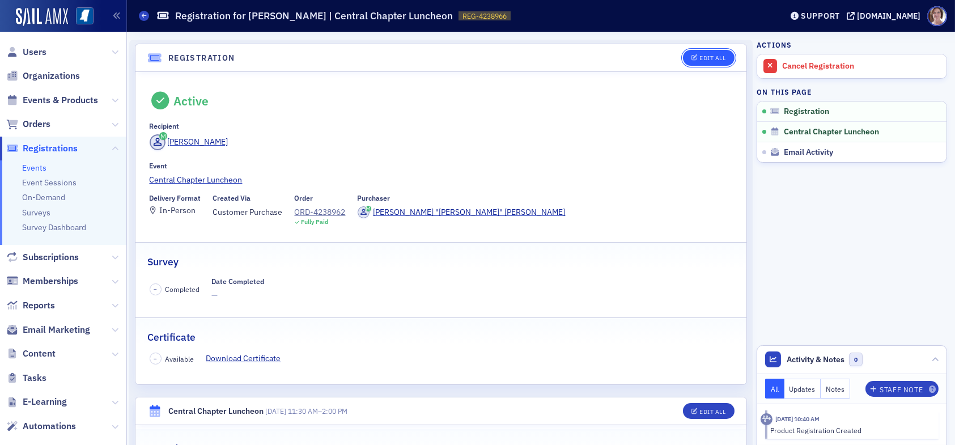
click at [701, 56] on div "Edit All" at bounding box center [713, 58] width 26 height 6
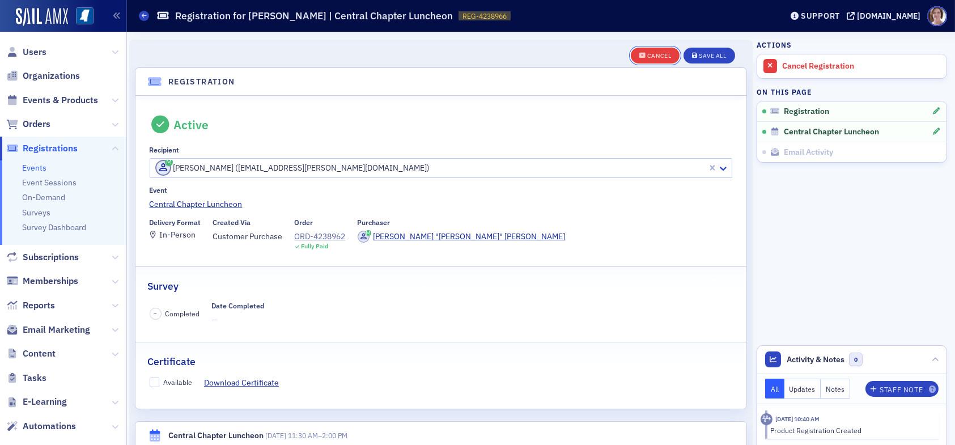
click at [647, 53] on div "Cancel" at bounding box center [659, 56] width 24 height 6
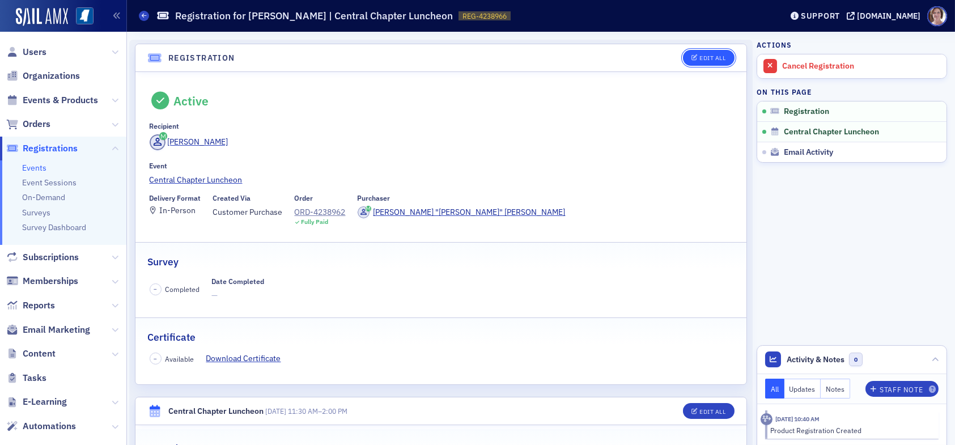
click at [709, 57] on div "Edit All" at bounding box center [713, 58] width 26 height 6
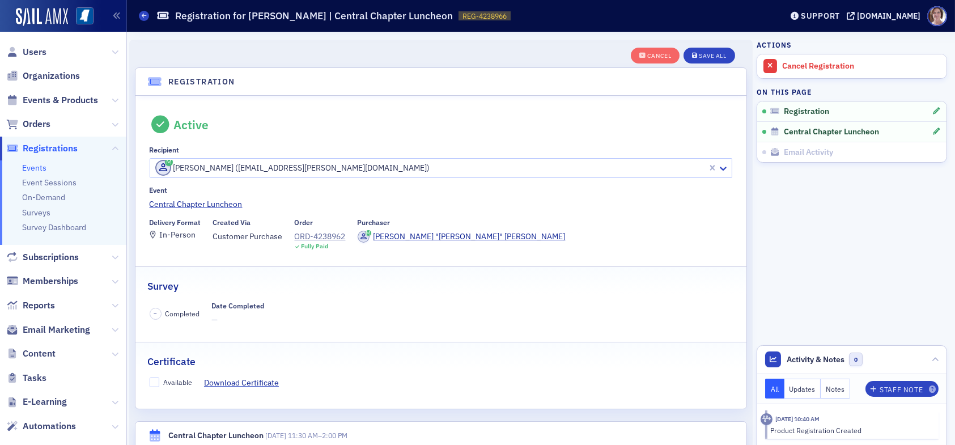
click at [61, 149] on span "Registrations" at bounding box center [50, 148] width 55 height 12
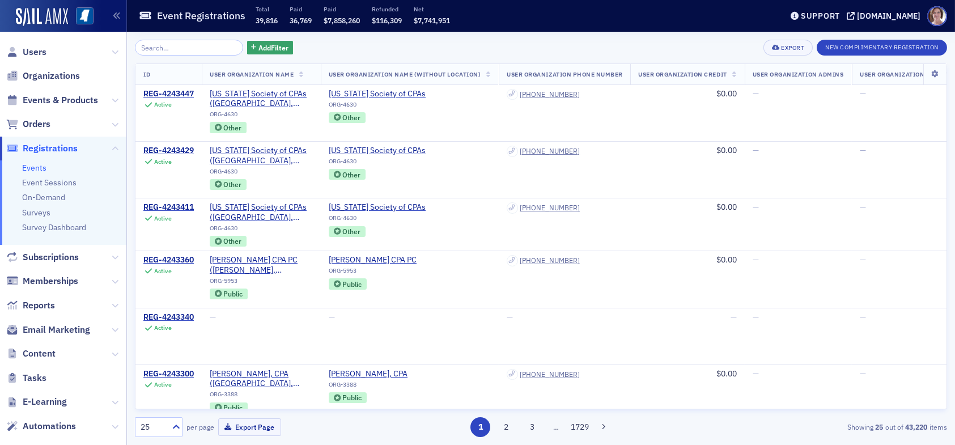
click at [200, 45] on input "search" at bounding box center [189, 48] width 108 height 16
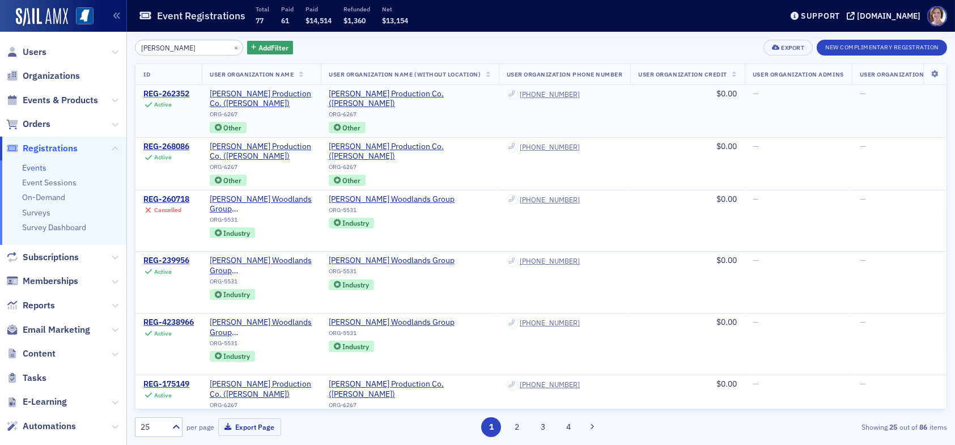
type input "brett nadalich"
click at [177, 93] on div "REG-262352" at bounding box center [166, 94] width 46 height 10
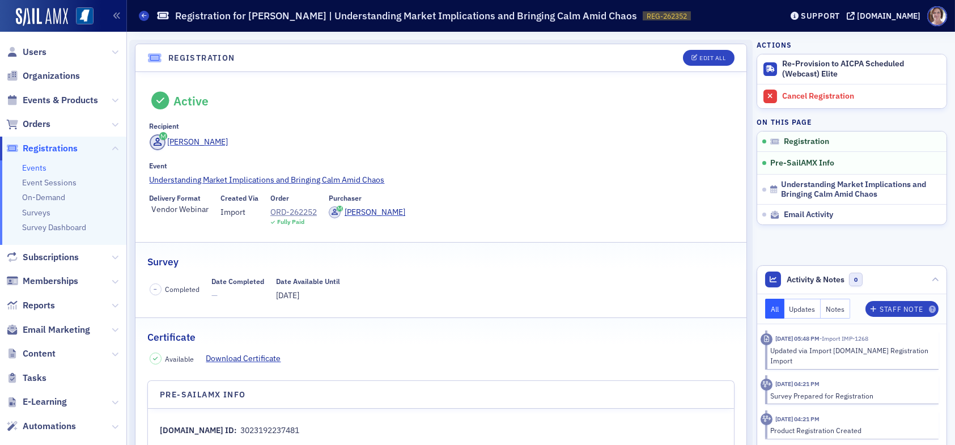
drag, startPoint x: 58, startPoint y: 148, endPoint x: 100, endPoint y: 117, distance: 51.9
click at [59, 147] on span "Registrations" at bounding box center [50, 148] width 55 height 12
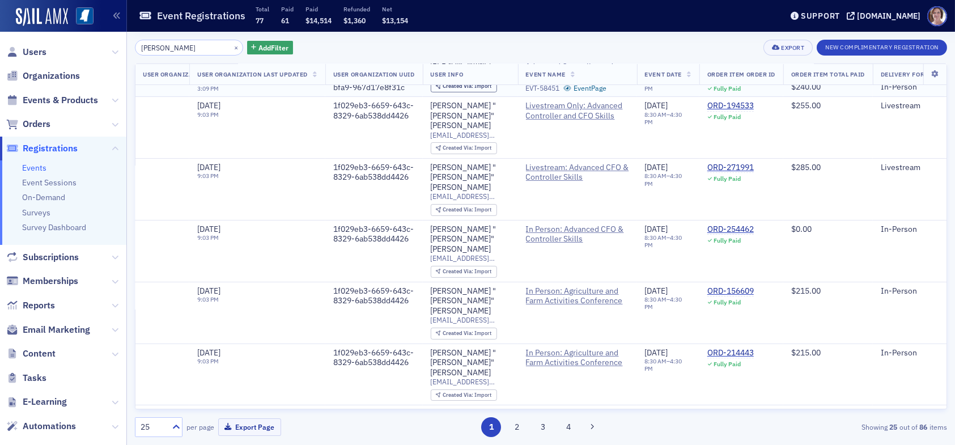
scroll to position [340, 1626]
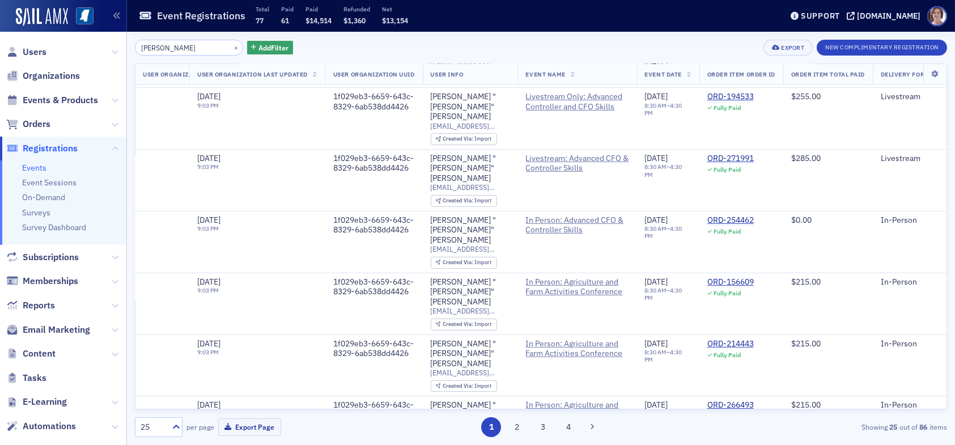
click at [55, 146] on span "Registrations" at bounding box center [50, 148] width 55 height 12
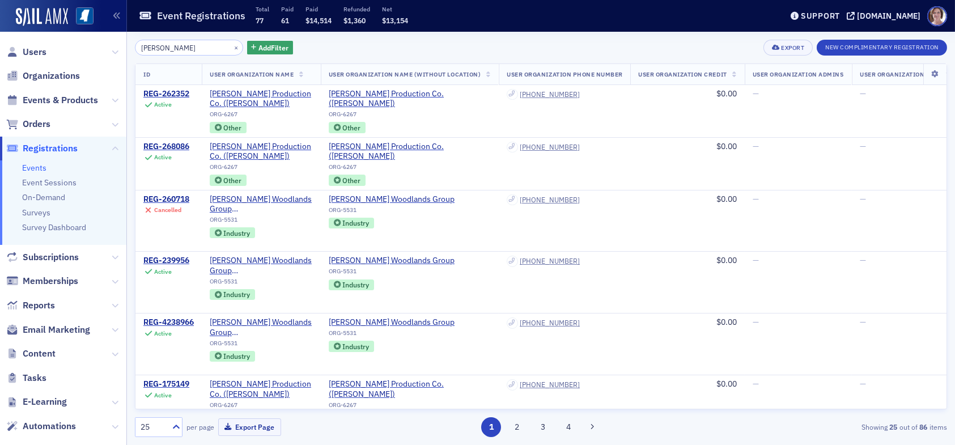
click at [204, 48] on input "brett nadalich" at bounding box center [189, 48] width 108 height 16
click at [180, 199] on div "REG-260718" at bounding box center [166, 199] width 46 height 10
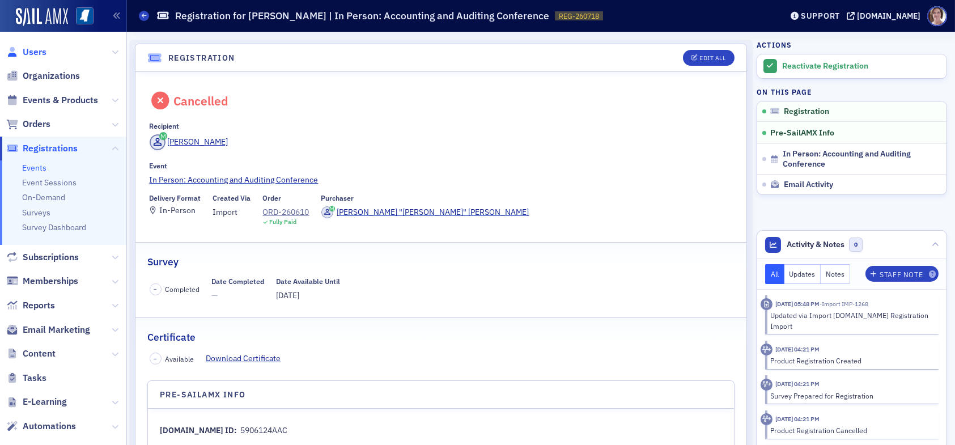
click at [37, 52] on span "Users" at bounding box center [35, 52] width 24 height 12
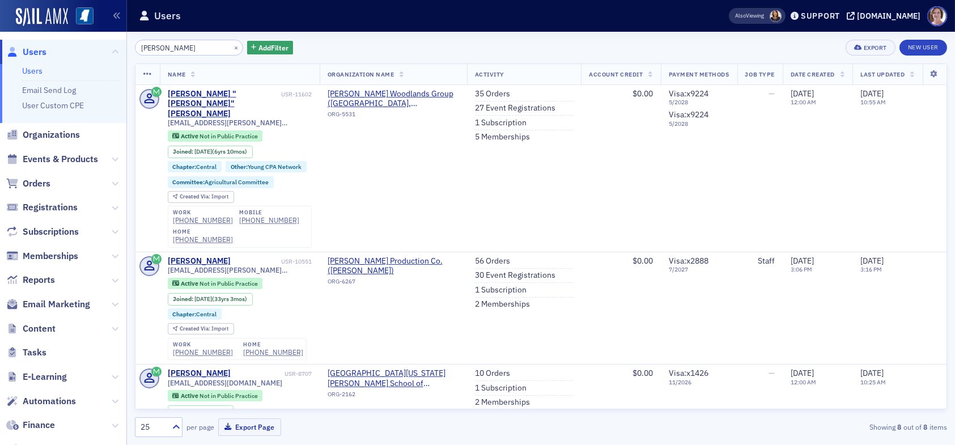
drag, startPoint x: 194, startPoint y: 51, endPoint x: 64, endPoint y: 48, distance: 129.9
click at [77, 46] on div "Users Users Email Send Log User Custom CPE Organizations Events & Products Orde…" at bounding box center [477, 222] width 955 height 445
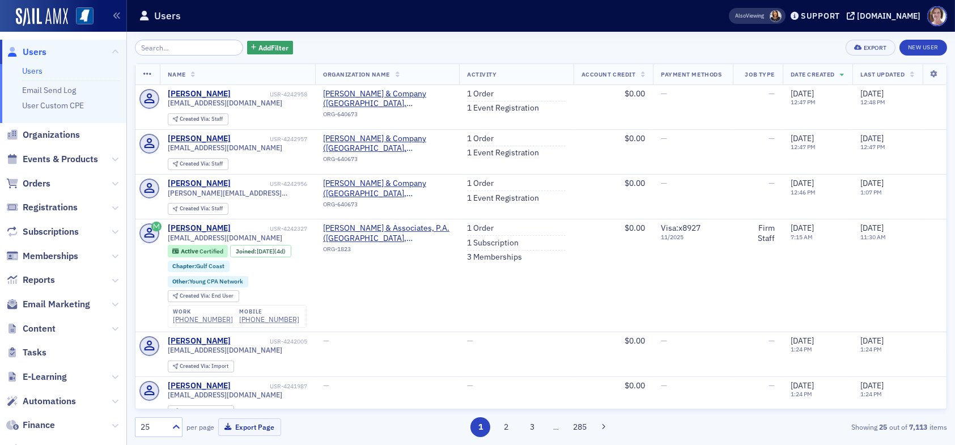
click at [154, 46] on input "search" at bounding box center [189, 48] width 108 height 16
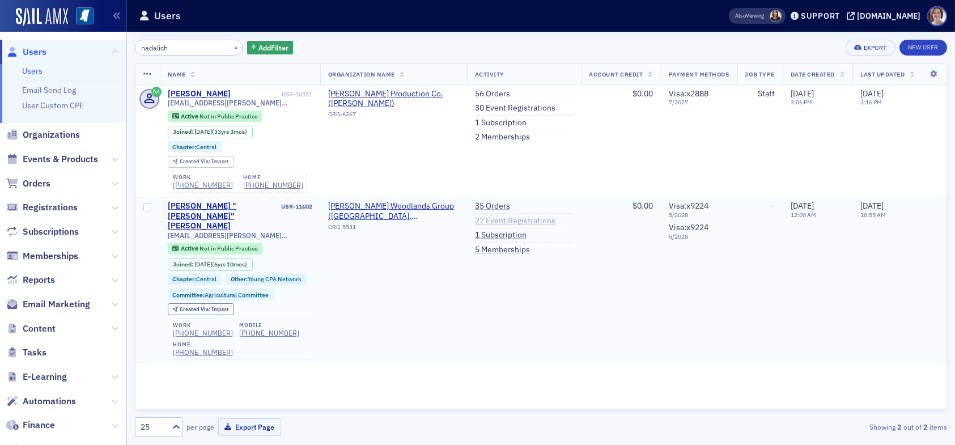
type input "nadalich"
click at [499, 219] on link "27 Event Registrations" at bounding box center [515, 221] width 81 height 10
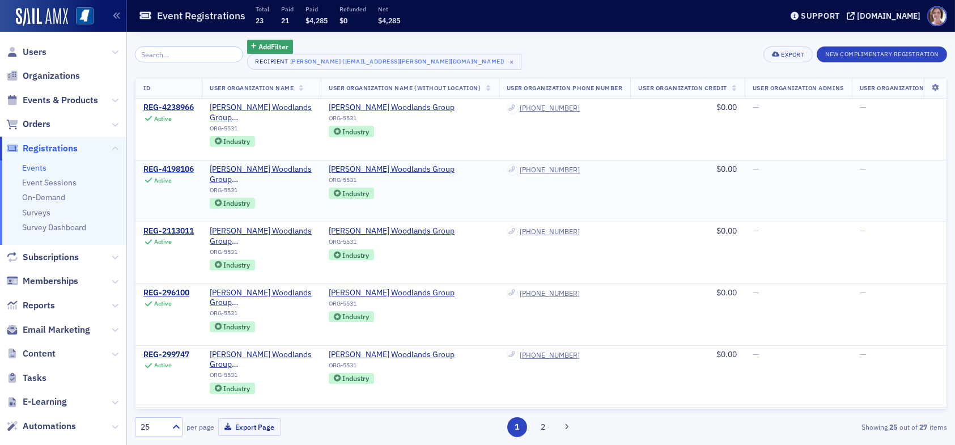
click at [169, 164] on div "REG-4198106" at bounding box center [168, 169] width 50 height 10
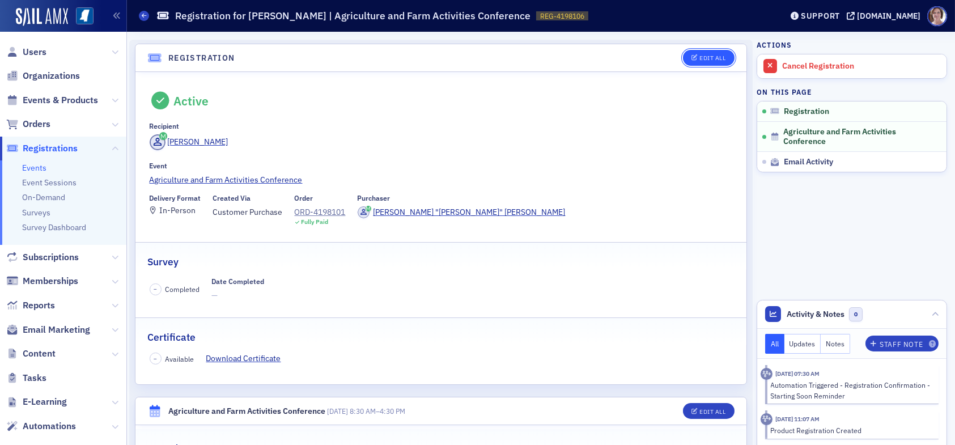
click at [692, 54] on button "Edit All" at bounding box center [708, 58] width 51 height 16
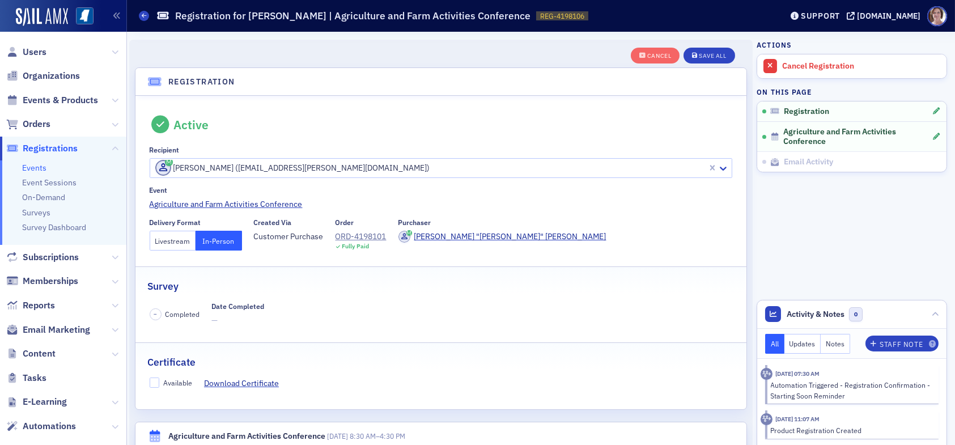
scroll to position [29, 0]
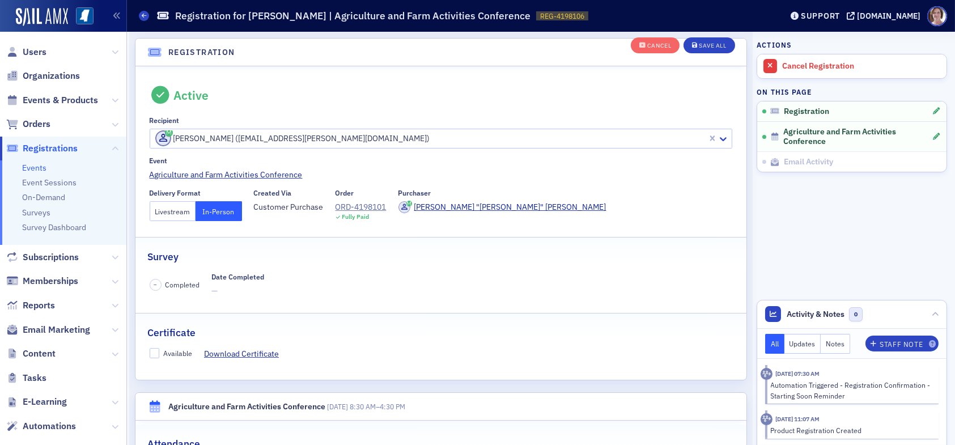
click at [174, 210] on button "Livestream" at bounding box center [173, 211] width 46 height 20
click at [705, 44] on div "Save All" at bounding box center [712, 46] width 27 height 6
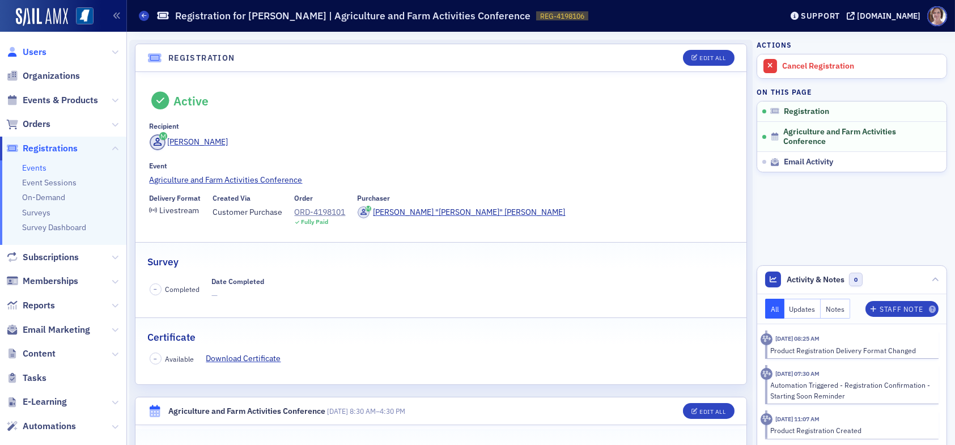
click at [29, 50] on span "Users" at bounding box center [35, 52] width 24 height 12
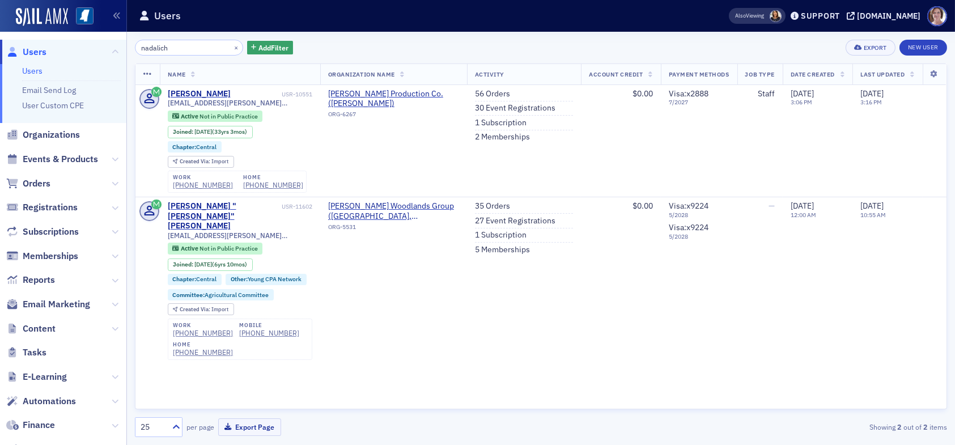
drag, startPoint x: 177, startPoint y: 47, endPoint x: 61, endPoint y: 25, distance: 118.9
click at [58, 40] on div "Users Users Email Send Log User Custom CPE Organizations Events & Products Orde…" at bounding box center [477, 222] width 955 height 445
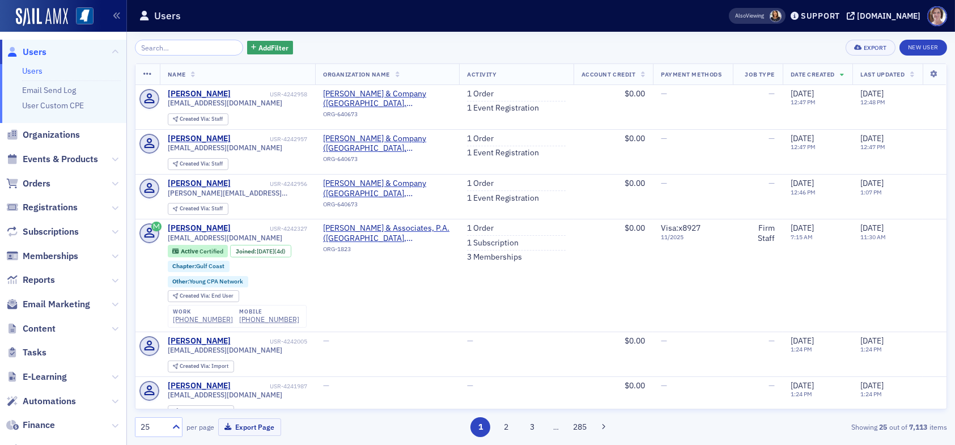
click at [36, 53] on span "Users" at bounding box center [35, 52] width 24 height 12
click at [740, 427] on div "Showing 25 out of 7,113 items" at bounding box center [815, 427] width 263 height 10
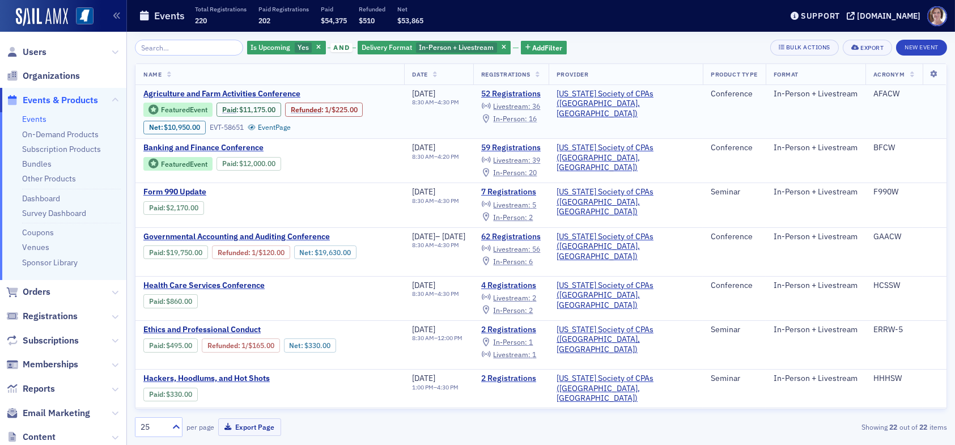
click at [527, 117] on span "In-Person :" at bounding box center [510, 118] width 34 height 9
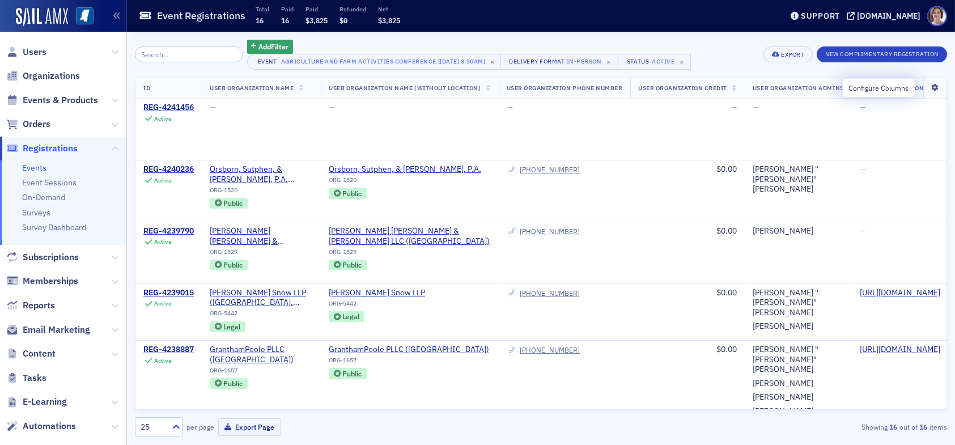
click at [928, 87] on icon at bounding box center [935, 87] width 23 height 7
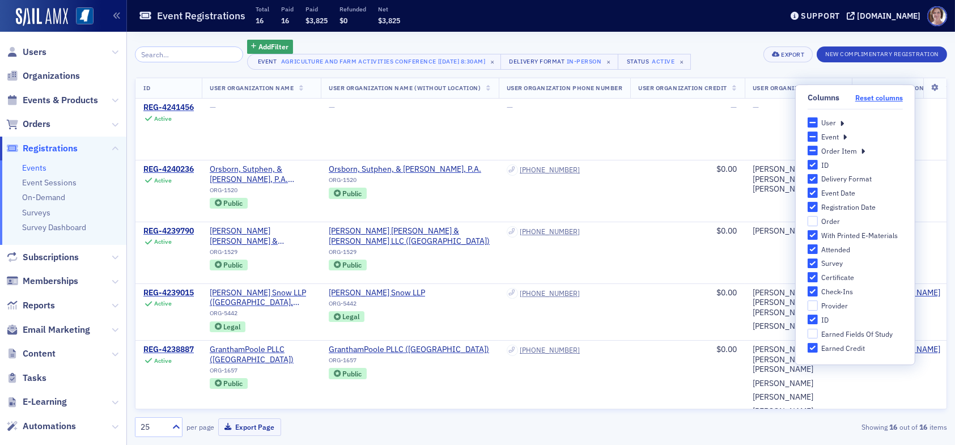
click at [870, 98] on button "Reset columns" at bounding box center [879, 98] width 48 height 9
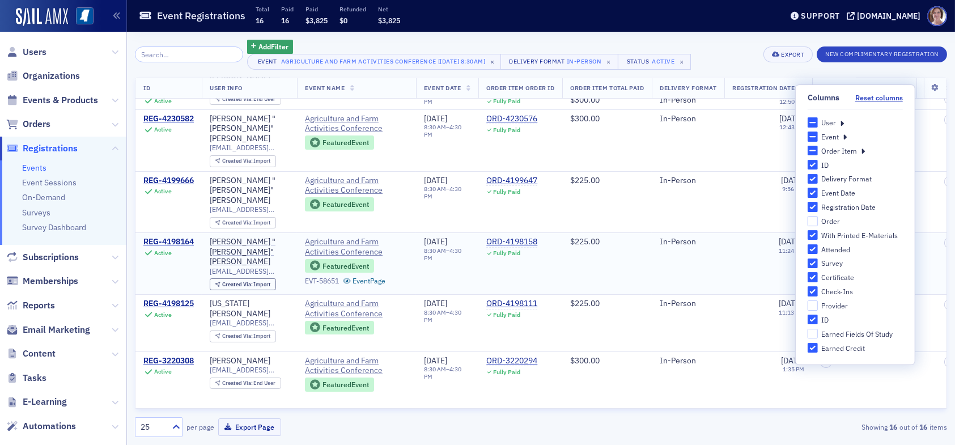
scroll to position [605, 0]
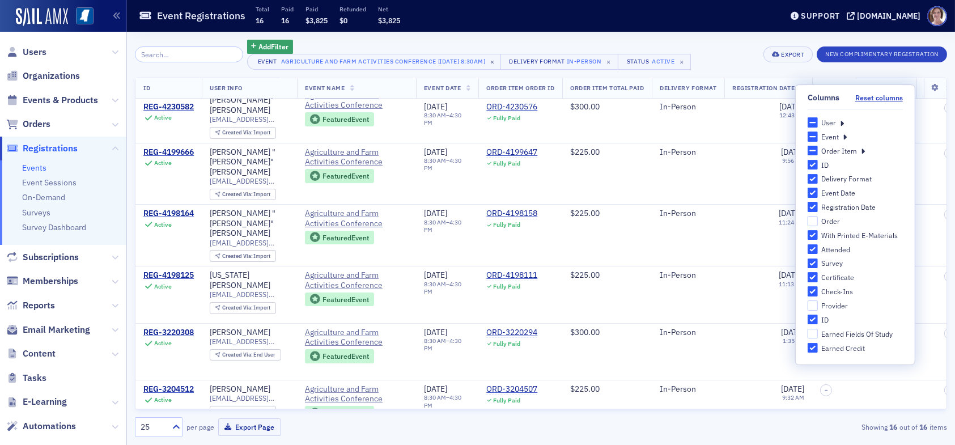
click at [734, 49] on div "Add Filter Event Agriculture and Farm Activities Conference [[DATE] 8:30am] × D…" at bounding box center [541, 55] width 812 height 30
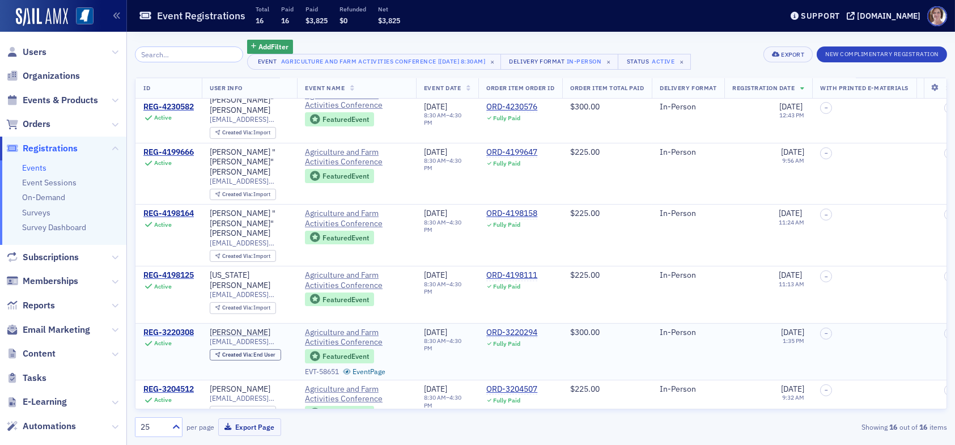
click at [182, 328] on div "REG-3220308" at bounding box center [168, 333] width 50 height 10
